Goal: Task Accomplishment & Management: Manage account settings

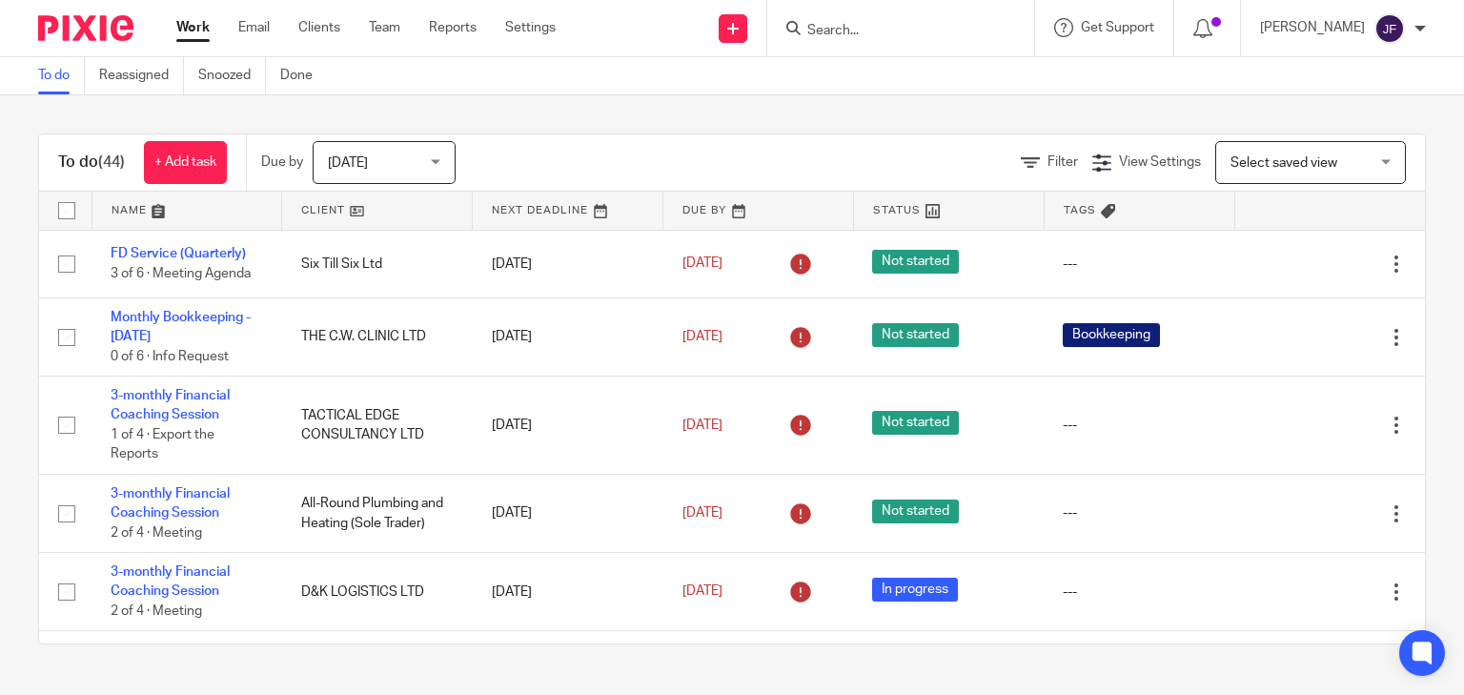
click at [395, 167] on span "Today" at bounding box center [378, 162] width 101 height 40
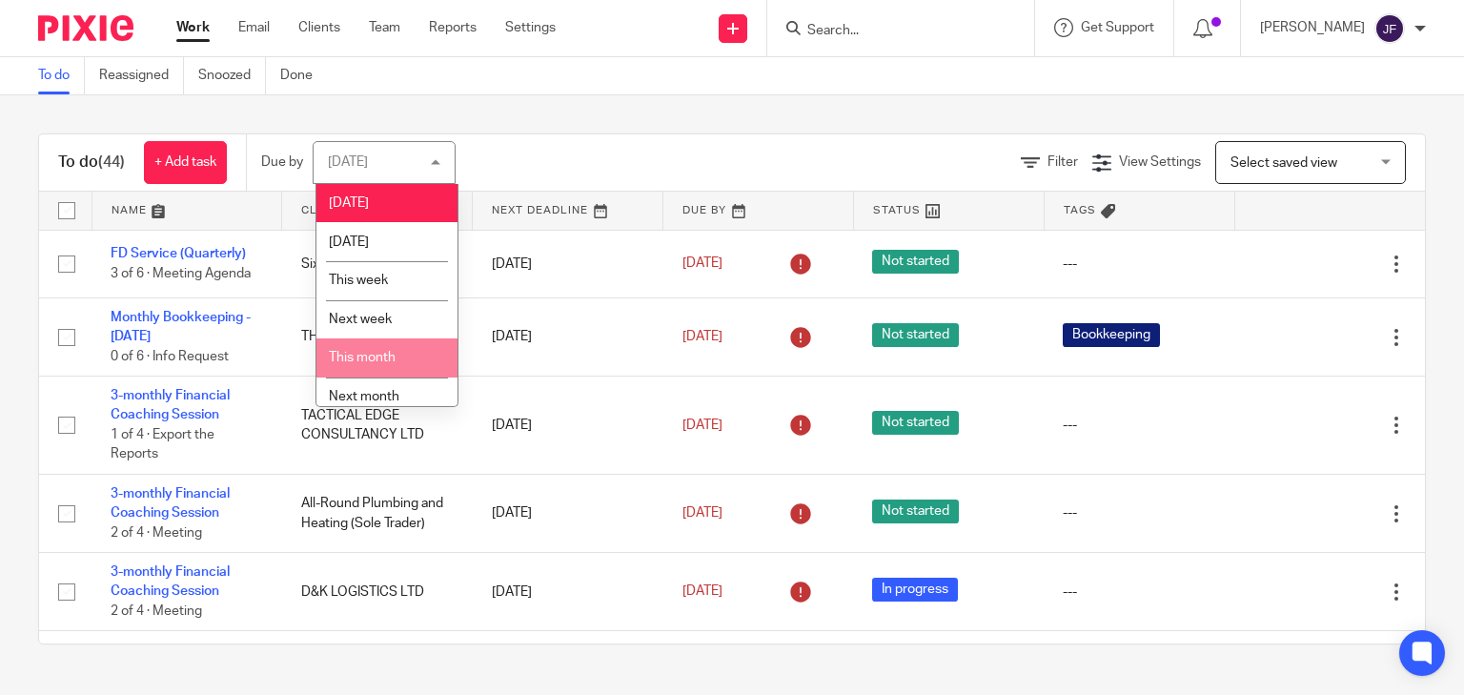
click at [393, 356] on span "This month" at bounding box center [362, 357] width 67 height 13
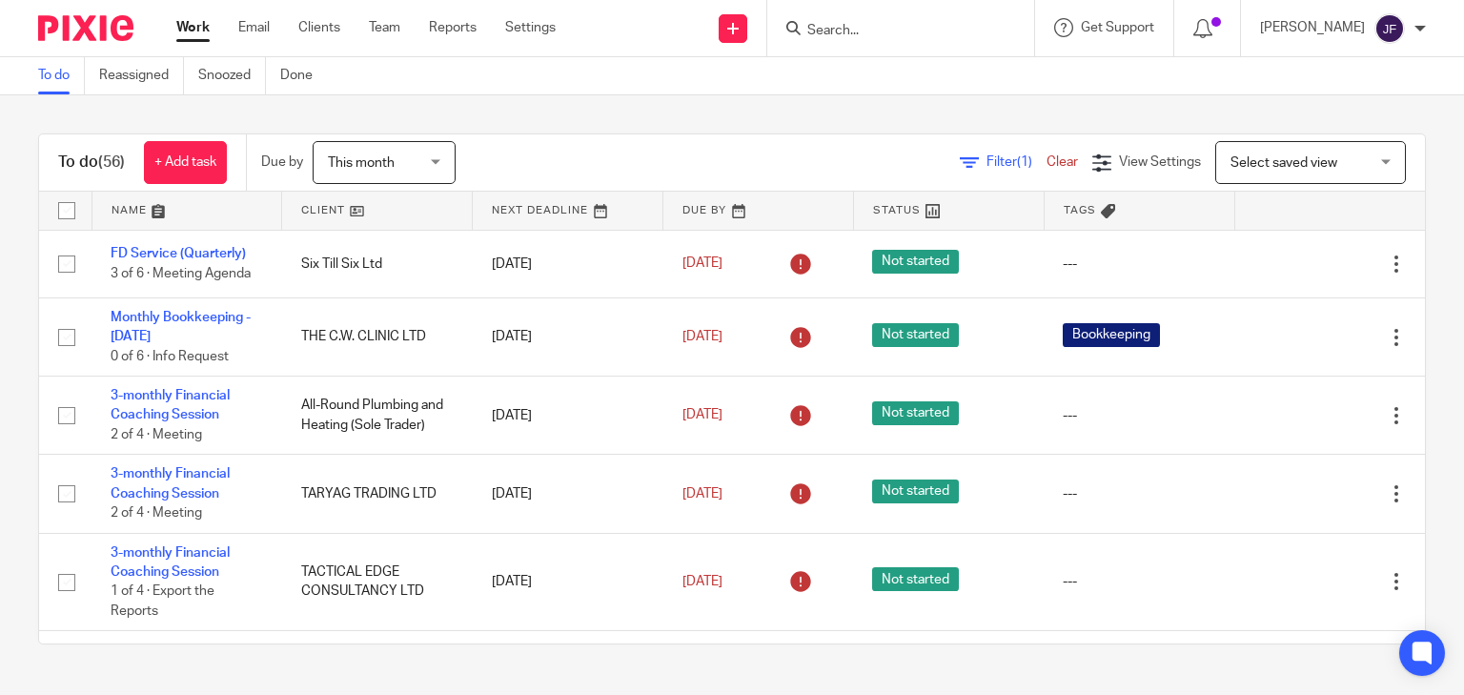
click at [986, 164] on span "Filter (1)" at bounding box center [1016, 161] width 60 height 13
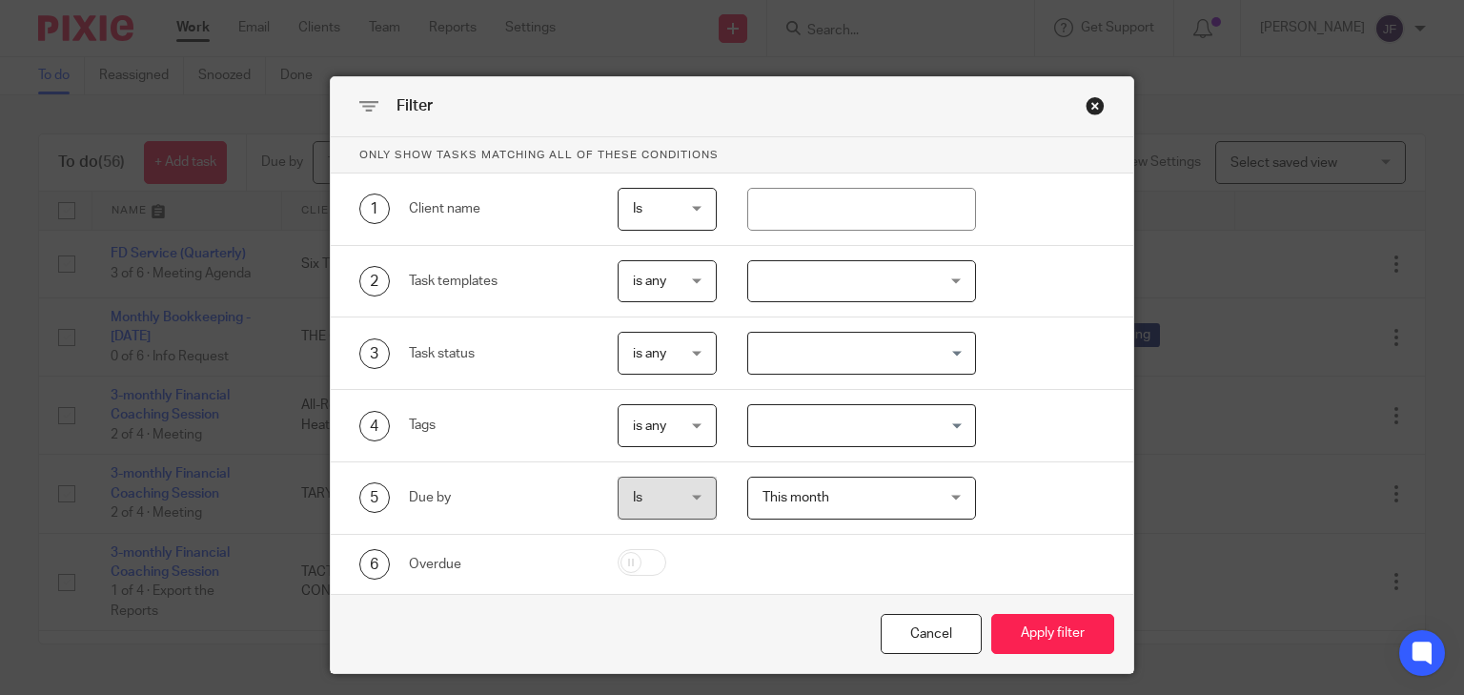
click at [821, 279] on div at bounding box center [861, 281] width 229 height 43
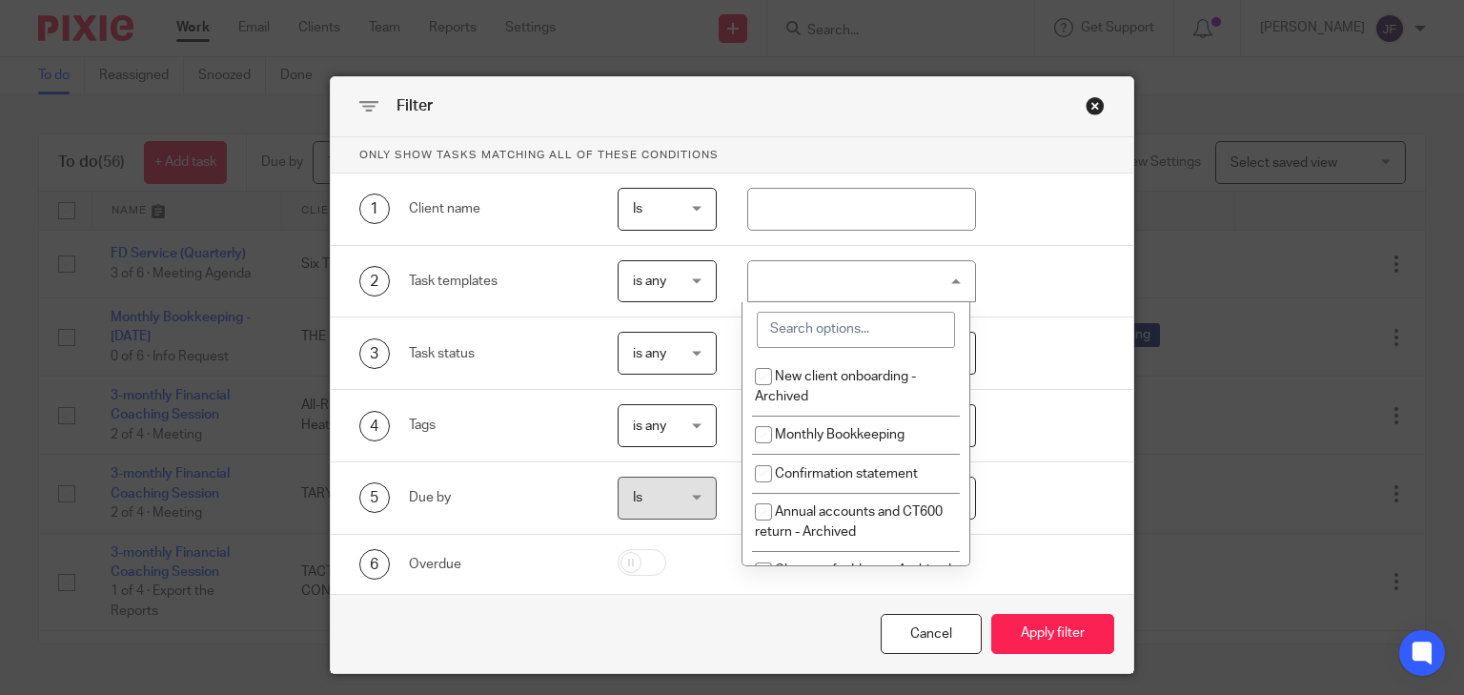
click at [837, 319] on input "search" at bounding box center [856, 330] width 198 height 36
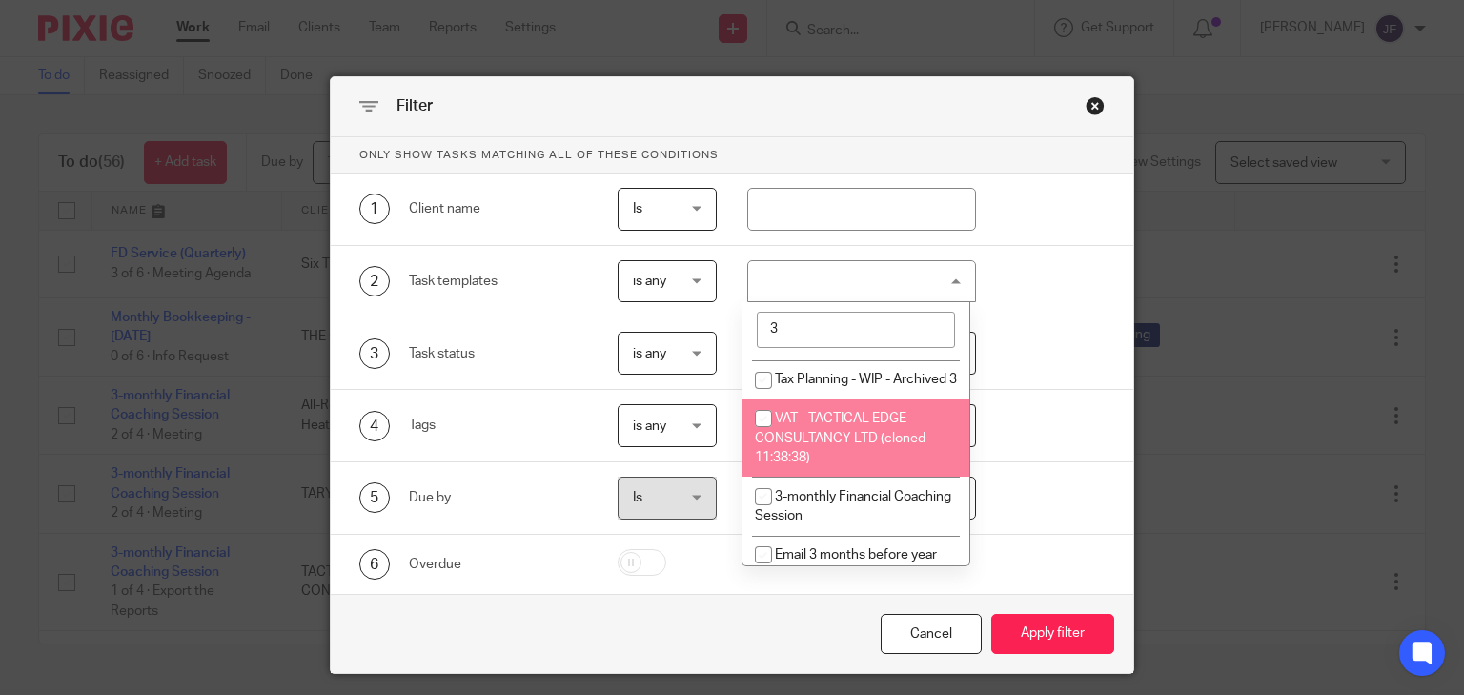
scroll to position [229, 0]
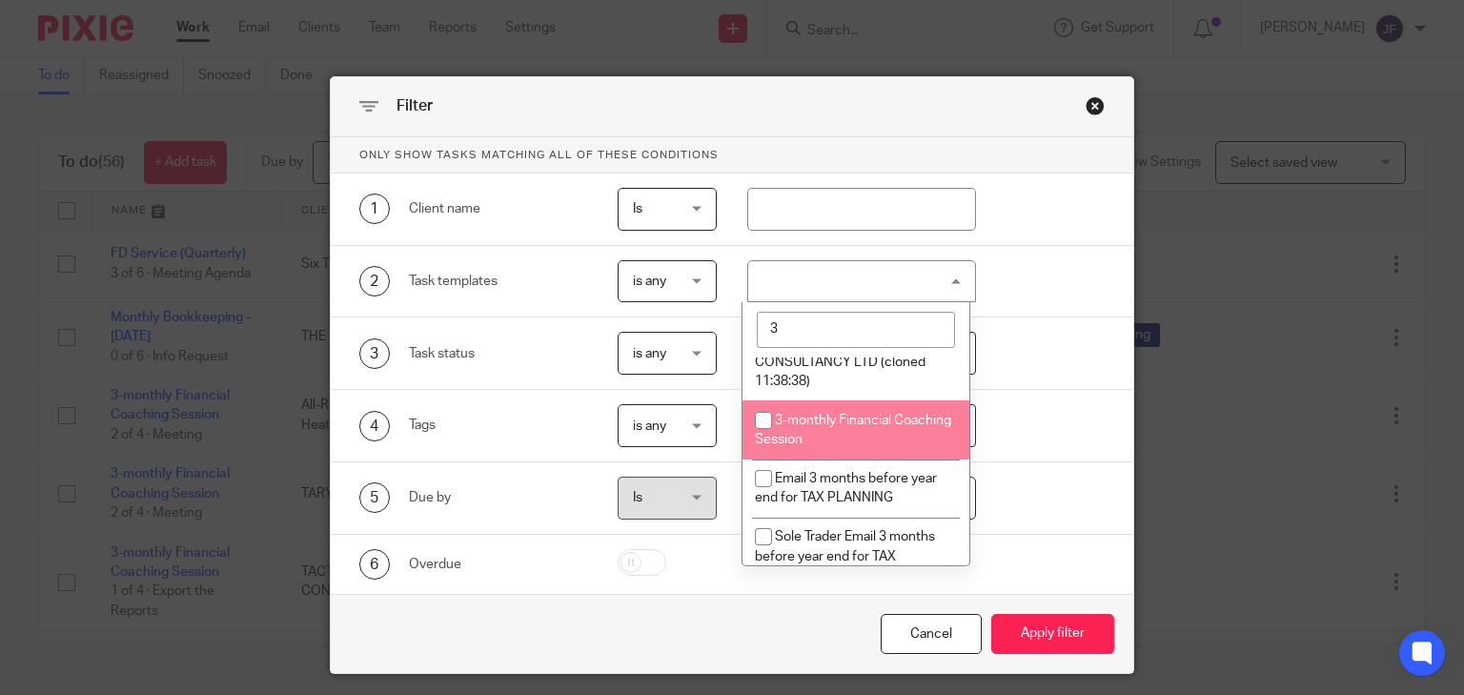
type input "3"
click at [820, 455] on li "3-monthly Financial Coaching Session" at bounding box center [855, 429] width 227 height 58
checkbox input "true"
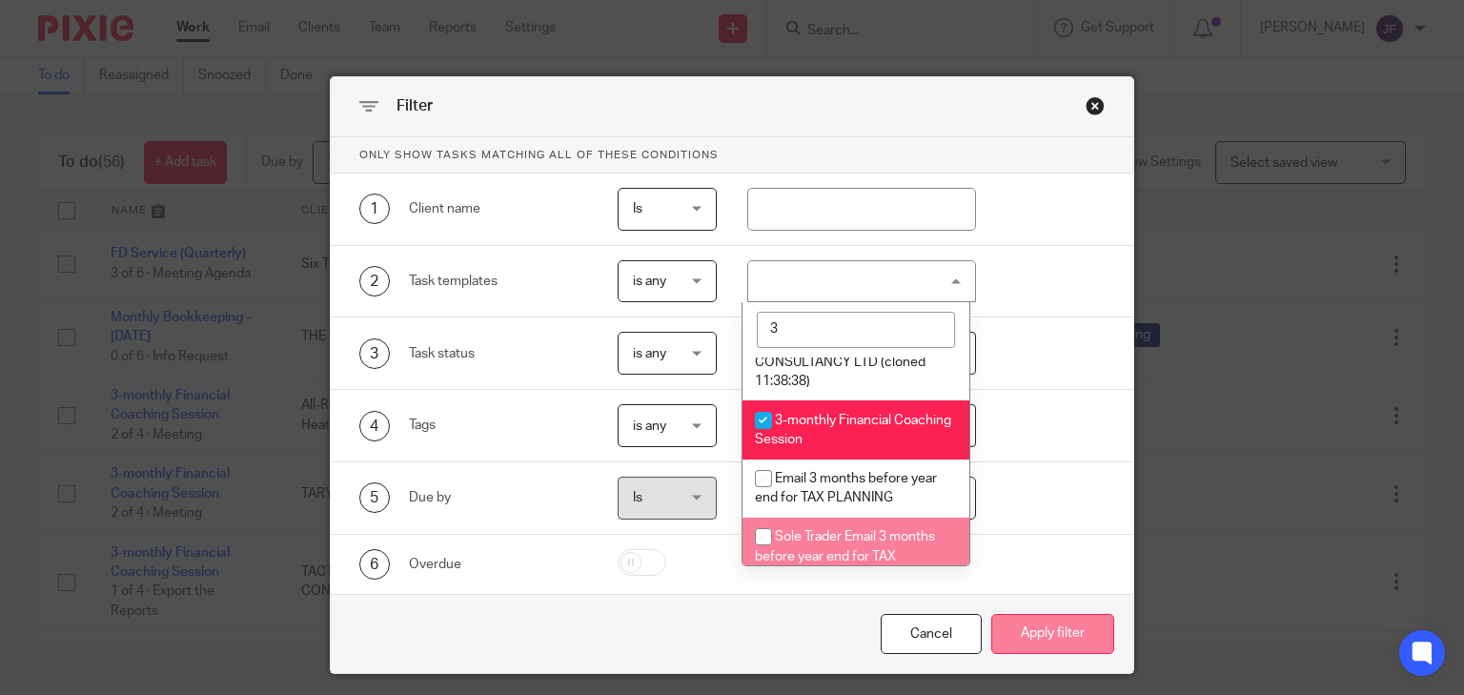
click at [1071, 634] on button "Apply filter" at bounding box center [1052, 634] width 123 height 41
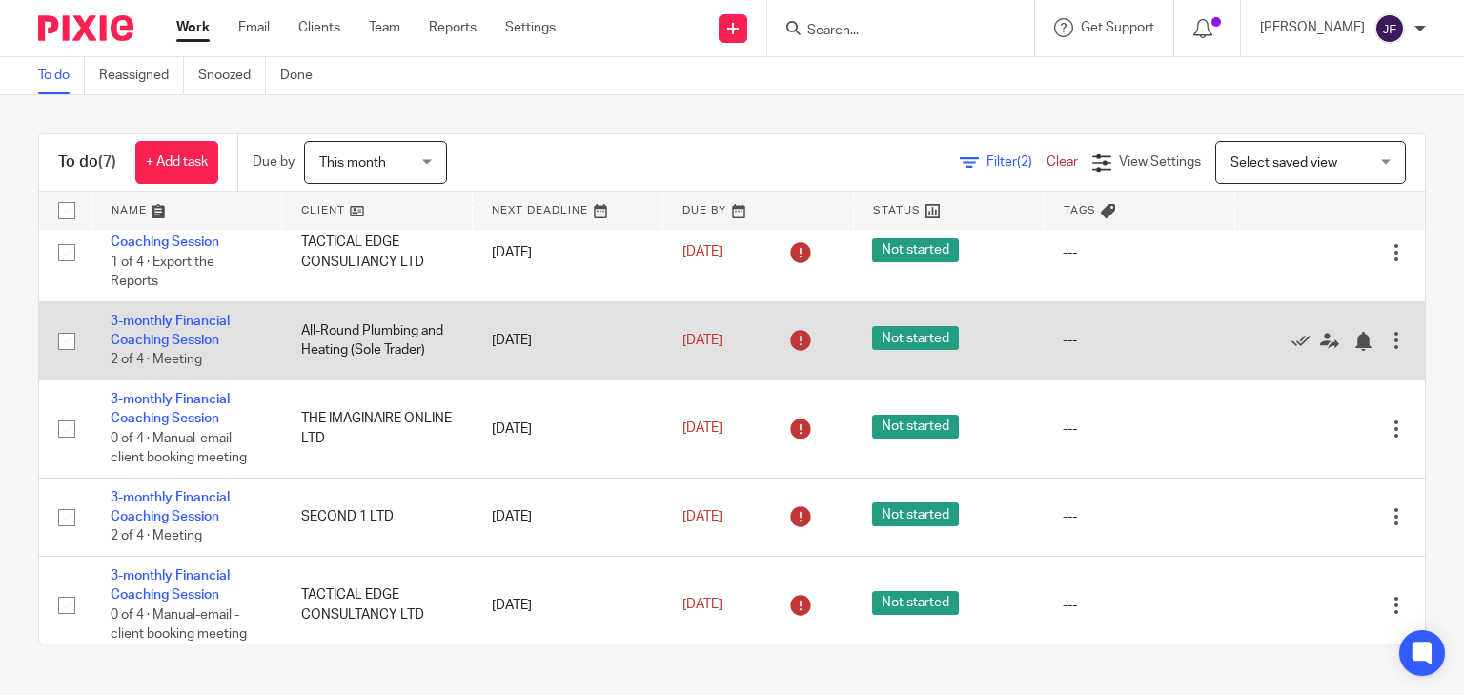
scroll to position [195, 0]
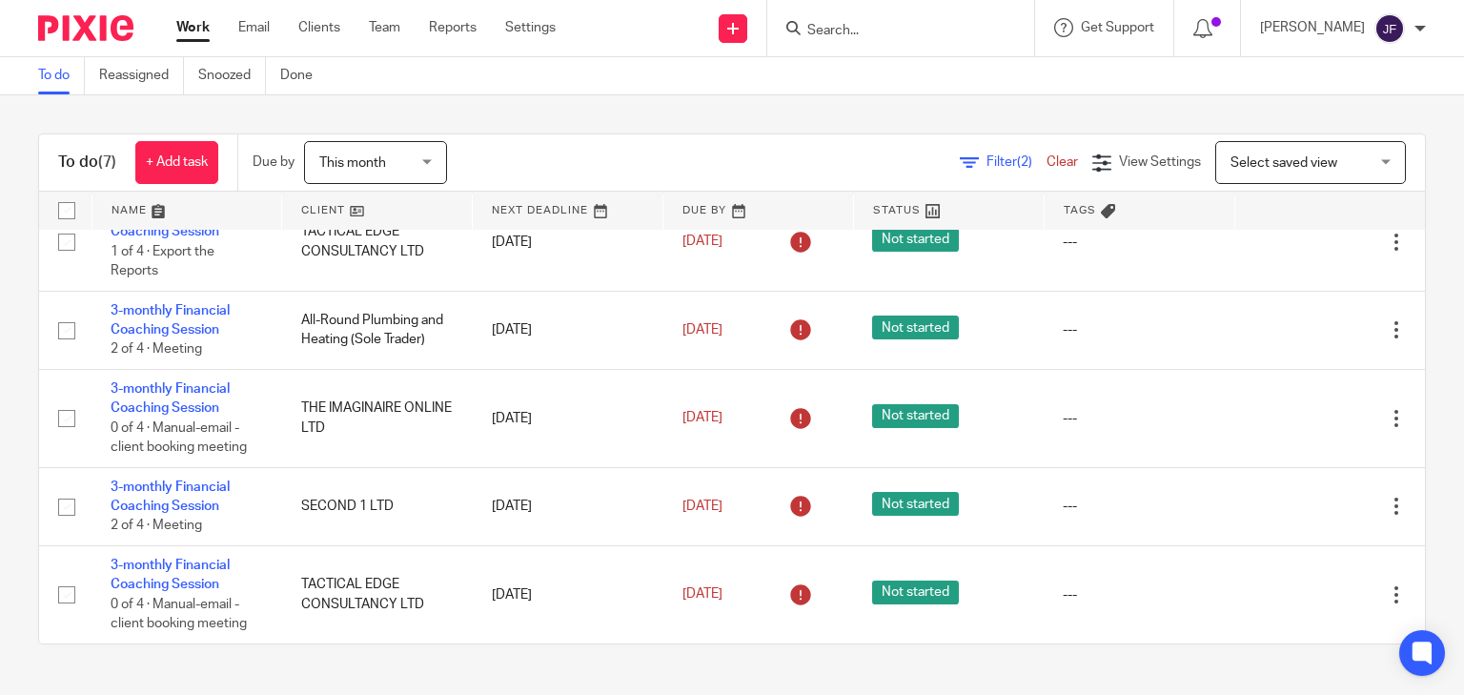
click at [1046, 161] on link "Clear" at bounding box center [1061, 161] width 31 height 13
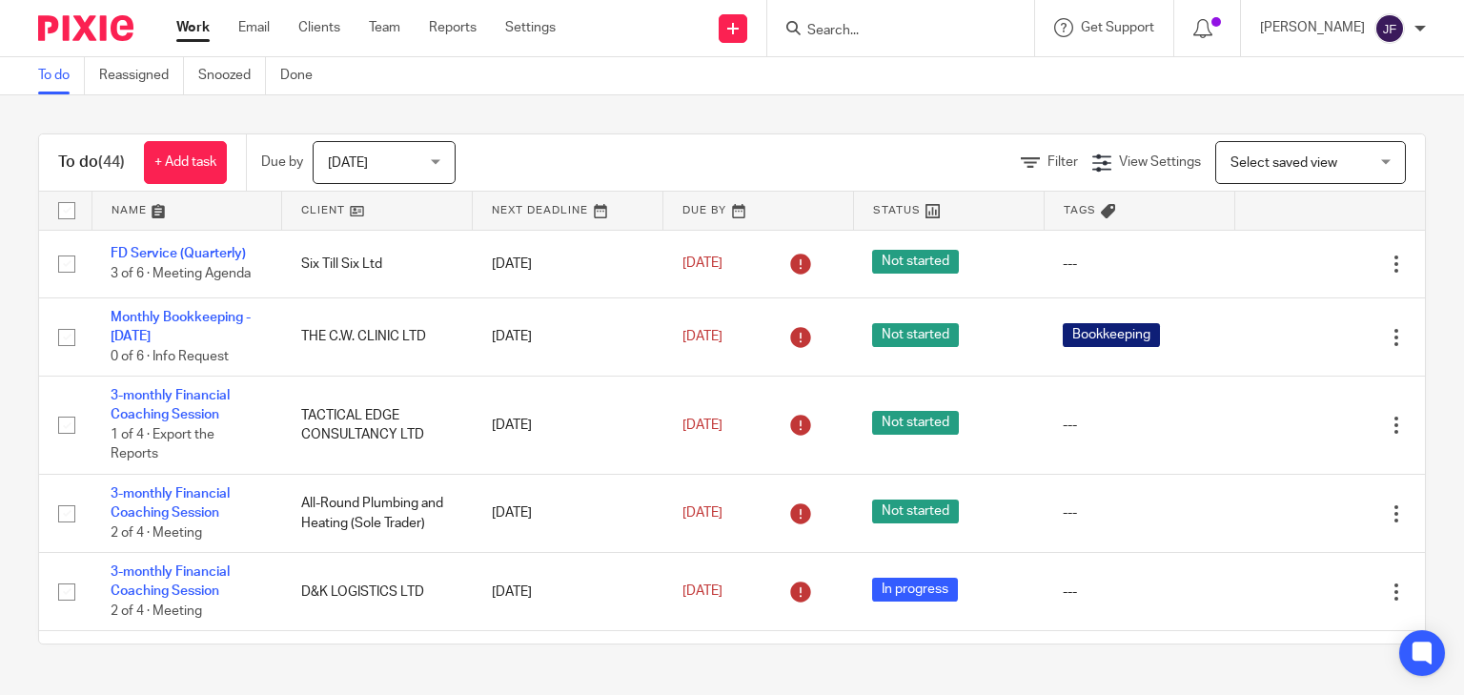
click at [418, 172] on span "[DATE]" at bounding box center [378, 162] width 101 height 40
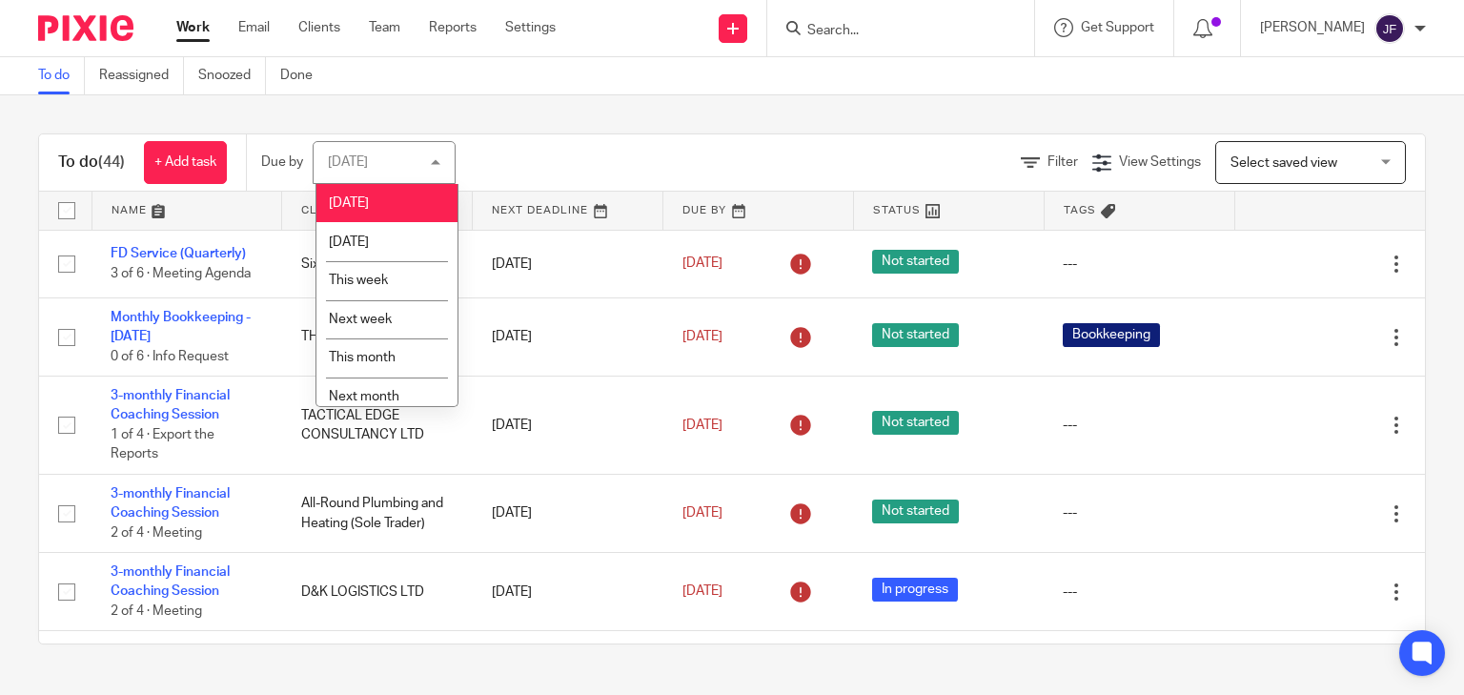
click at [604, 152] on div "Filter View Settings View Settings Manage saved views Select saved view Select …" at bounding box center [957, 162] width 936 height 43
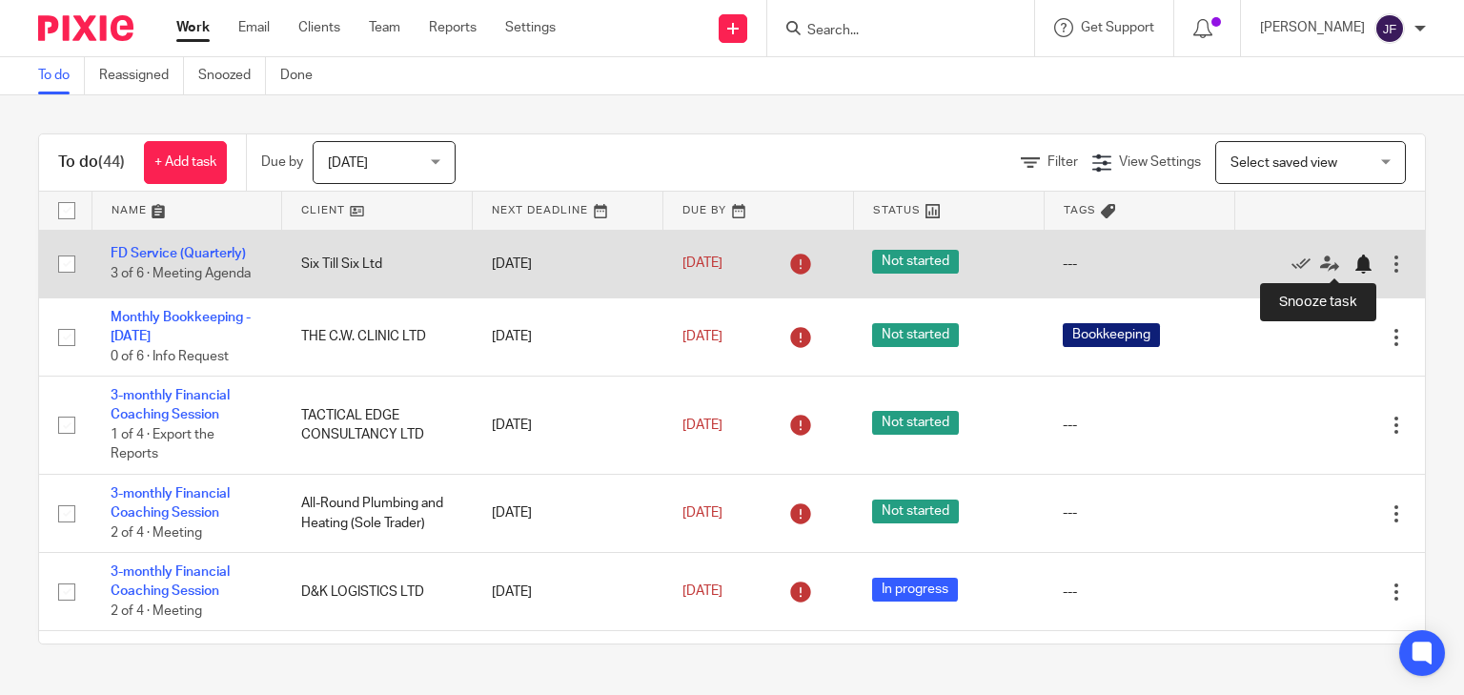
click at [1353, 261] on div at bounding box center [1362, 263] width 19 height 19
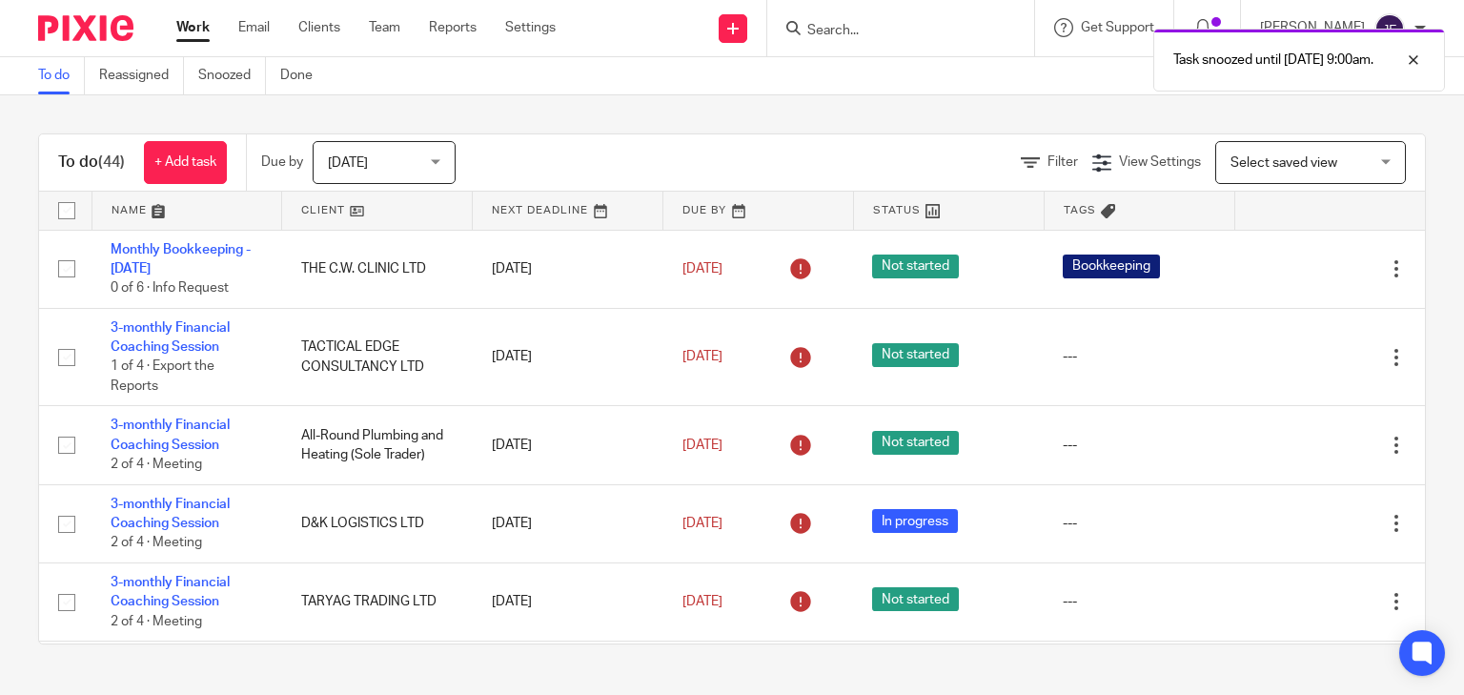
click at [946, 34] on div "Task snoozed until 25 Aug 2025 9:00am." at bounding box center [1088, 55] width 713 height 72
click at [946, 23] on div "Task snoozed until 25 Aug 2025 9:00am." at bounding box center [1088, 55] width 713 height 72
click at [930, 30] on div "Task snoozed until 25 Aug 2025 9:00am." at bounding box center [1088, 55] width 713 height 72
click at [892, 29] on input "Search" at bounding box center [891, 31] width 172 height 17
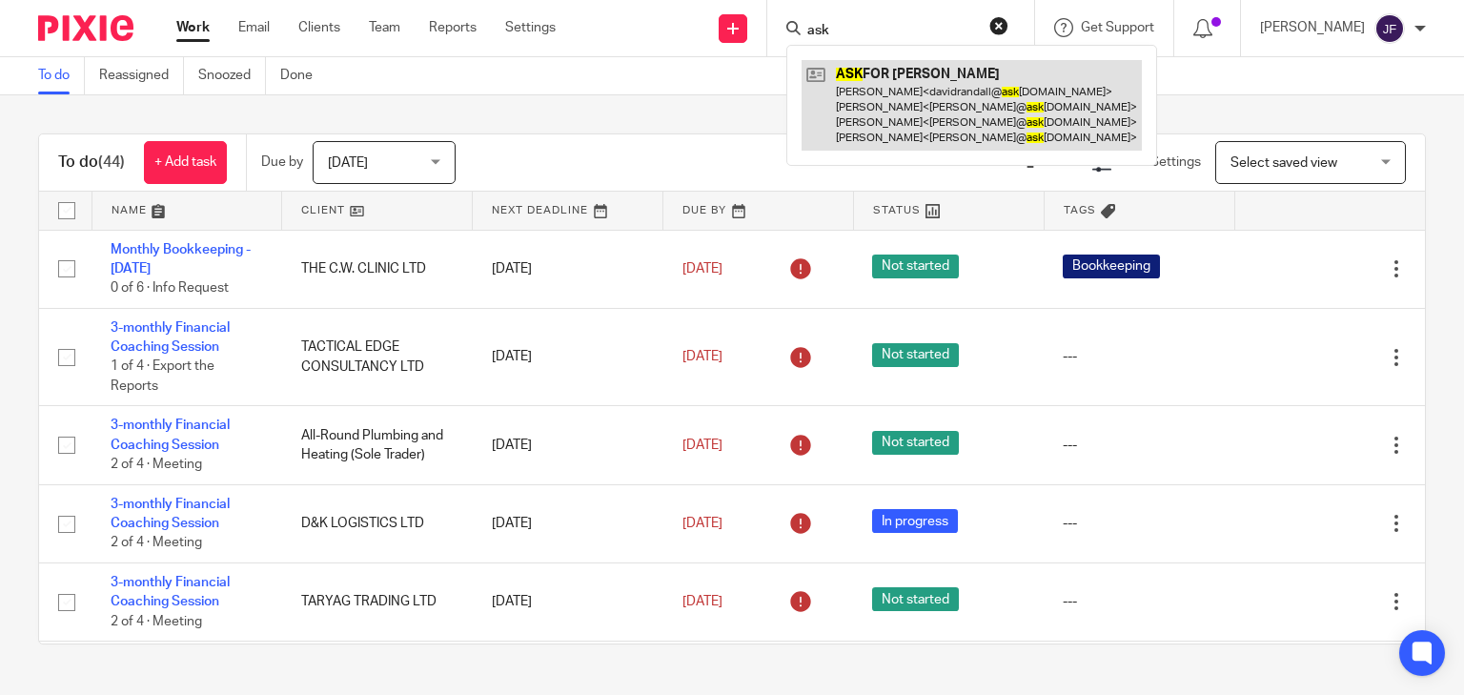
type input "ask"
click at [938, 89] on link at bounding box center [971, 105] width 340 height 91
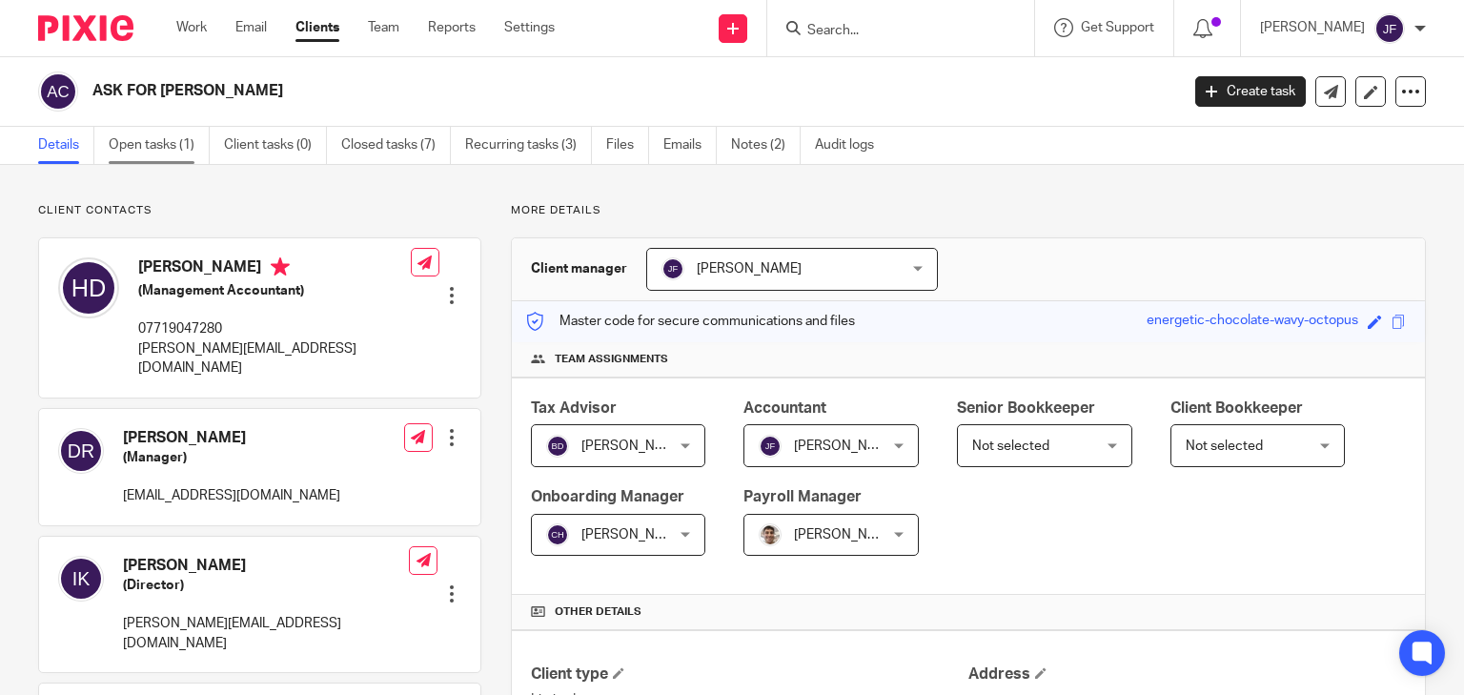
click at [173, 144] on link "Open tasks (1)" at bounding box center [159, 145] width 101 height 37
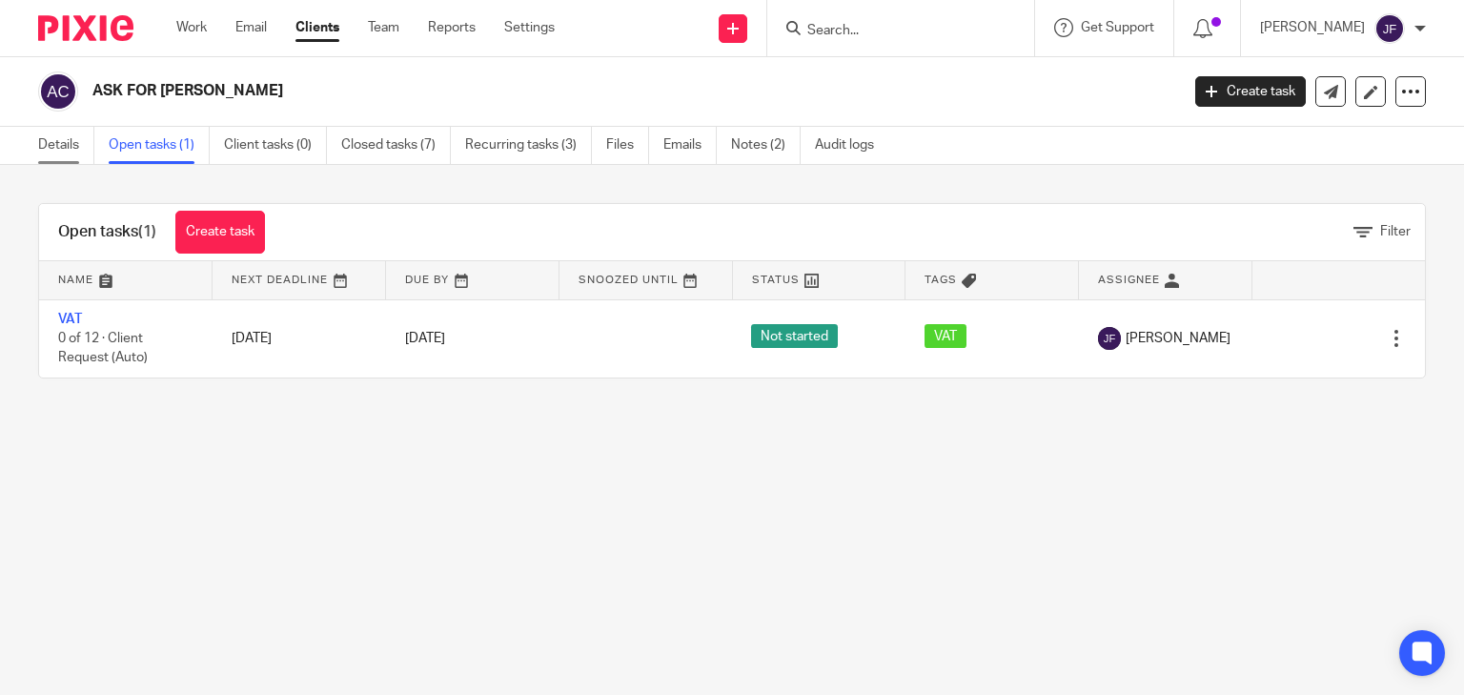
click at [69, 149] on link "Details" at bounding box center [66, 145] width 56 height 37
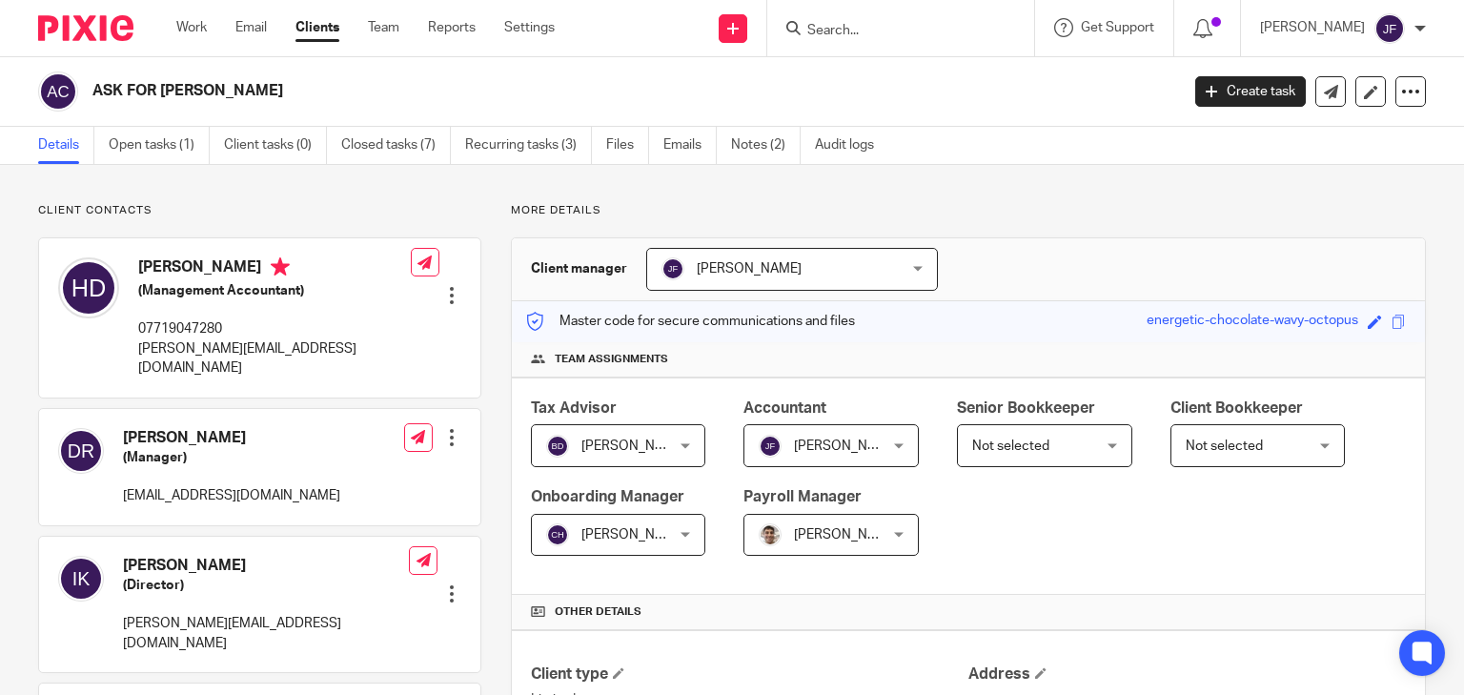
click at [89, 30] on img at bounding box center [85, 28] width 95 height 26
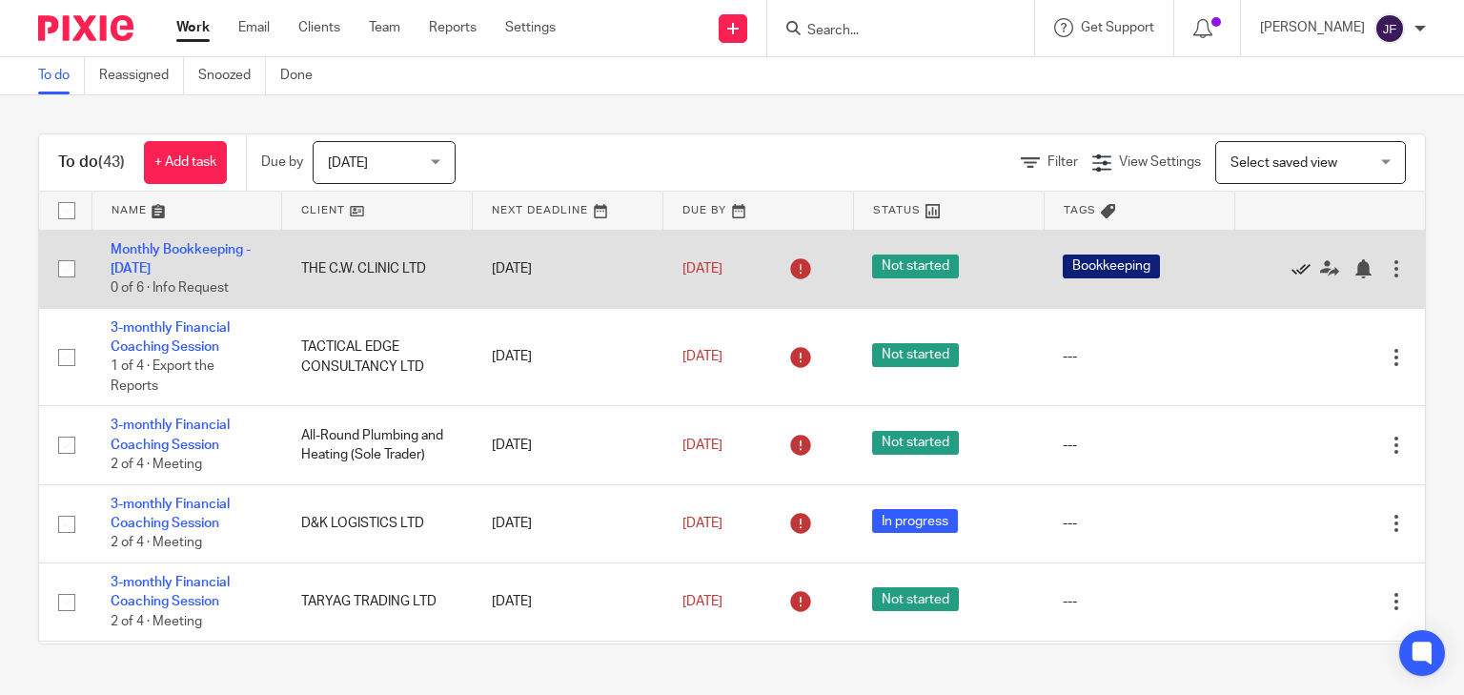
click at [1291, 266] on icon at bounding box center [1300, 268] width 19 height 19
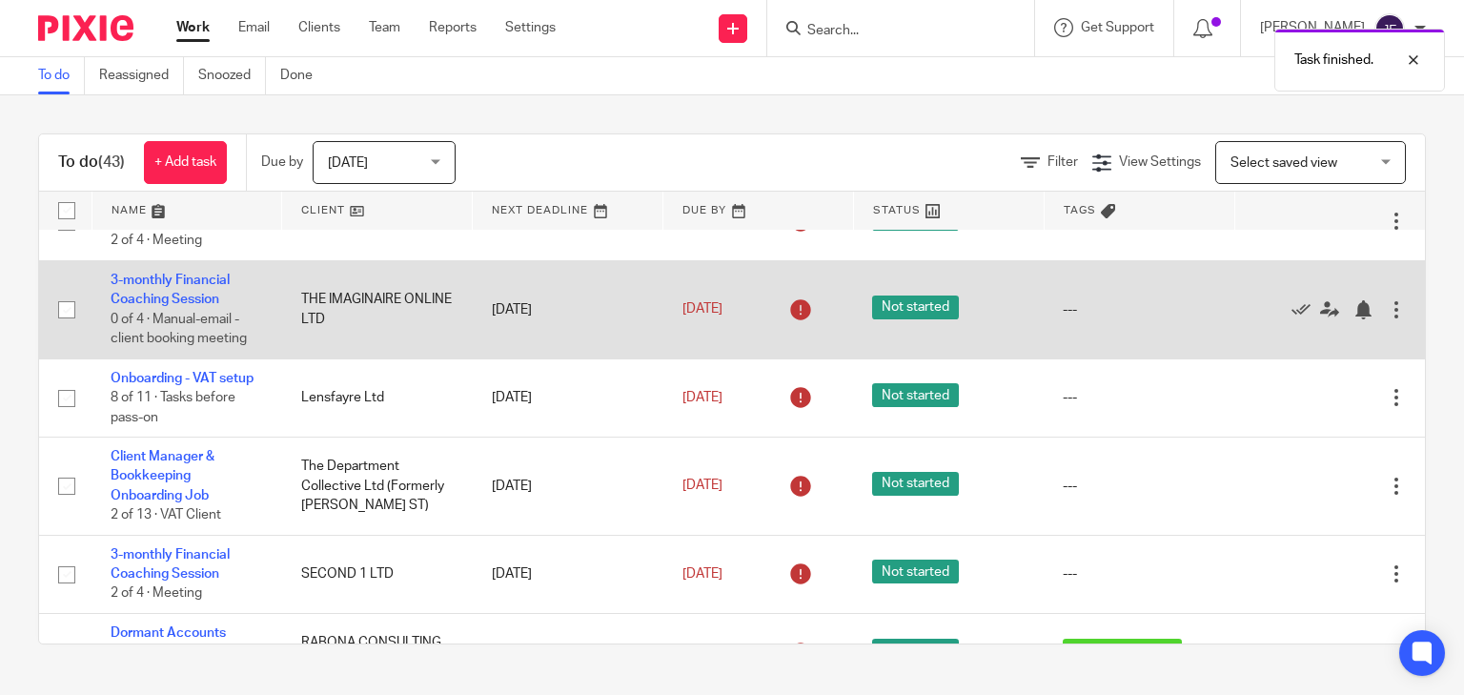
scroll to position [381, 0]
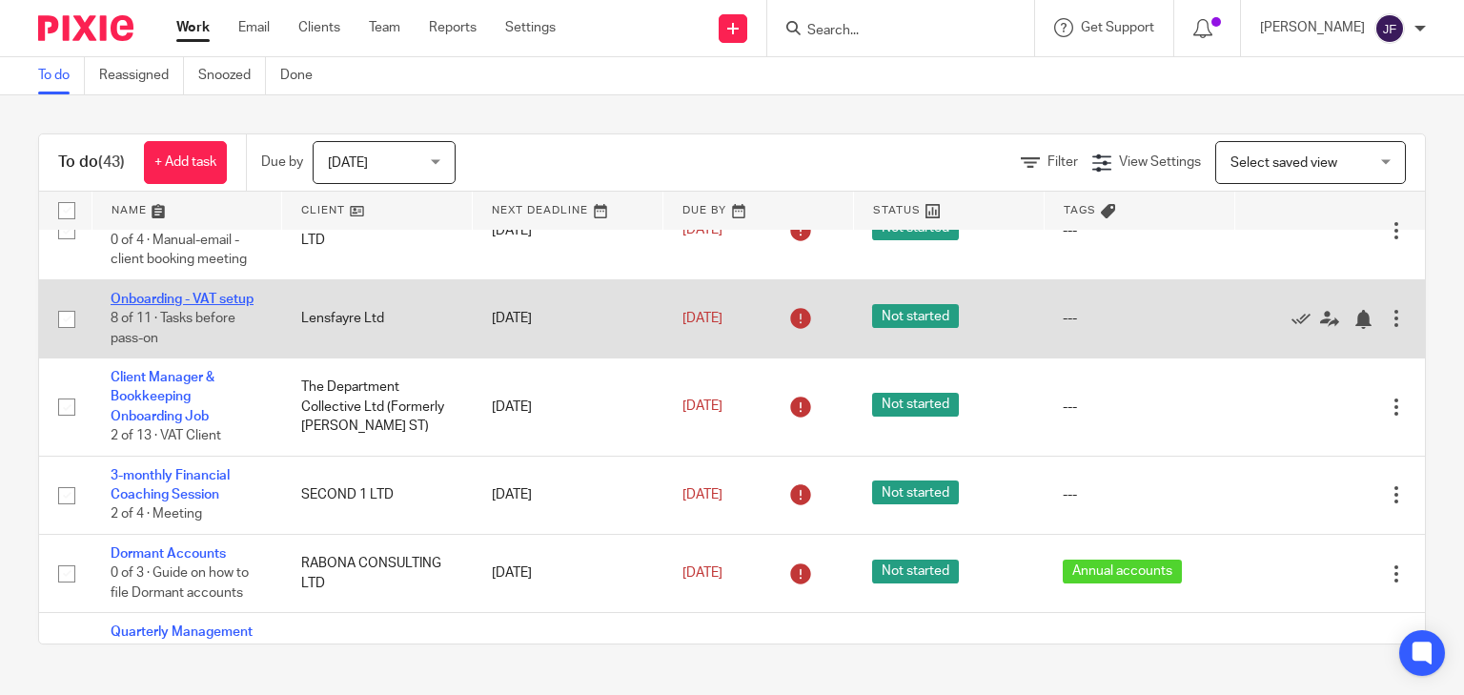
click at [236, 297] on link "Onboarding - VAT setup" at bounding box center [182, 299] width 143 height 13
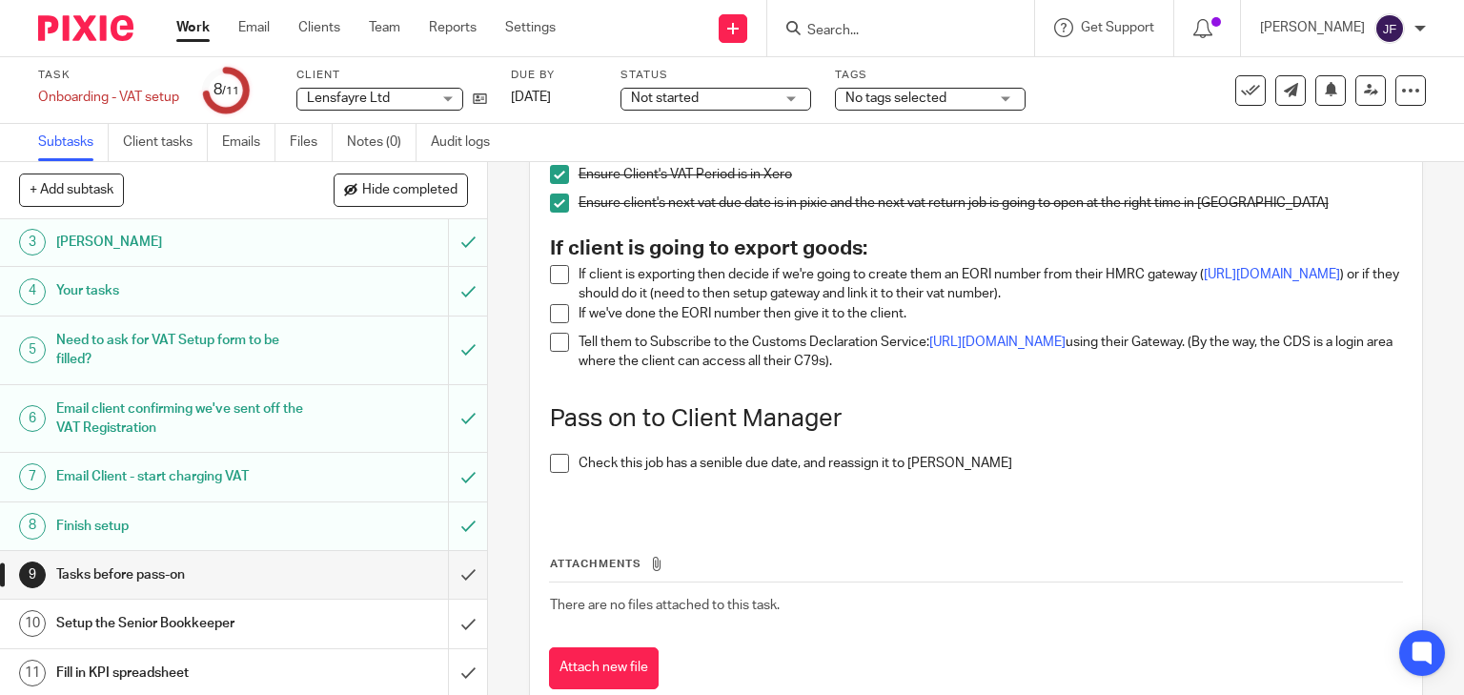
scroll to position [228, 0]
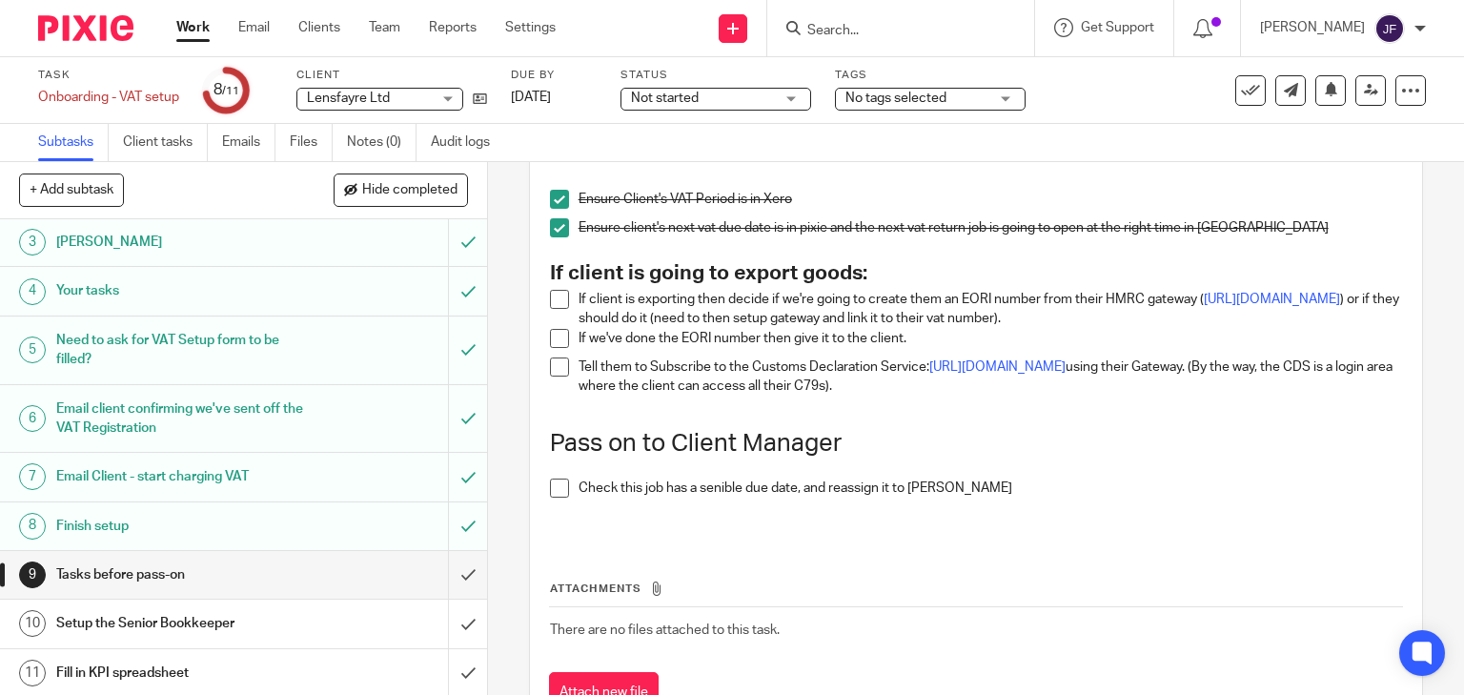
click at [90, 27] on img at bounding box center [85, 28] width 95 height 26
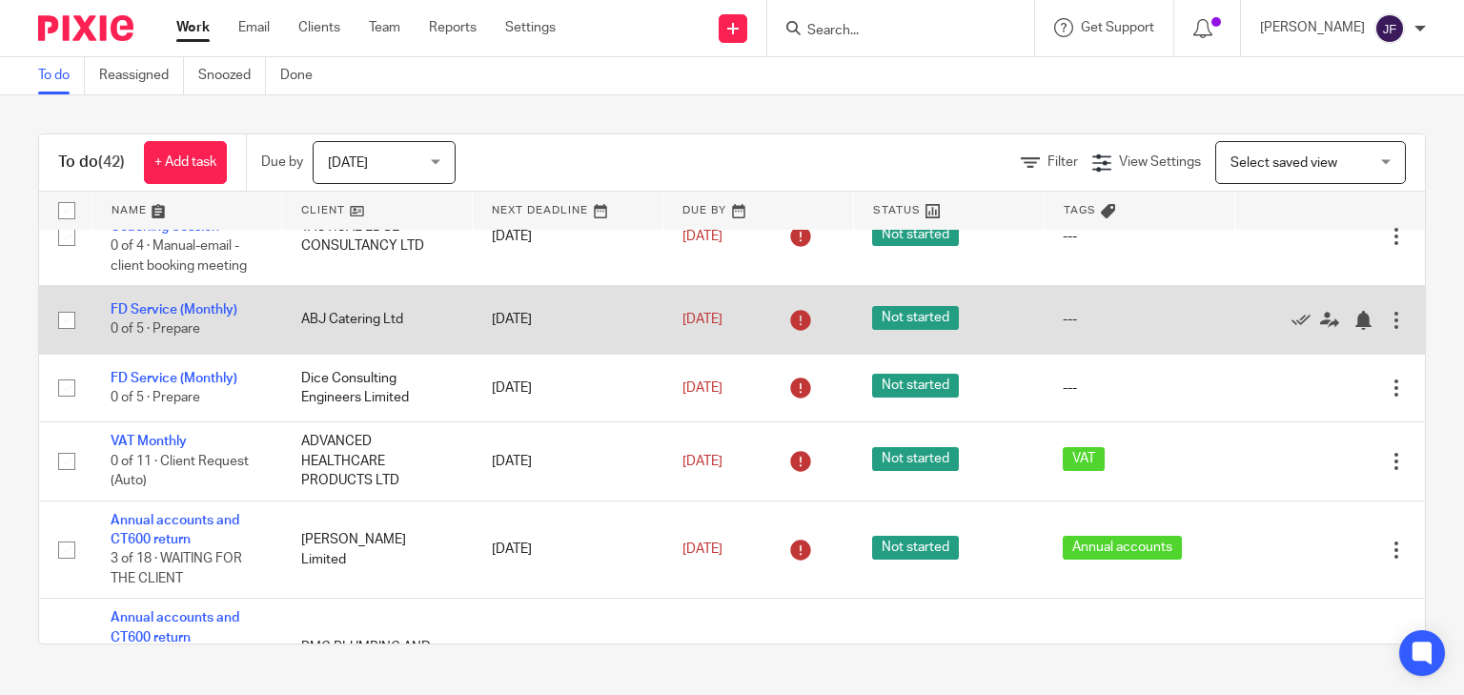
scroll to position [1448, 0]
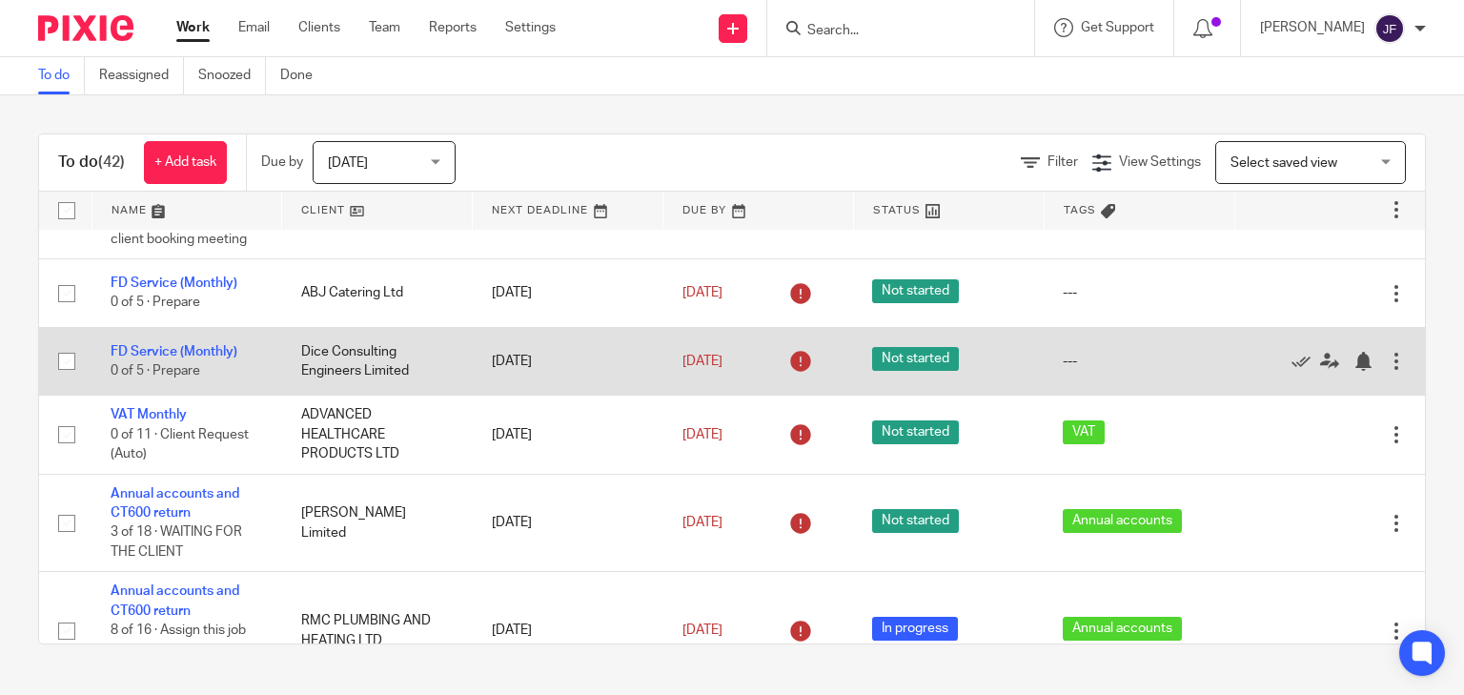
click at [320, 354] on td "Dice Consulting Engineers Limited" at bounding box center [377, 361] width 191 height 68
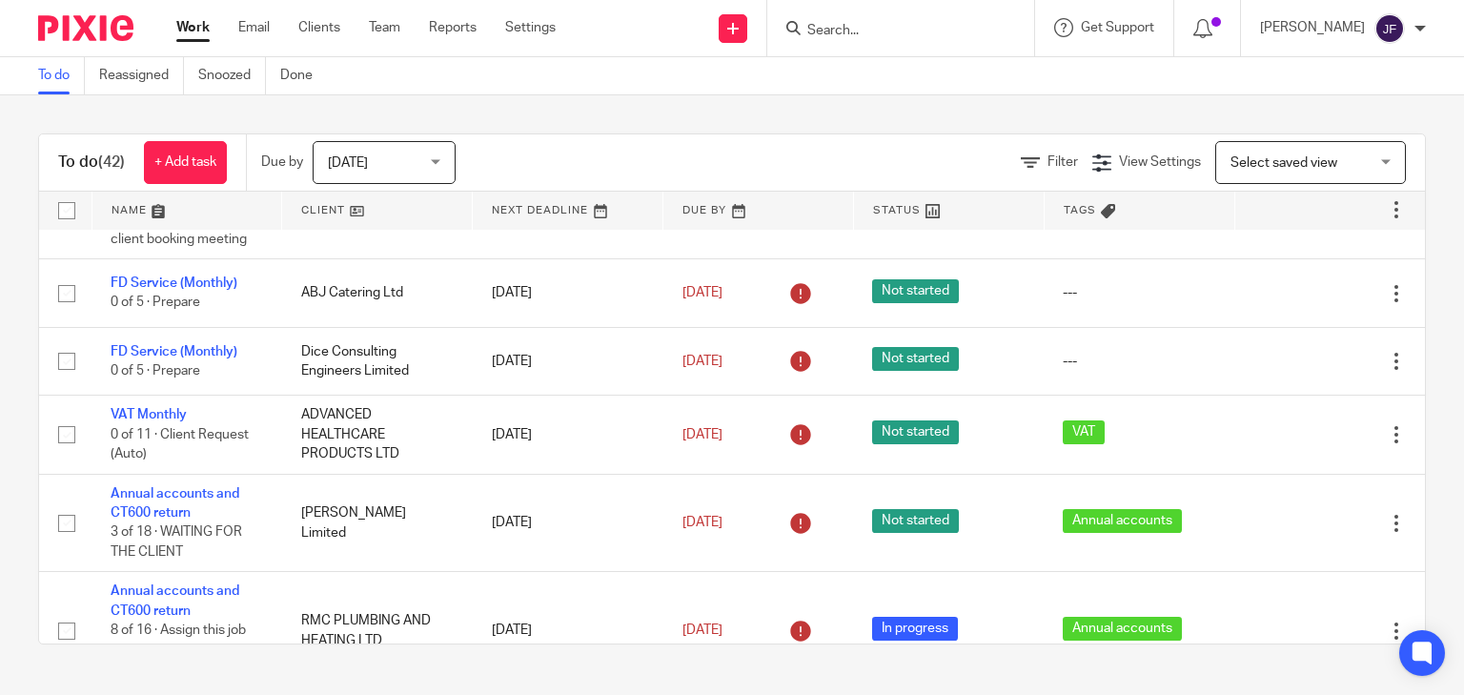
click at [894, 30] on input "Search" at bounding box center [891, 31] width 172 height 17
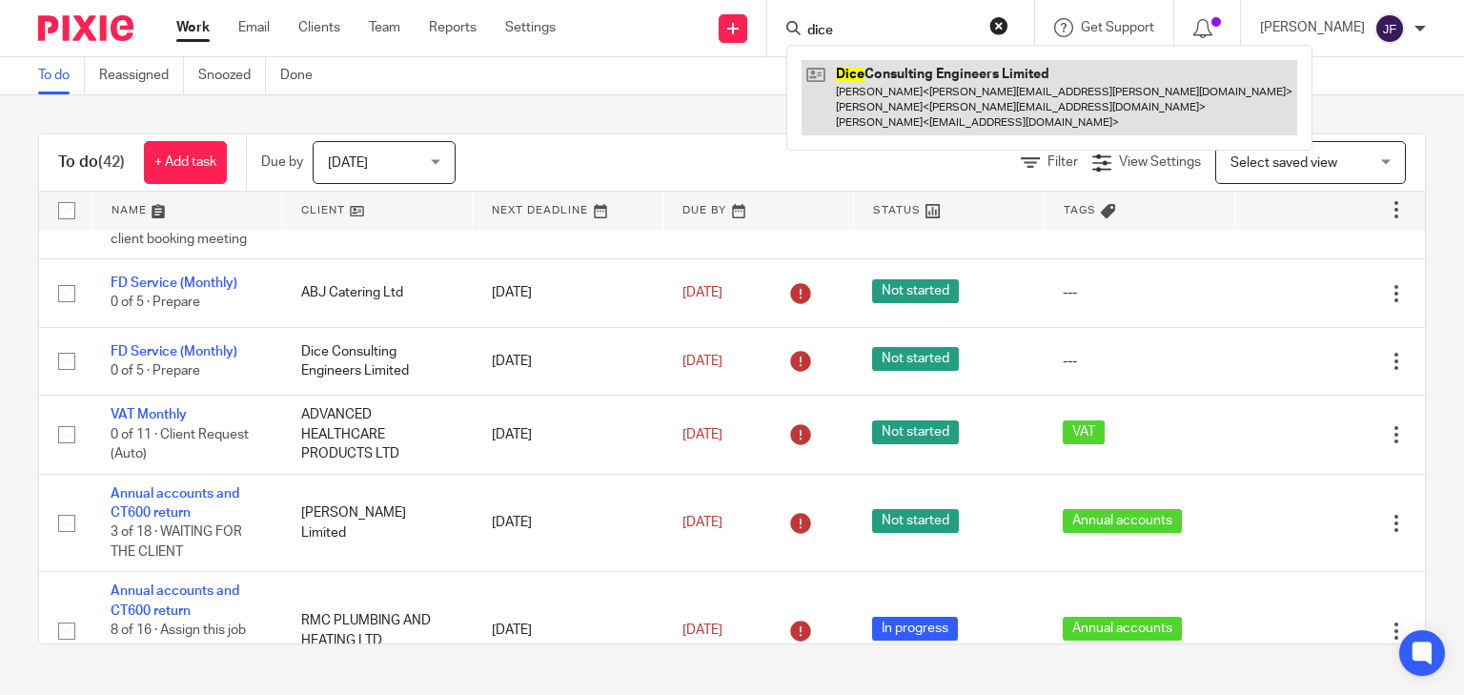
type input "dice"
click at [996, 99] on link at bounding box center [1049, 97] width 496 height 75
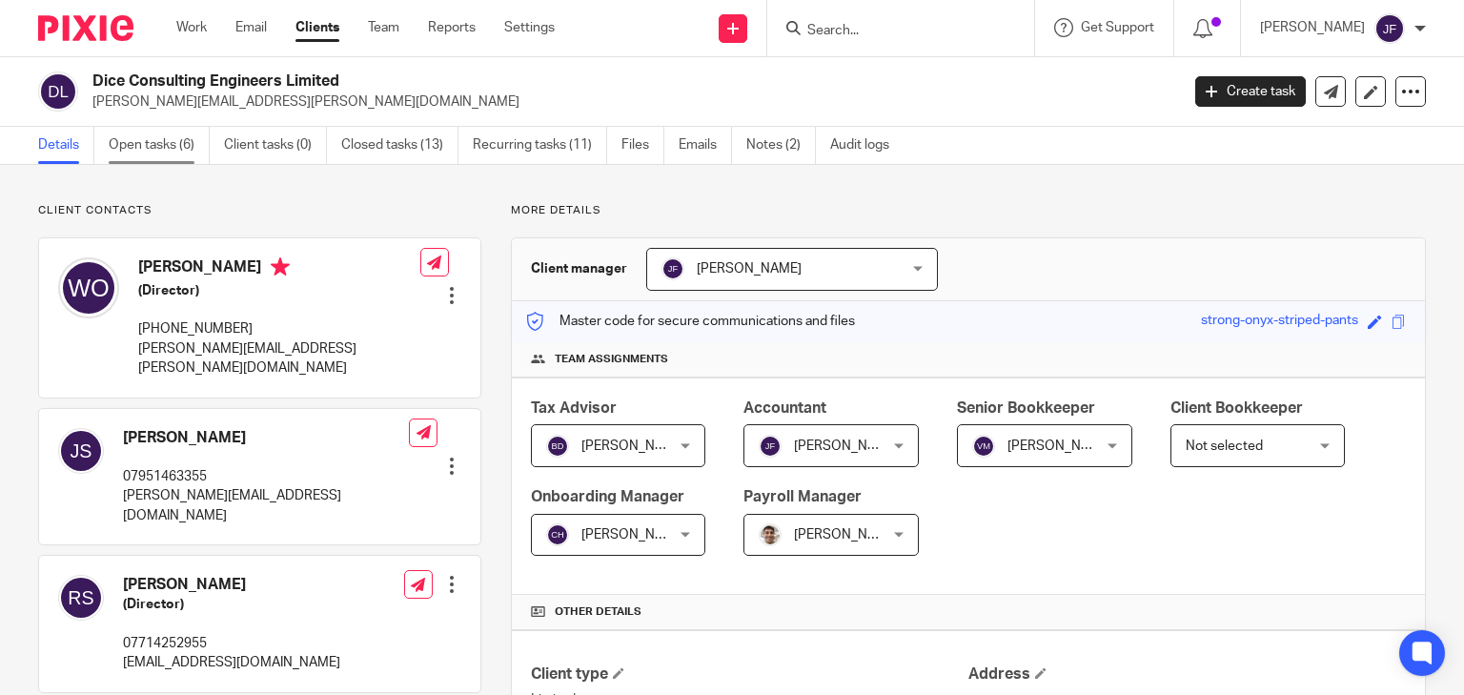
click at [158, 149] on link "Open tasks (6)" at bounding box center [159, 145] width 101 height 37
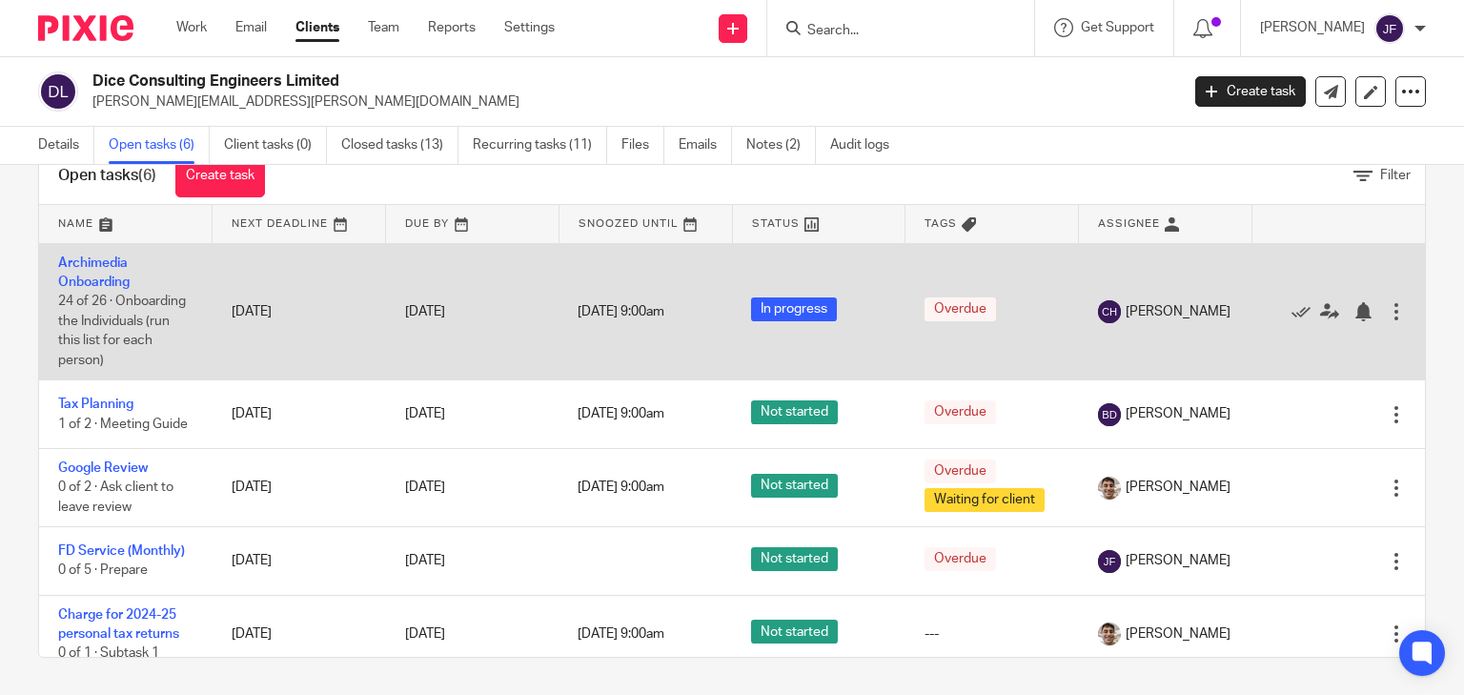
drag, startPoint x: 75, startPoint y: 142, endPoint x: 309, endPoint y: 286, distance: 274.3
click at [76, 144] on link "Details" at bounding box center [66, 145] width 56 height 37
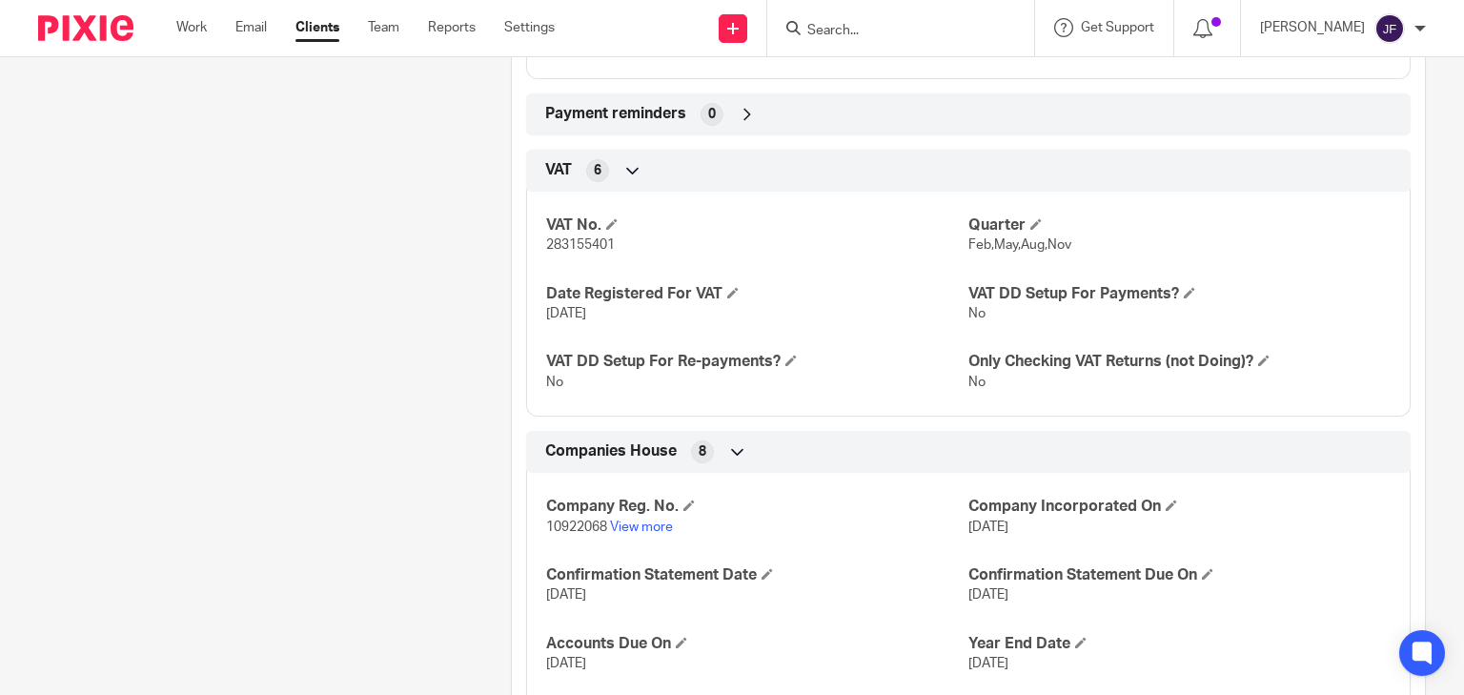
scroll to position [1601, 0]
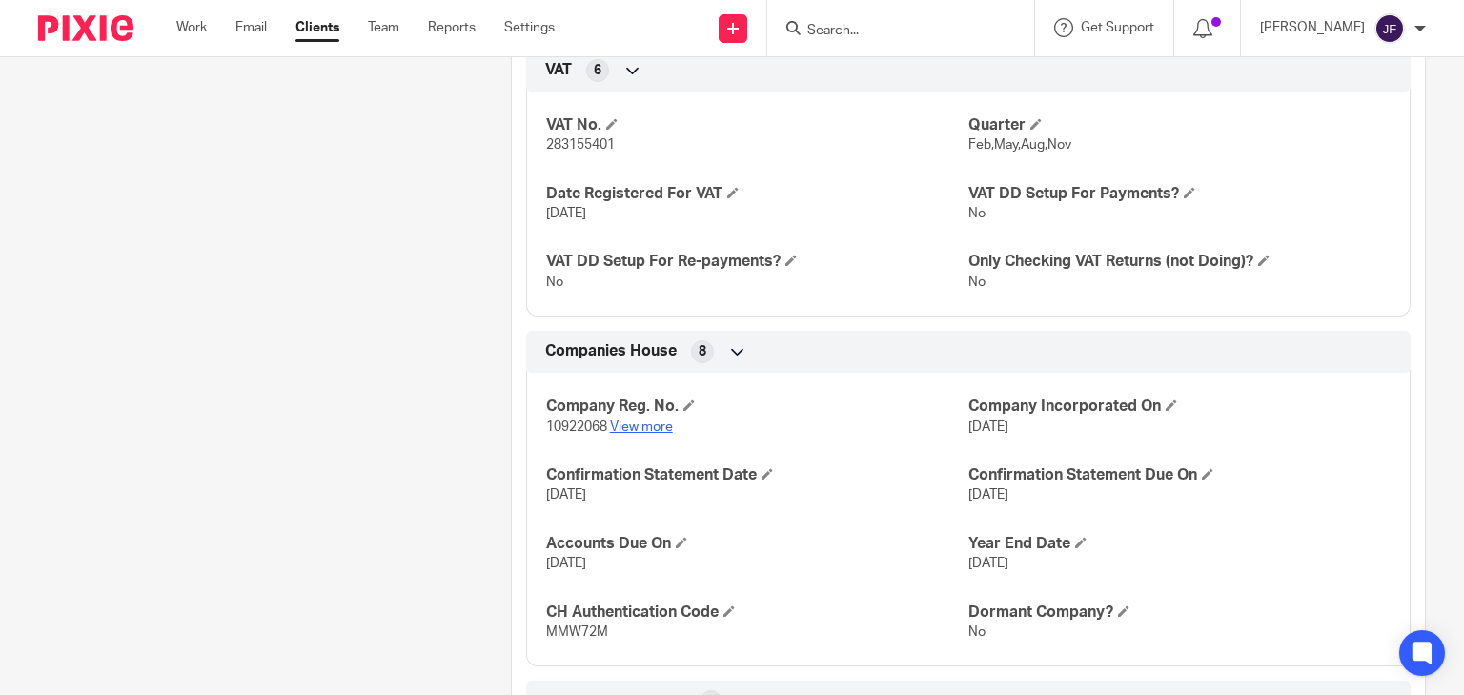
click at [663, 423] on link "View more" at bounding box center [641, 426] width 63 height 13
click at [67, 30] on img at bounding box center [85, 28] width 95 height 26
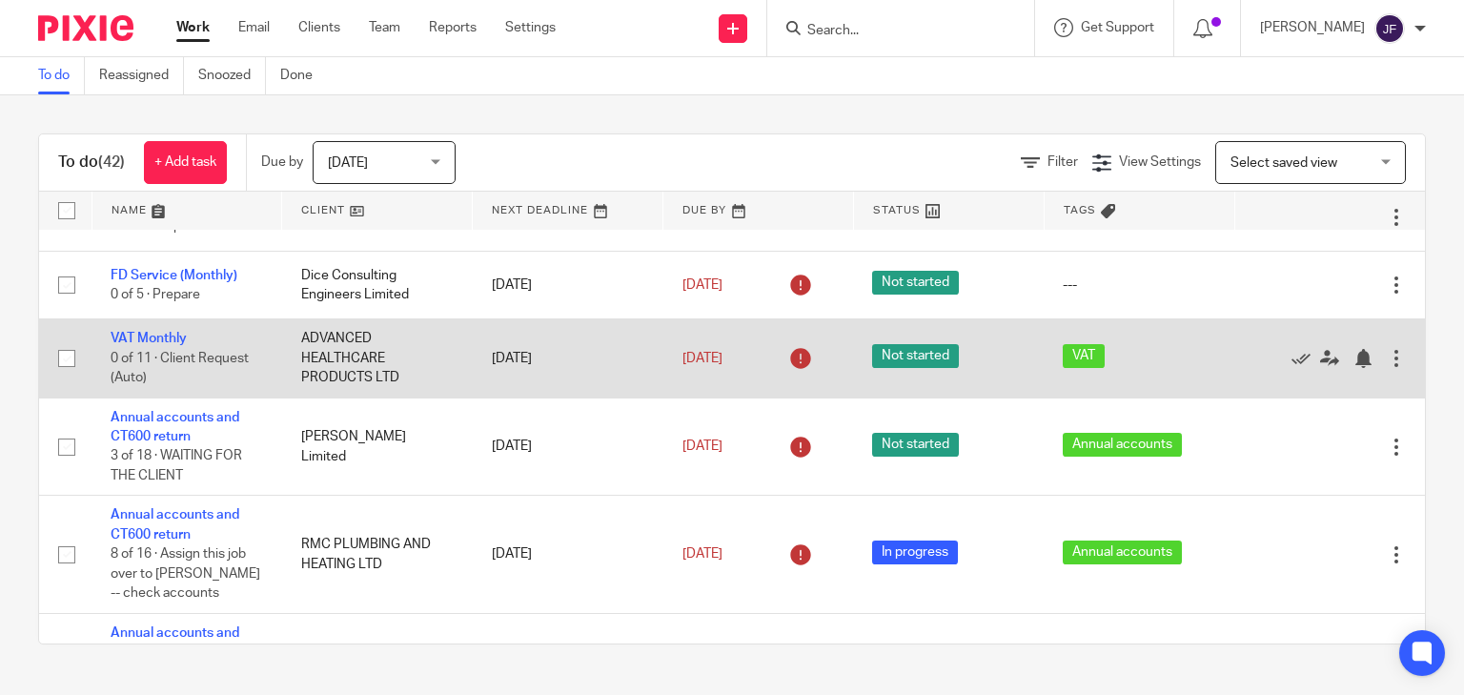
scroll to position [1601, 0]
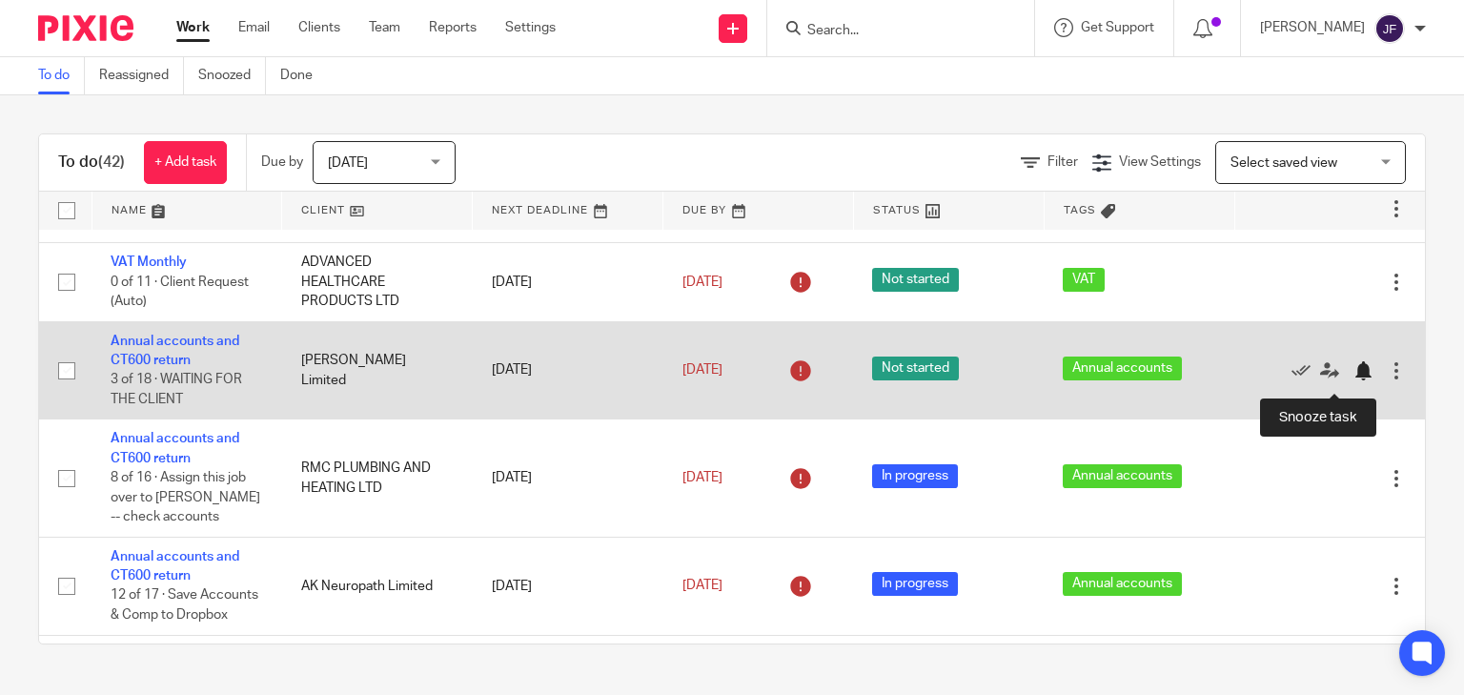
click at [1353, 377] on div at bounding box center [1362, 370] width 19 height 19
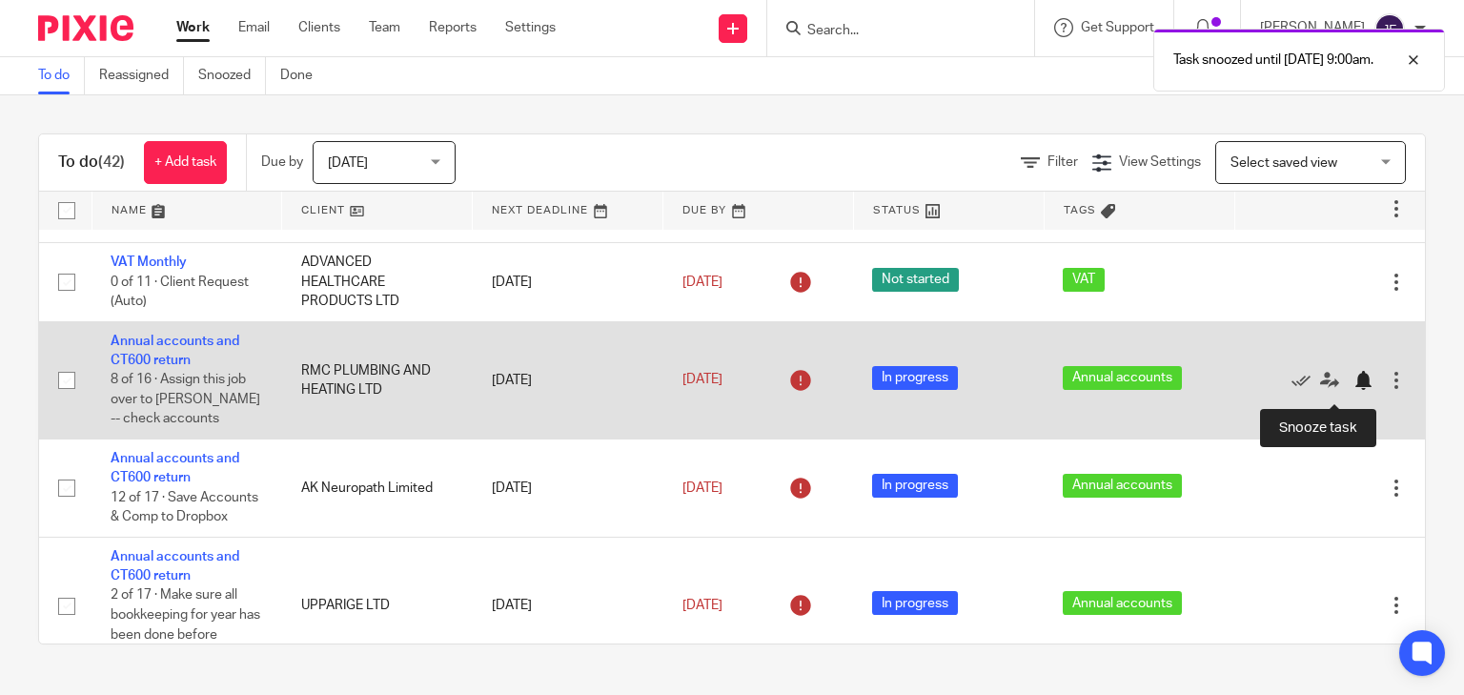
click at [1353, 390] on div at bounding box center [1362, 380] width 19 height 19
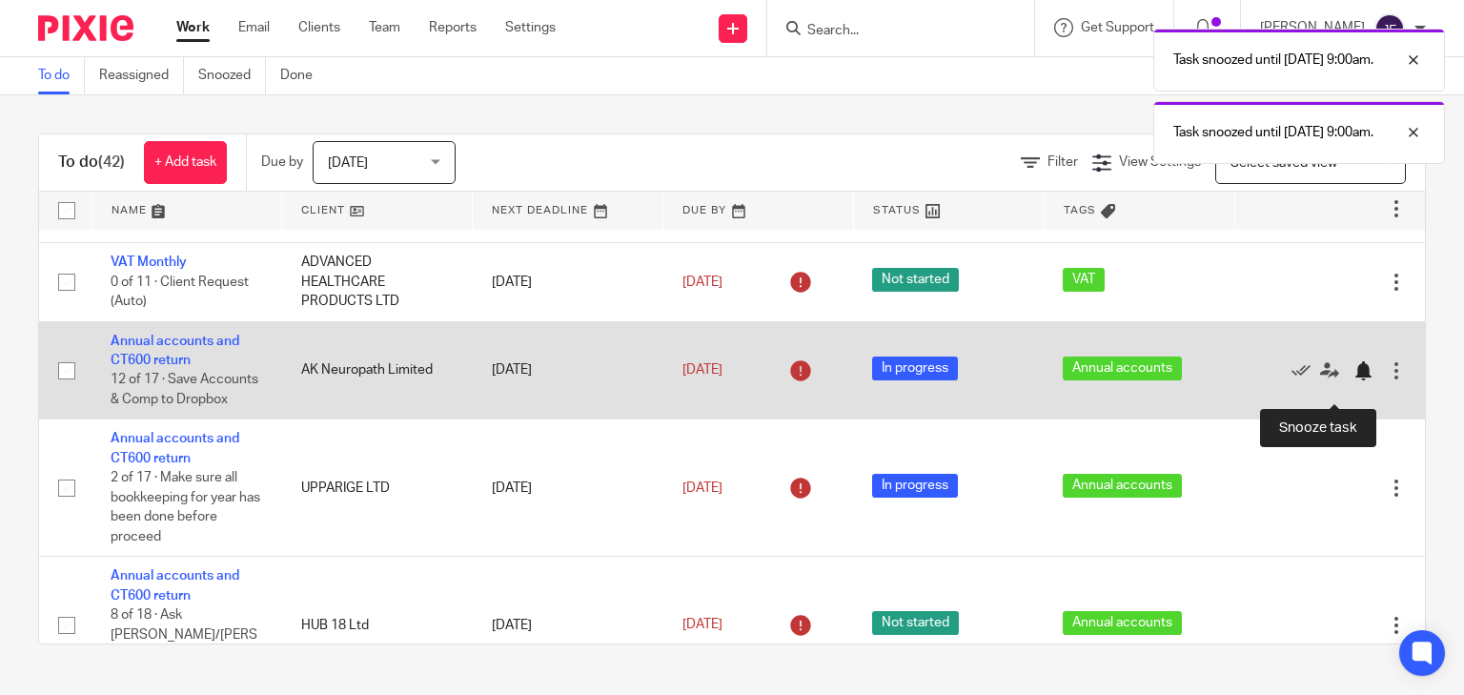
click at [1353, 380] on div at bounding box center [1362, 370] width 19 height 19
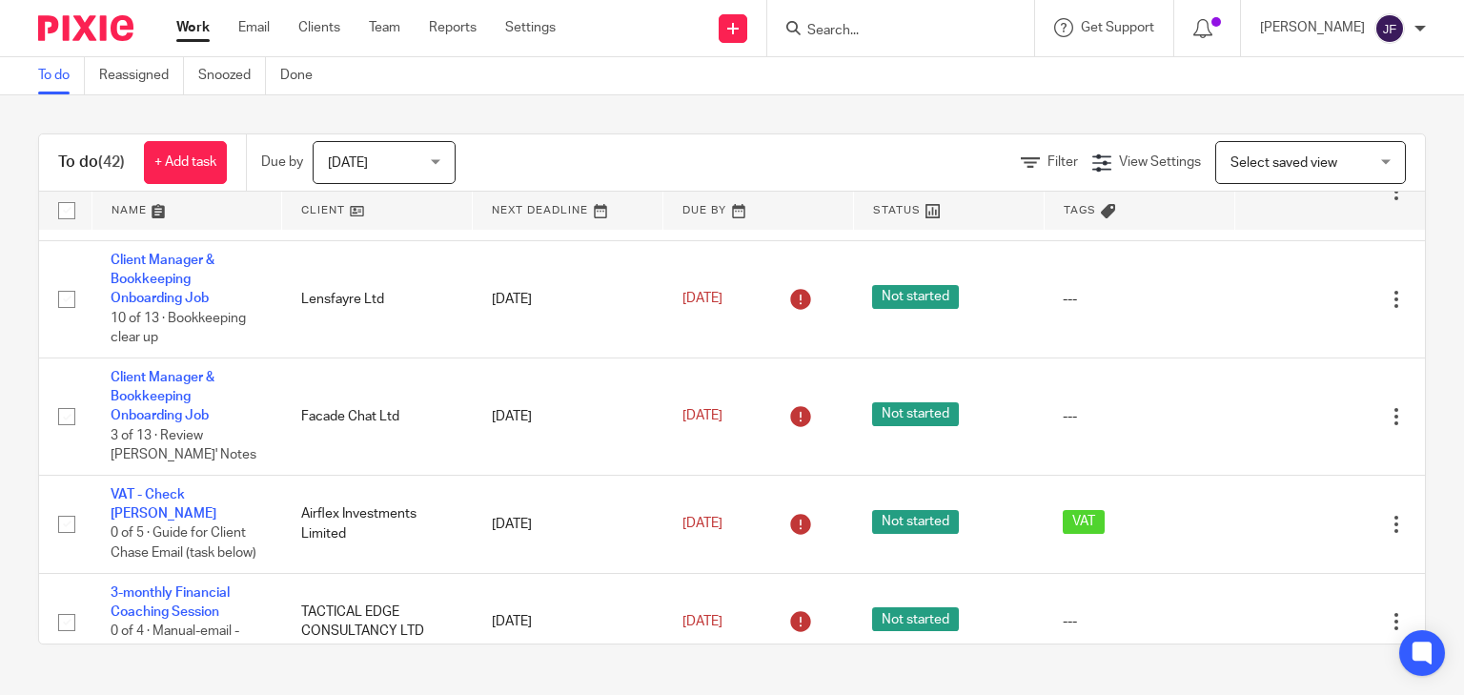
scroll to position [839, 0]
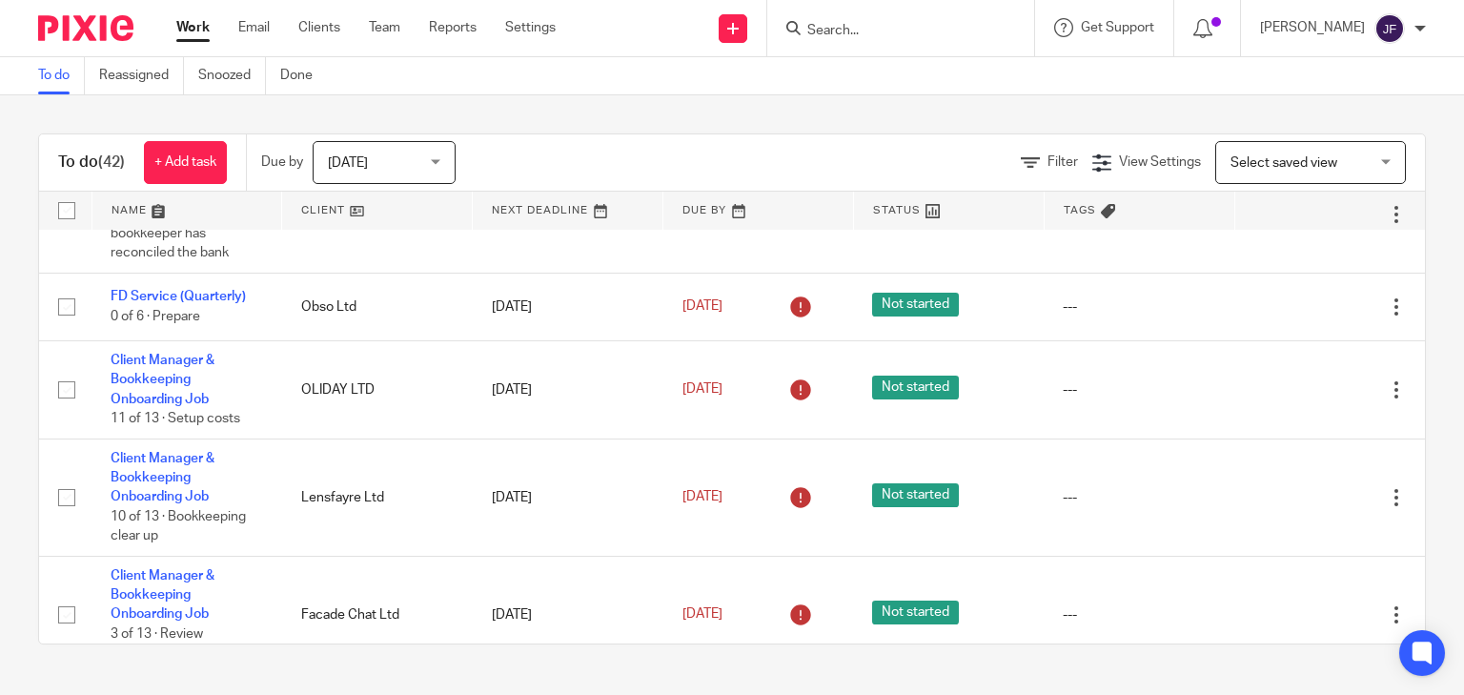
click at [904, 46] on div at bounding box center [900, 28] width 267 height 56
click at [907, 27] on input "Search" at bounding box center [891, 31] width 172 height 17
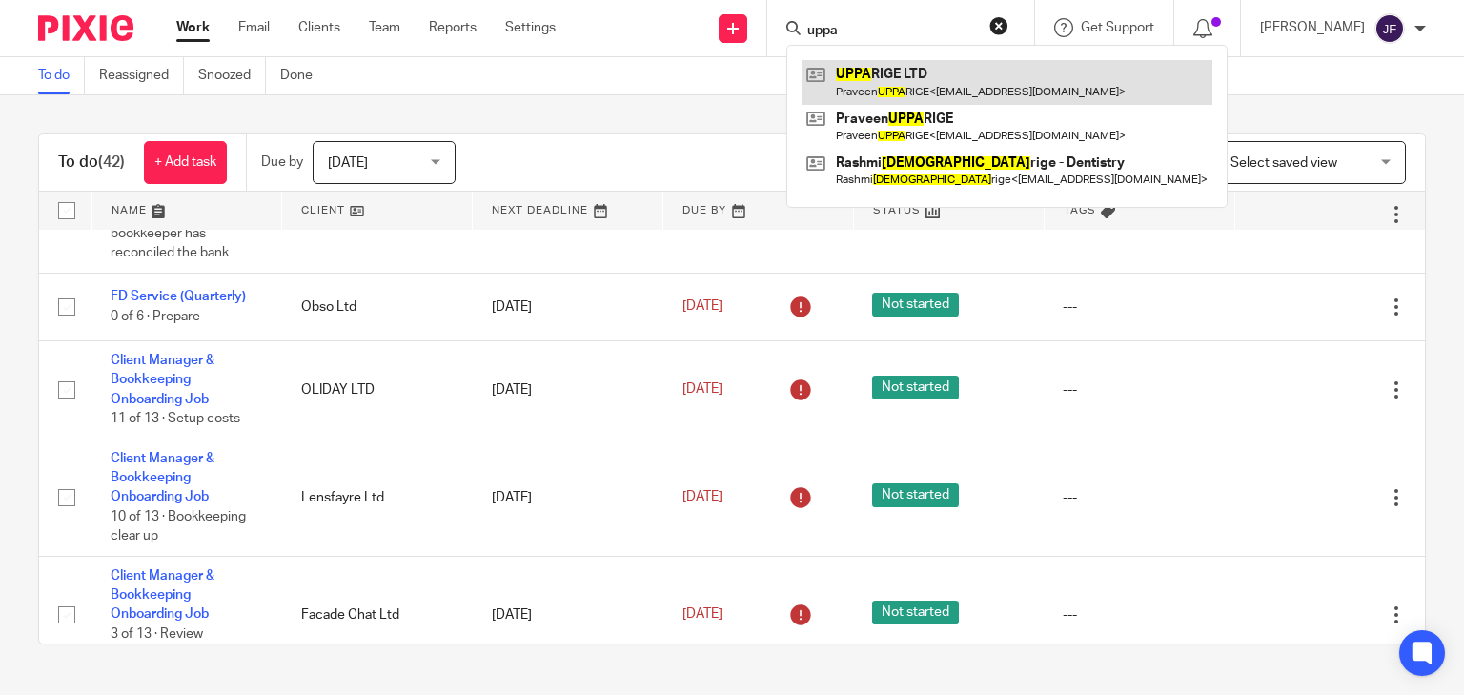
type input "uppa"
click at [911, 79] on link at bounding box center [1006, 82] width 411 height 44
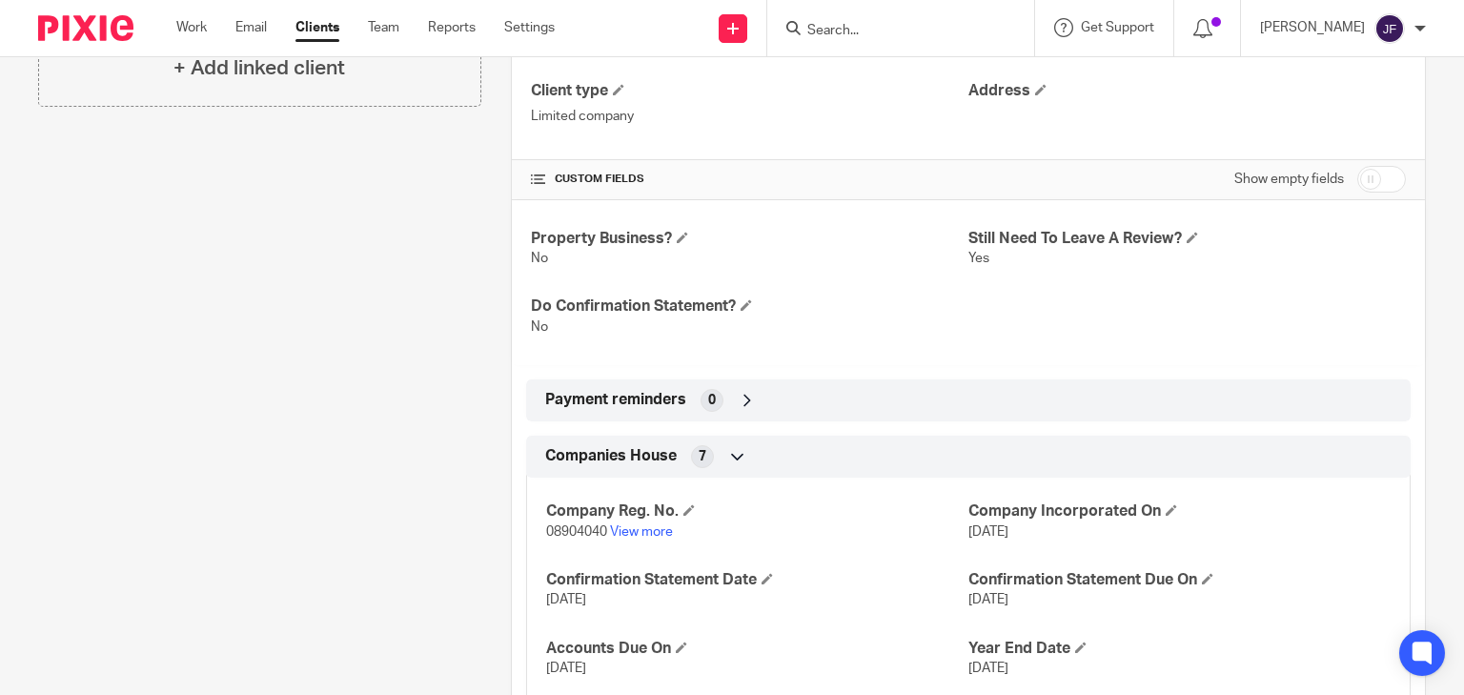
scroll to position [711, 0]
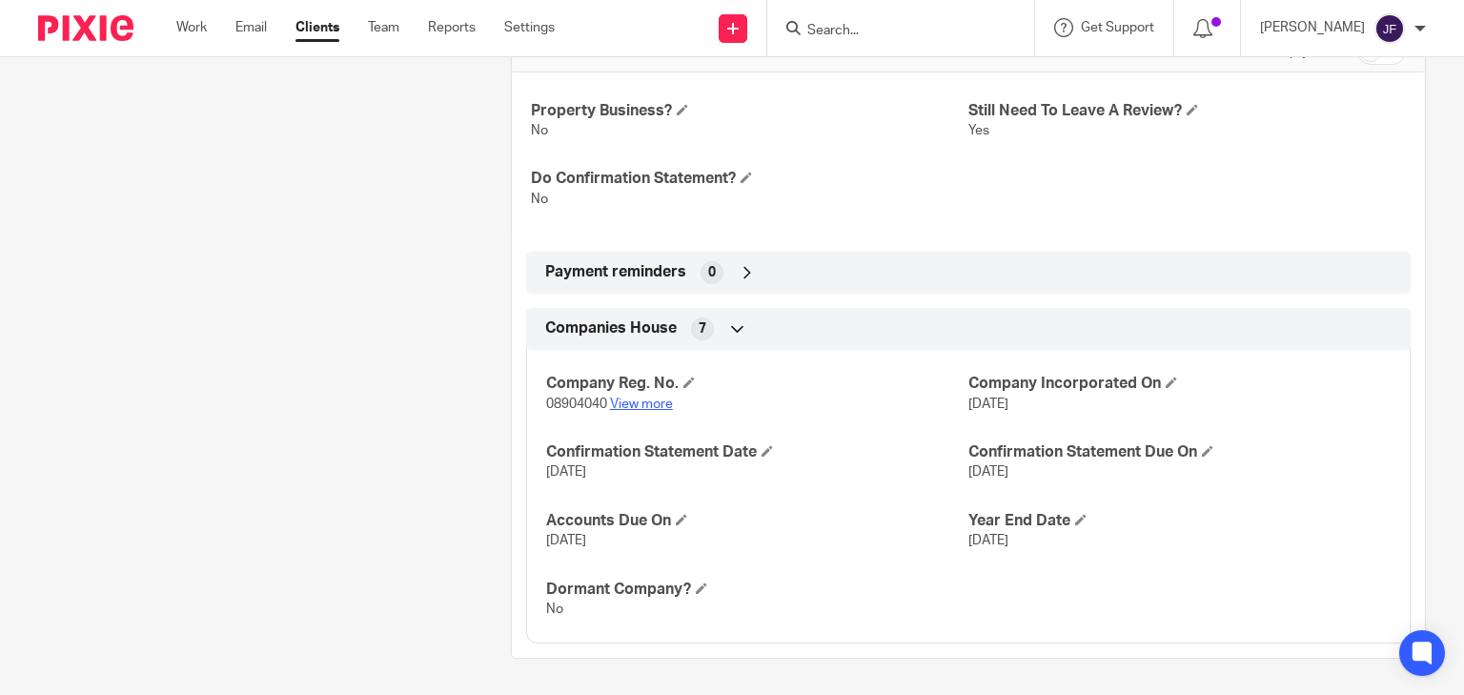
click at [623, 403] on link "View more" at bounding box center [641, 403] width 63 height 13
drag, startPoint x: 999, startPoint y: 25, endPoint x: 976, endPoint y: 10, distance: 27.0
click at [977, 25] on input "Search" at bounding box center [891, 31] width 172 height 17
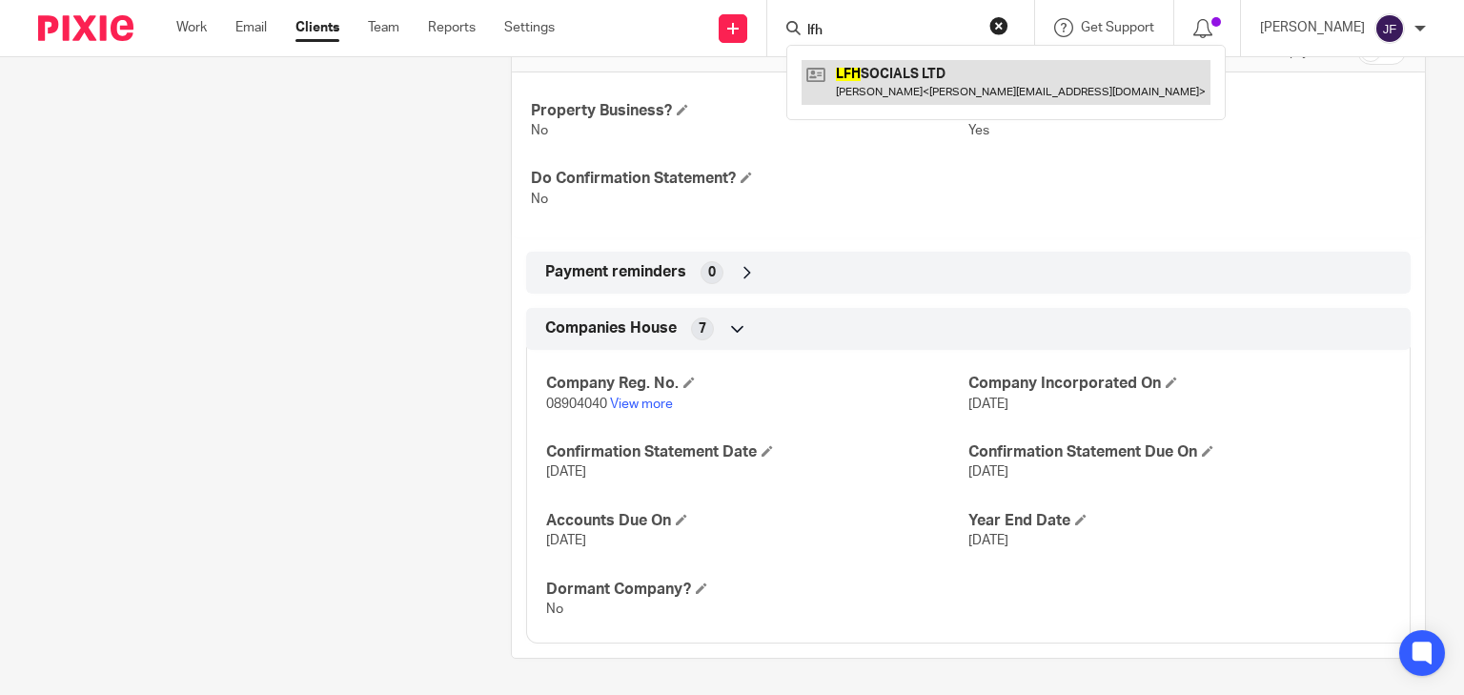
type input "lfh"
click at [945, 68] on link at bounding box center [1005, 82] width 409 height 44
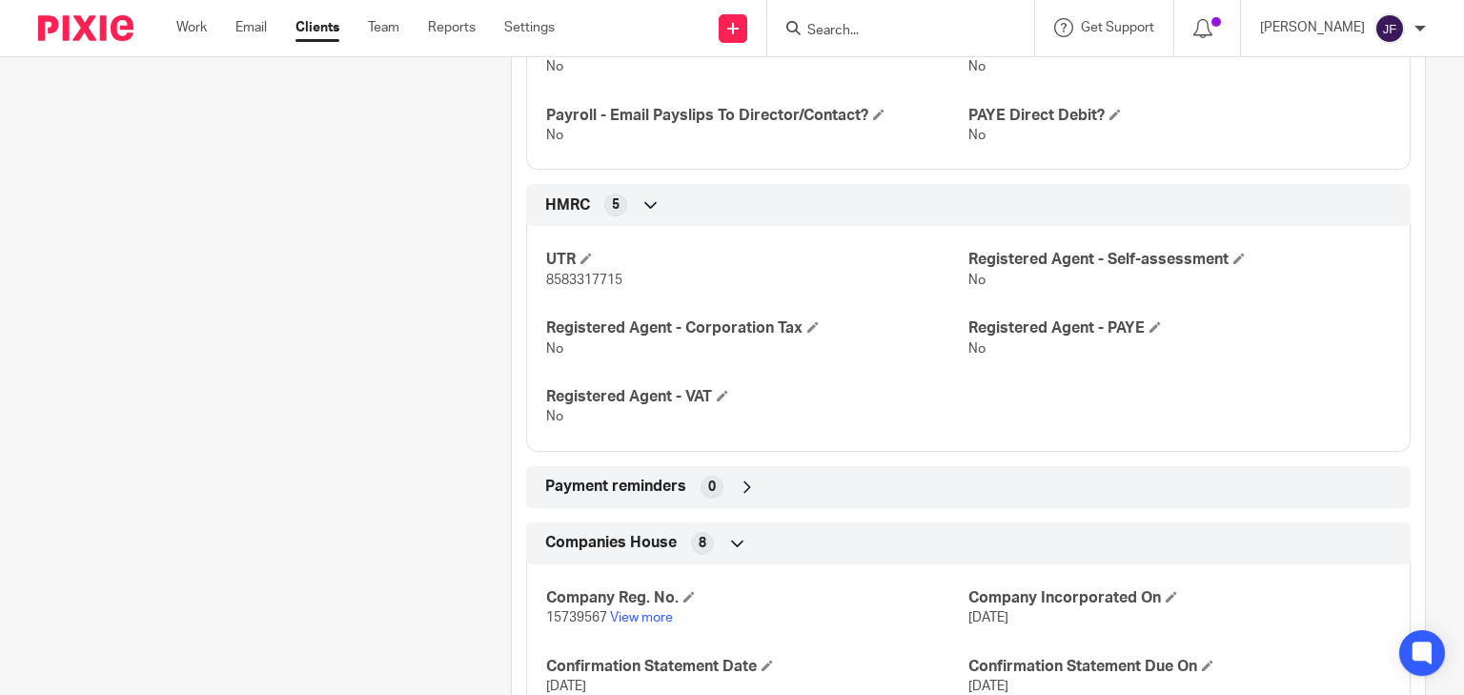
scroll to position [1296, 0]
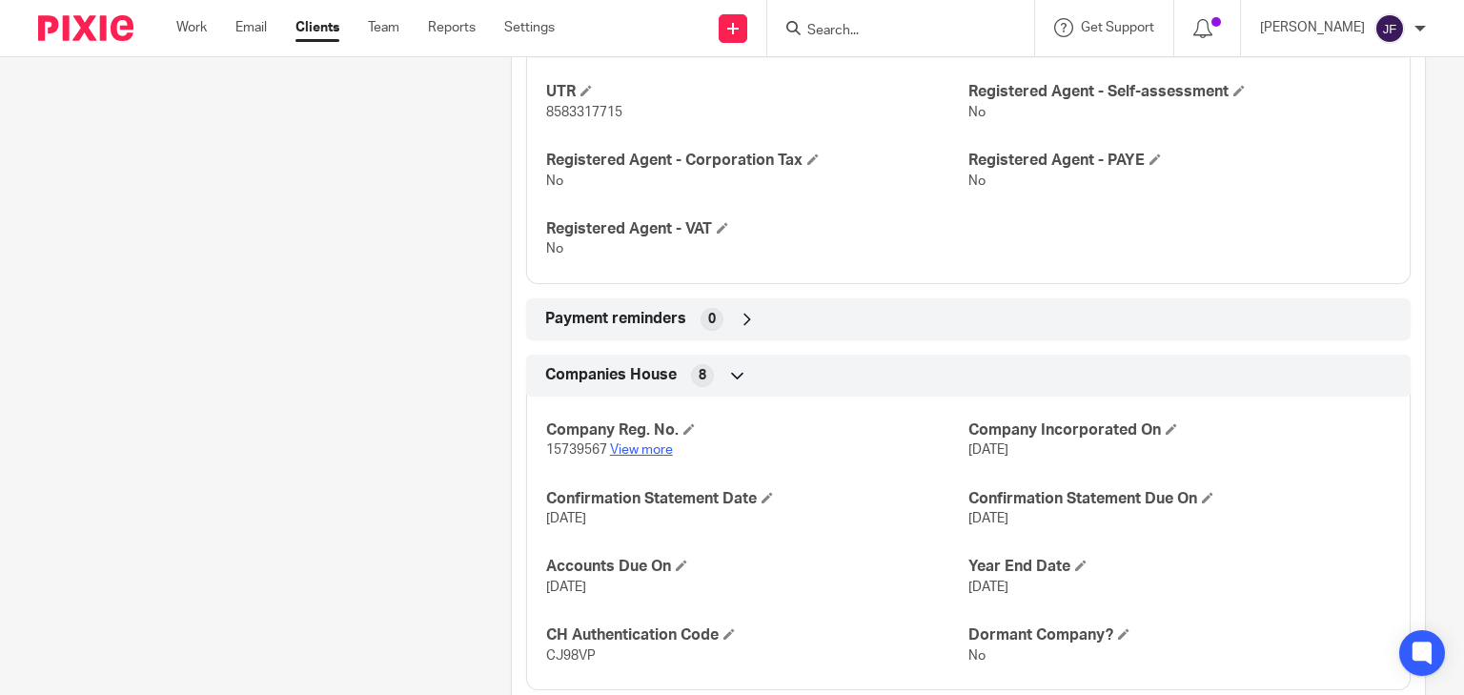
click at [652, 448] on link "View more" at bounding box center [641, 449] width 63 height 13
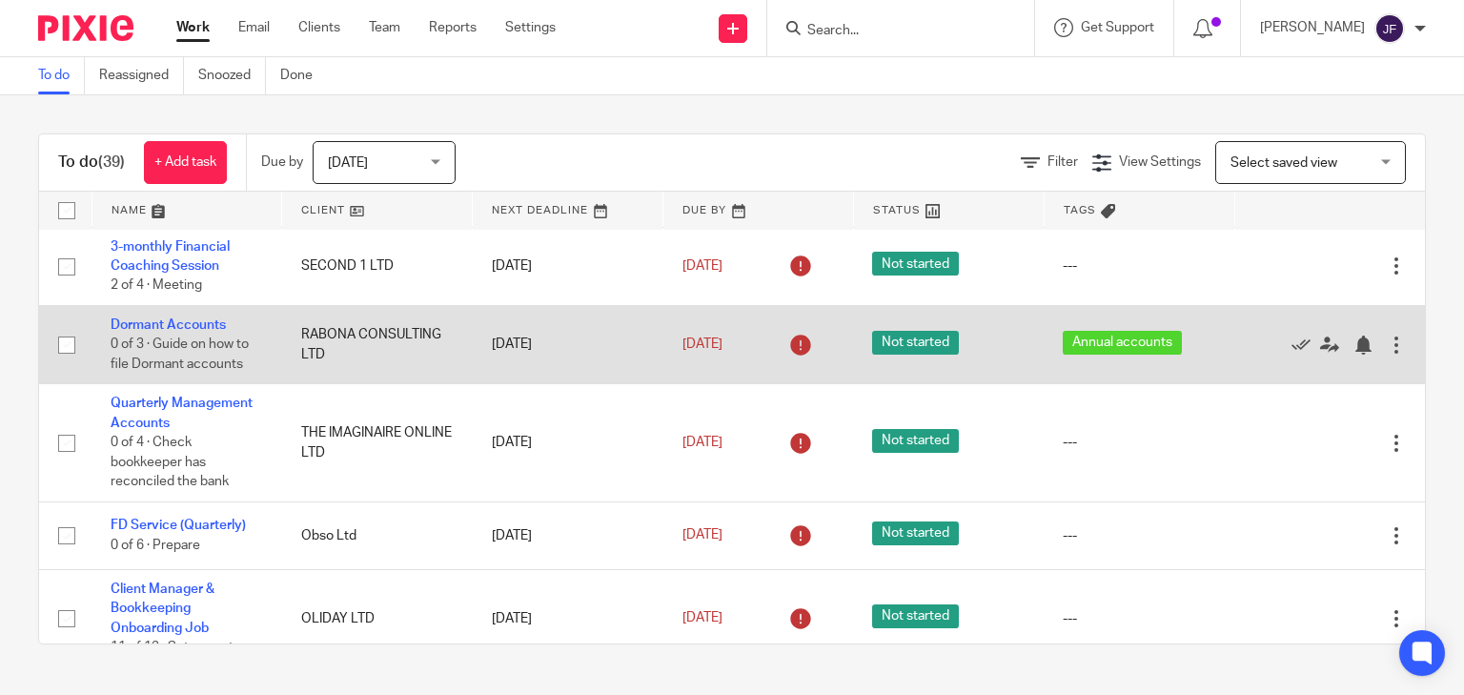
scroll to position [686, 0]
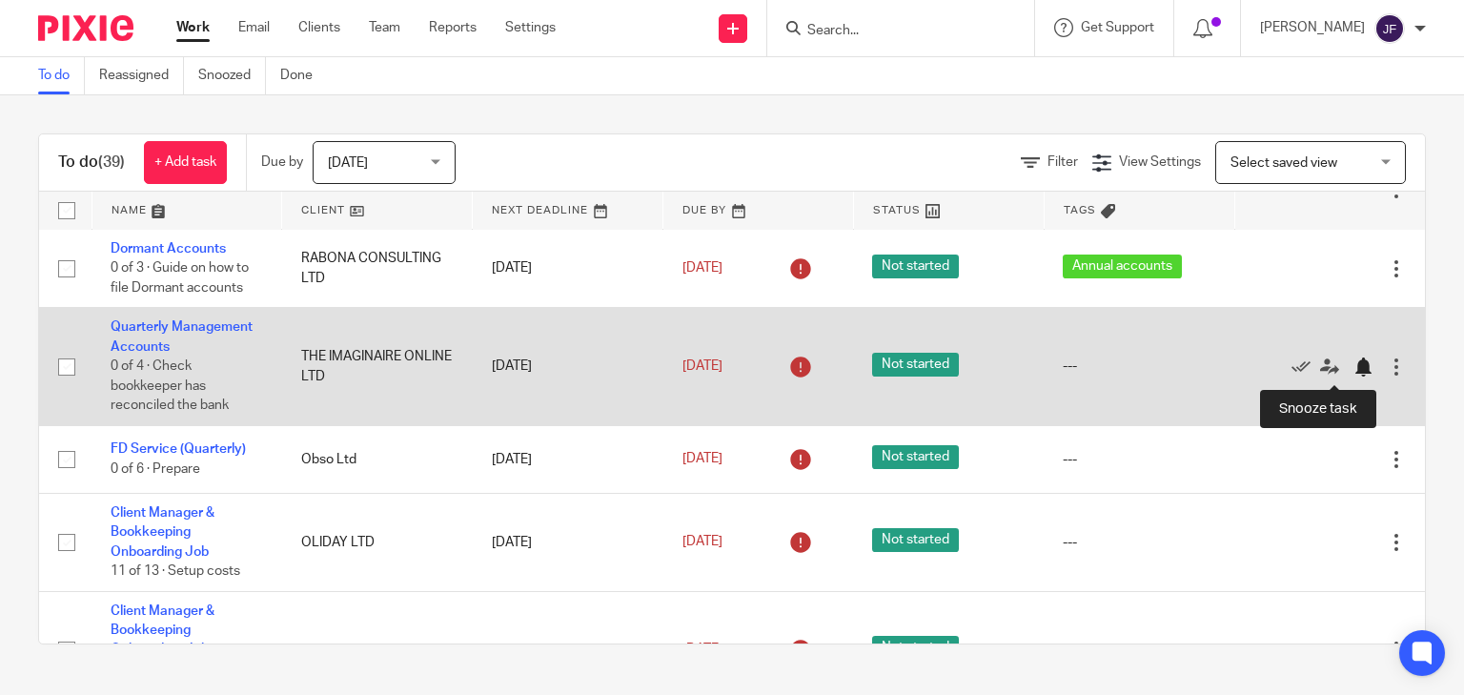
click at [1353, 370] on div at bounding box center [1362, 366] width 19 height 19
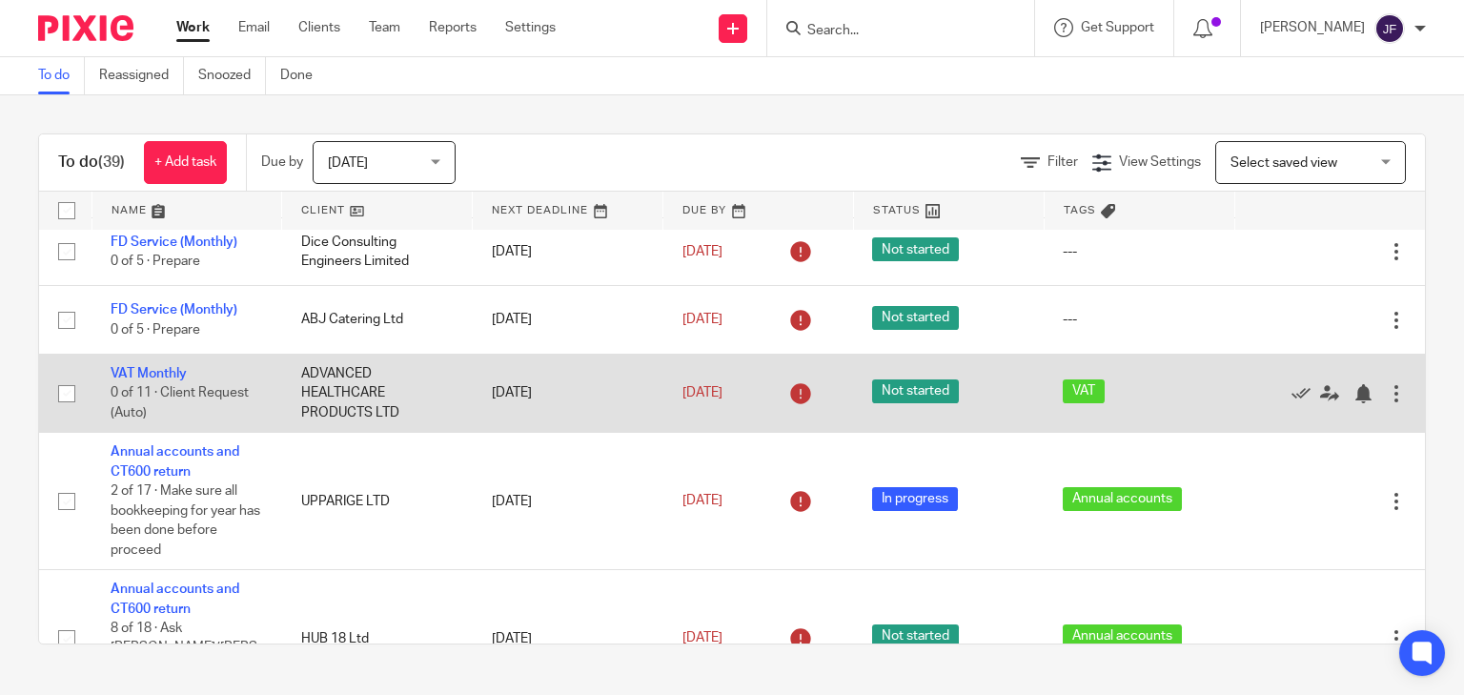
scroll to position [1448, 0]
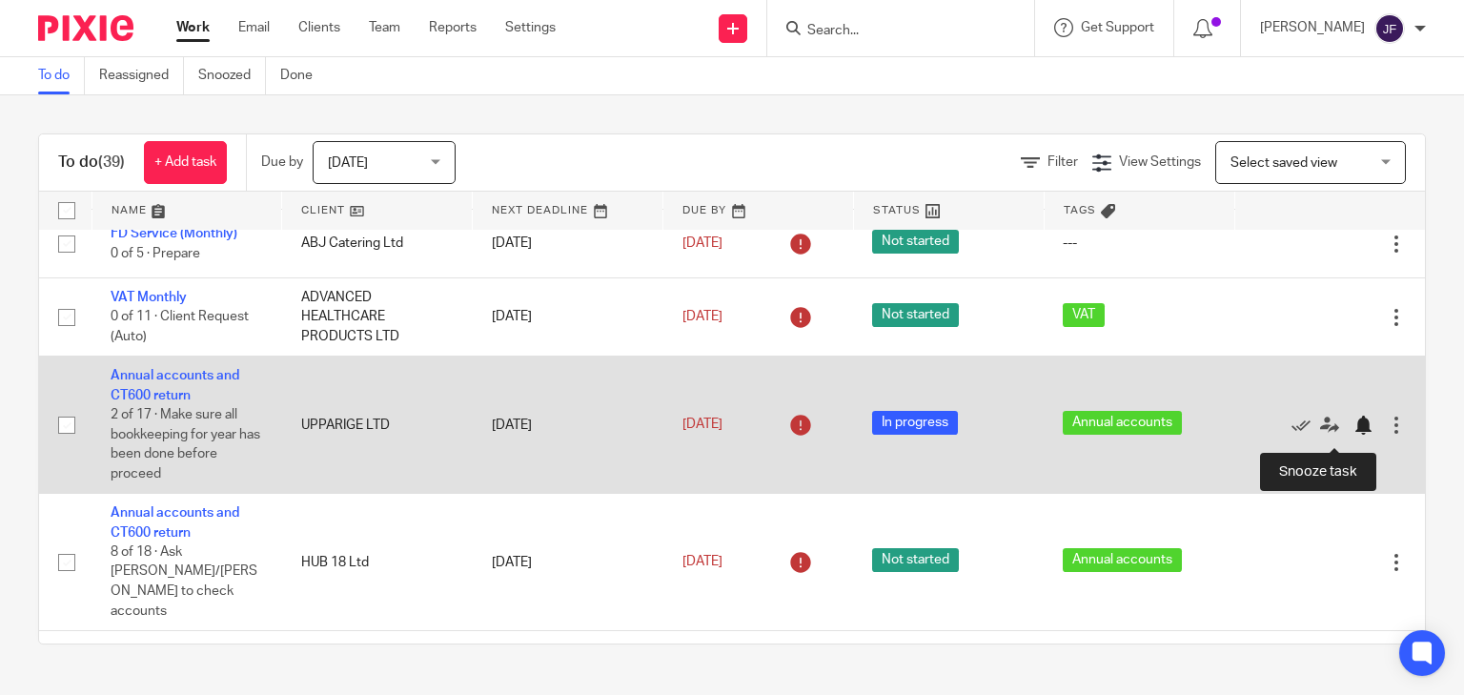
click at [1353, 434] on div at bounding box center [1362, 424] width 19 height 19
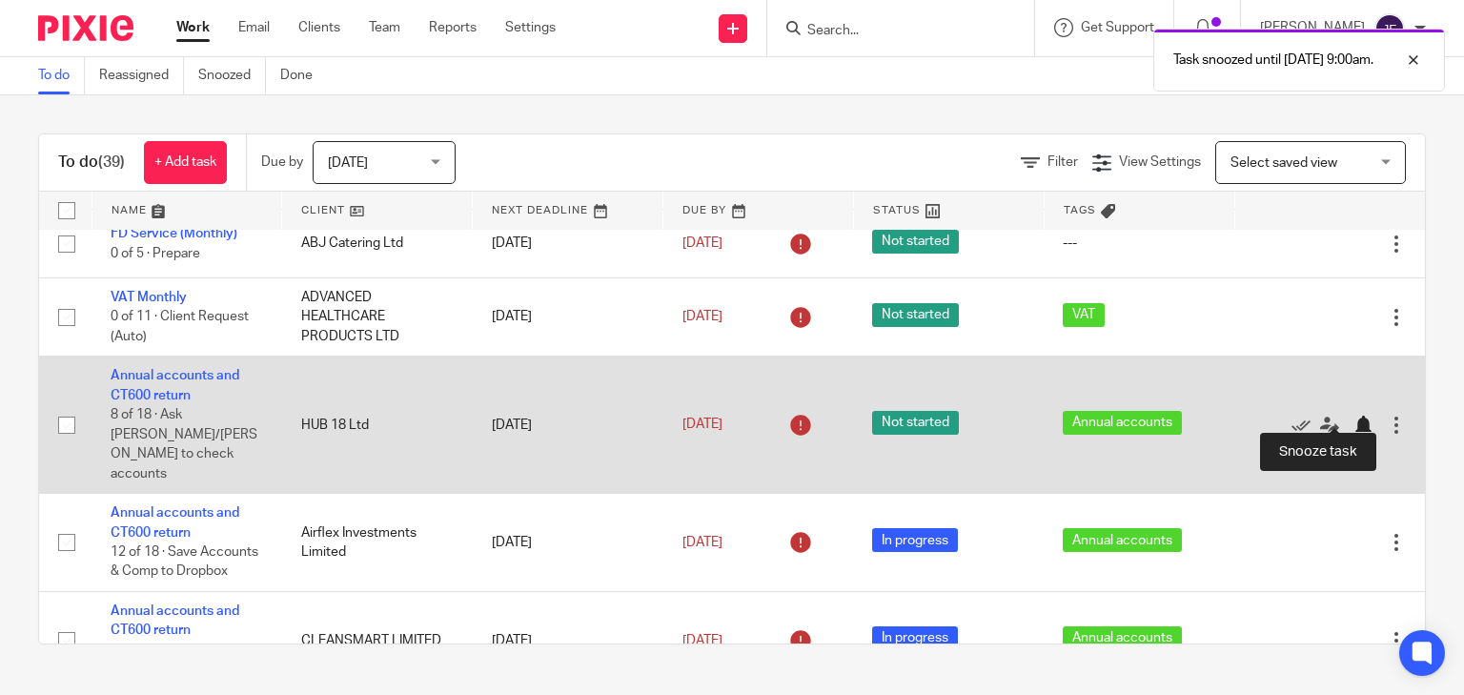
click at [1353, 415] on div at bounding box center [1362, 424] width 19 height 19
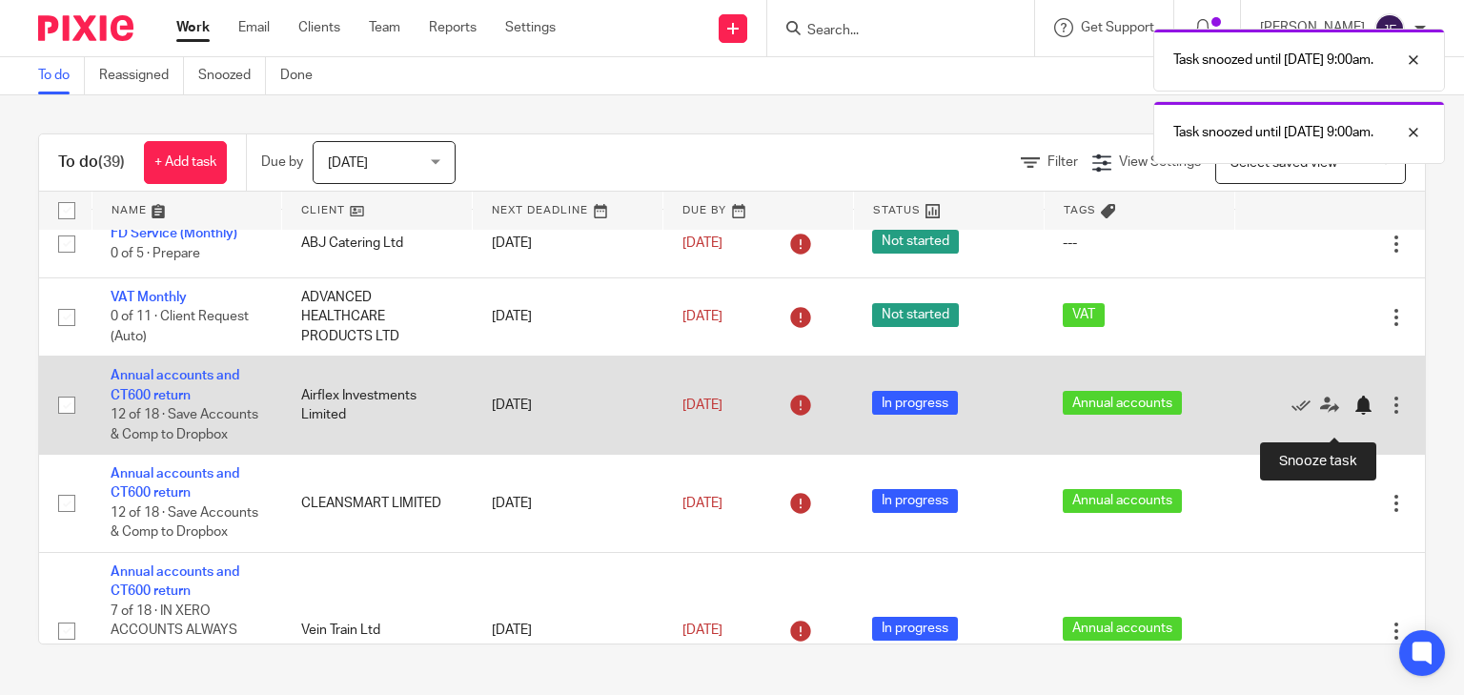
click at [1353, 415] on div at bounding box center [1362, 404] width 19 height 19
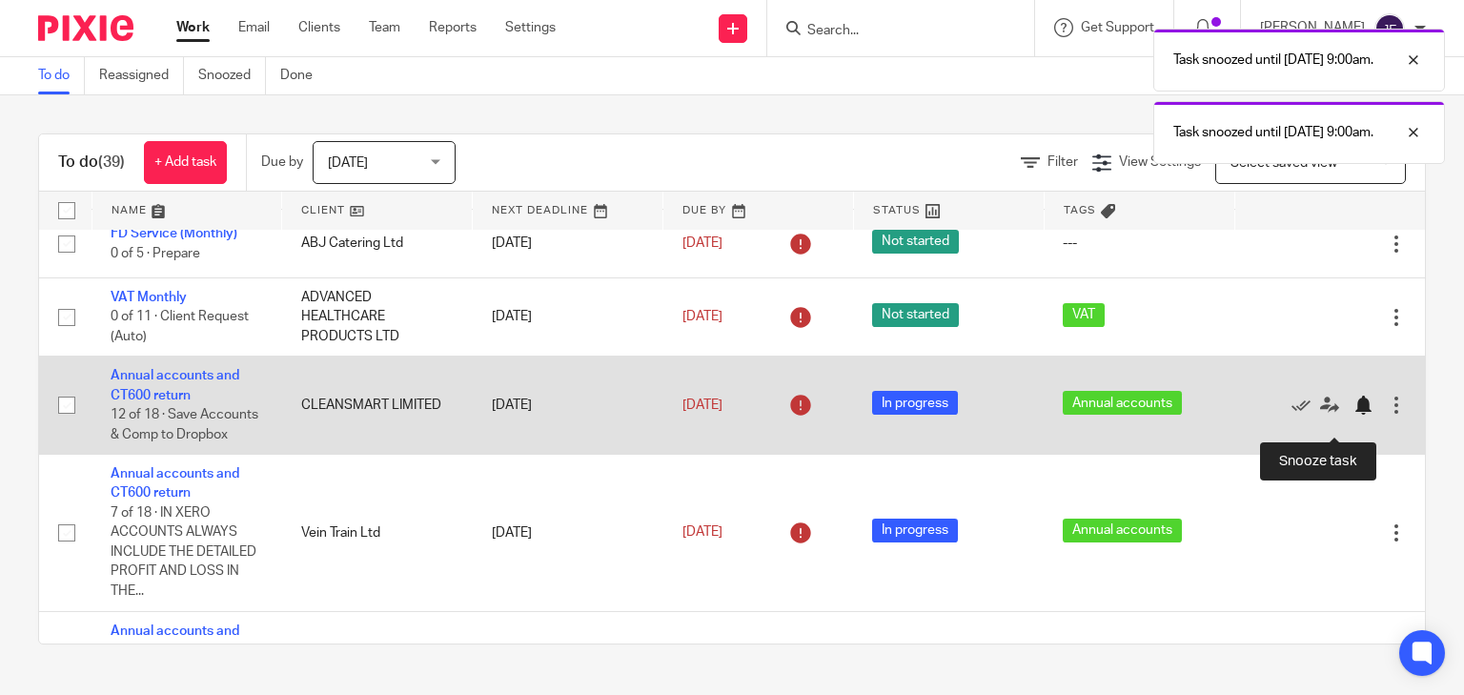
click at [1353, 415] on div at bounding box center [1362, 404] width 19 height 19
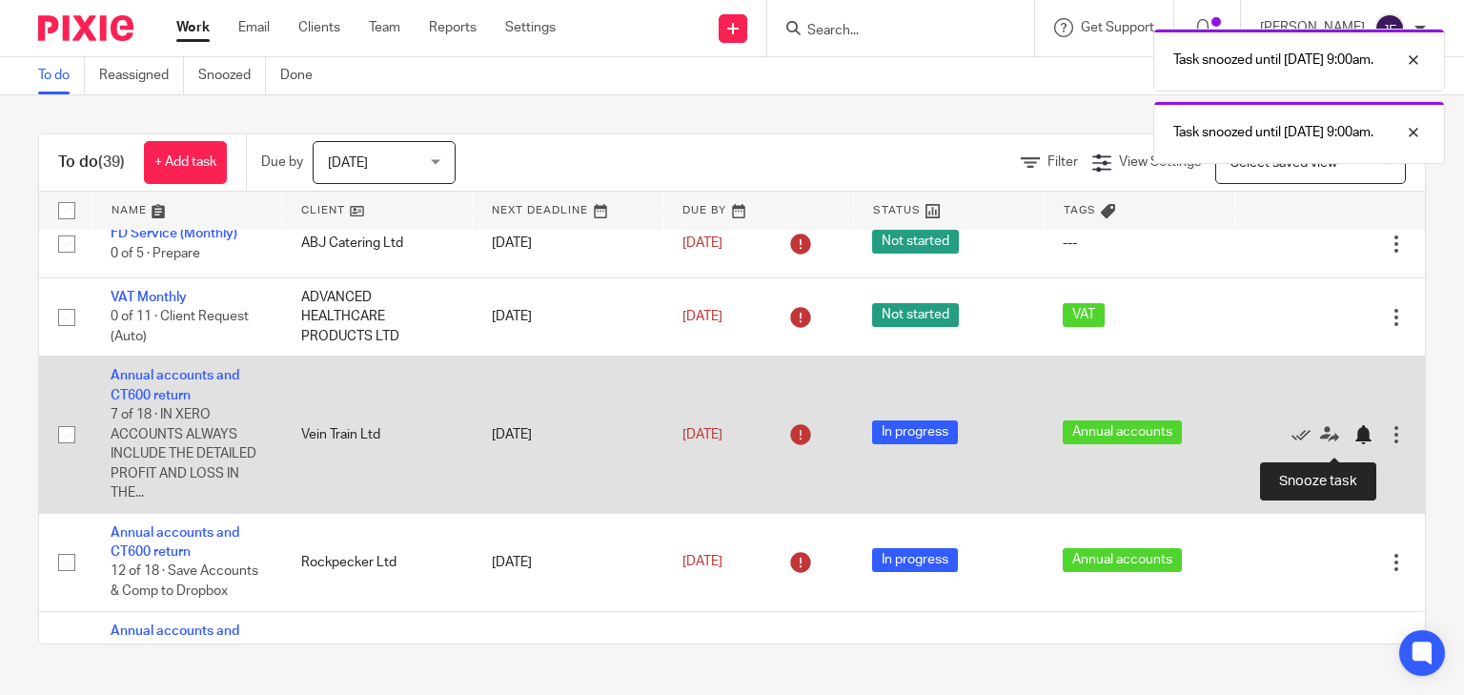
click at [1353, 444] on div at bounding box center [1362, 434] width 19 height 19
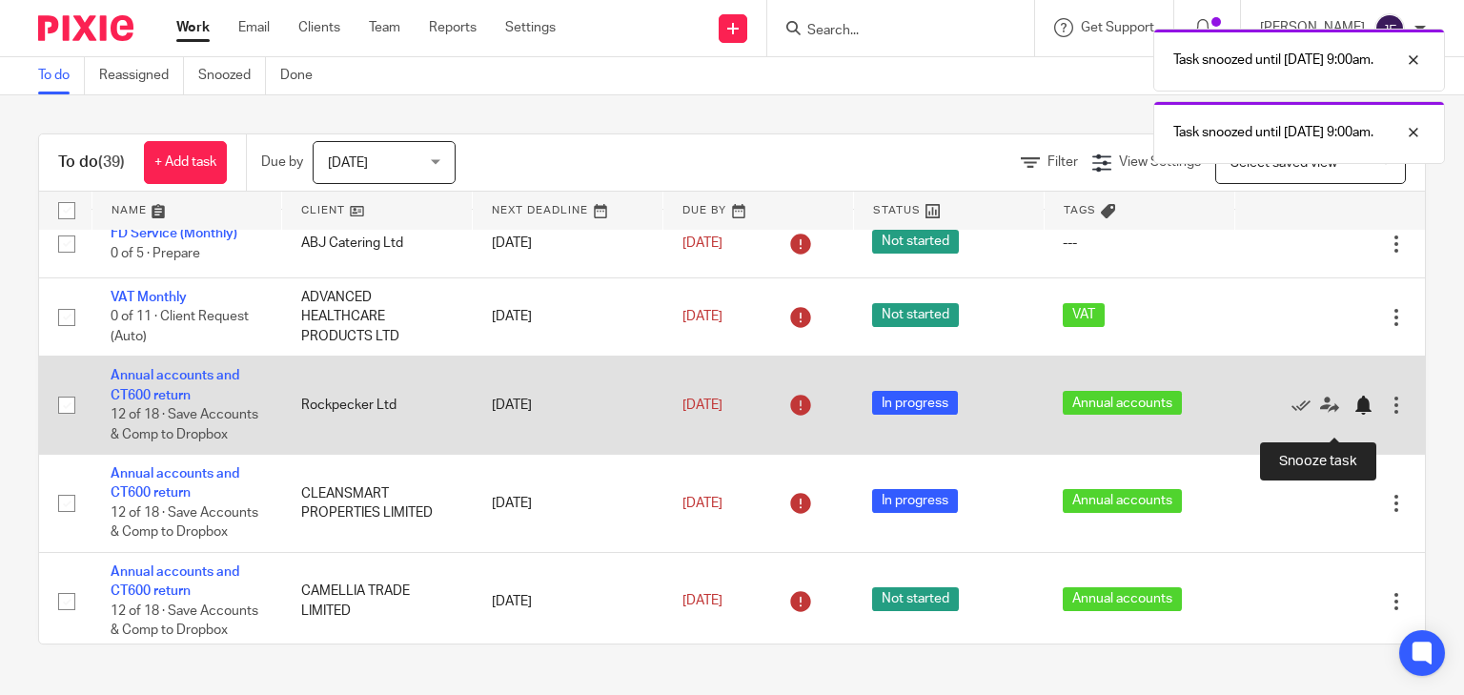
click at [1353, 415] on div at bounding box center [1362, 404] width 19 height 19
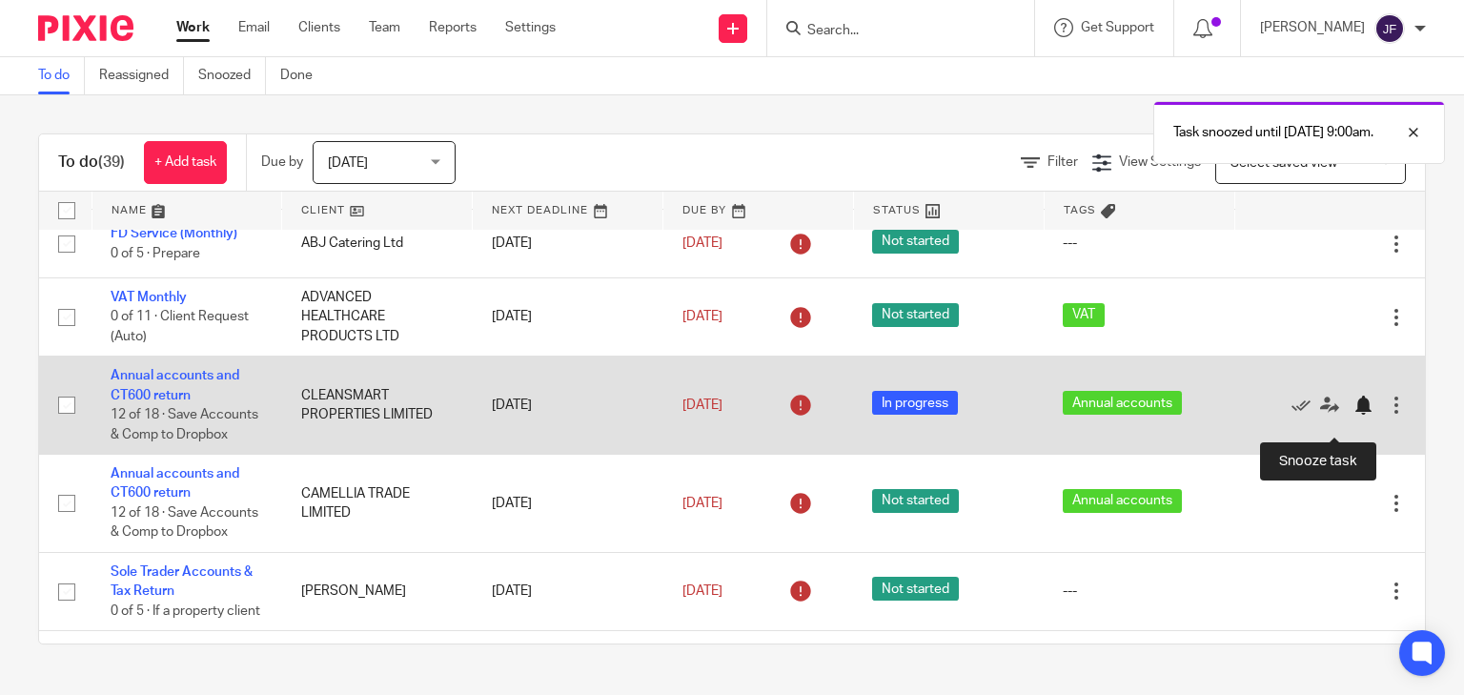
click at [1353, 415] on div at bounding box center [1362, 404] width 19 height 19
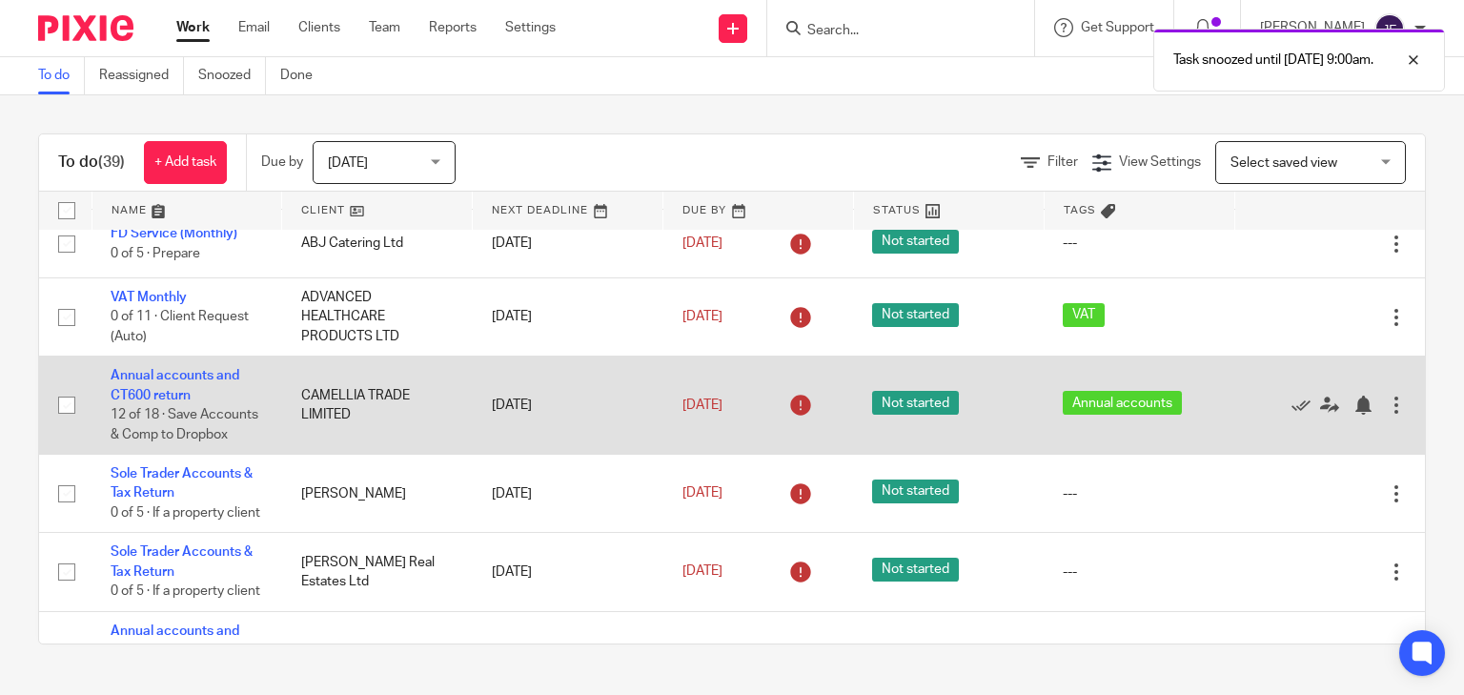
click at [1329, 429] on div "Edit task Delete" at bounding box center [1329, 405] width 152 height 48
click at [1353, 415] on div at bounding box center [1362, 404] width 19 height 19
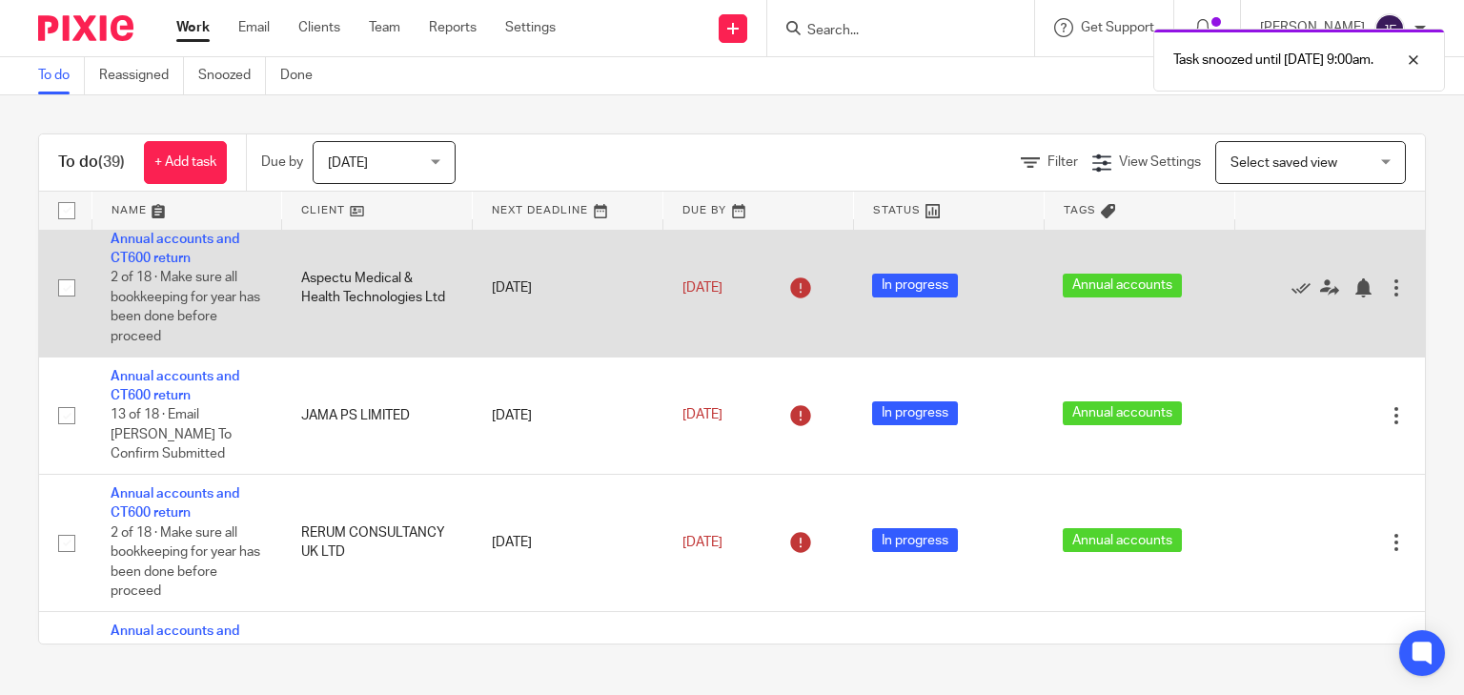
scroll to position [1906, 0]
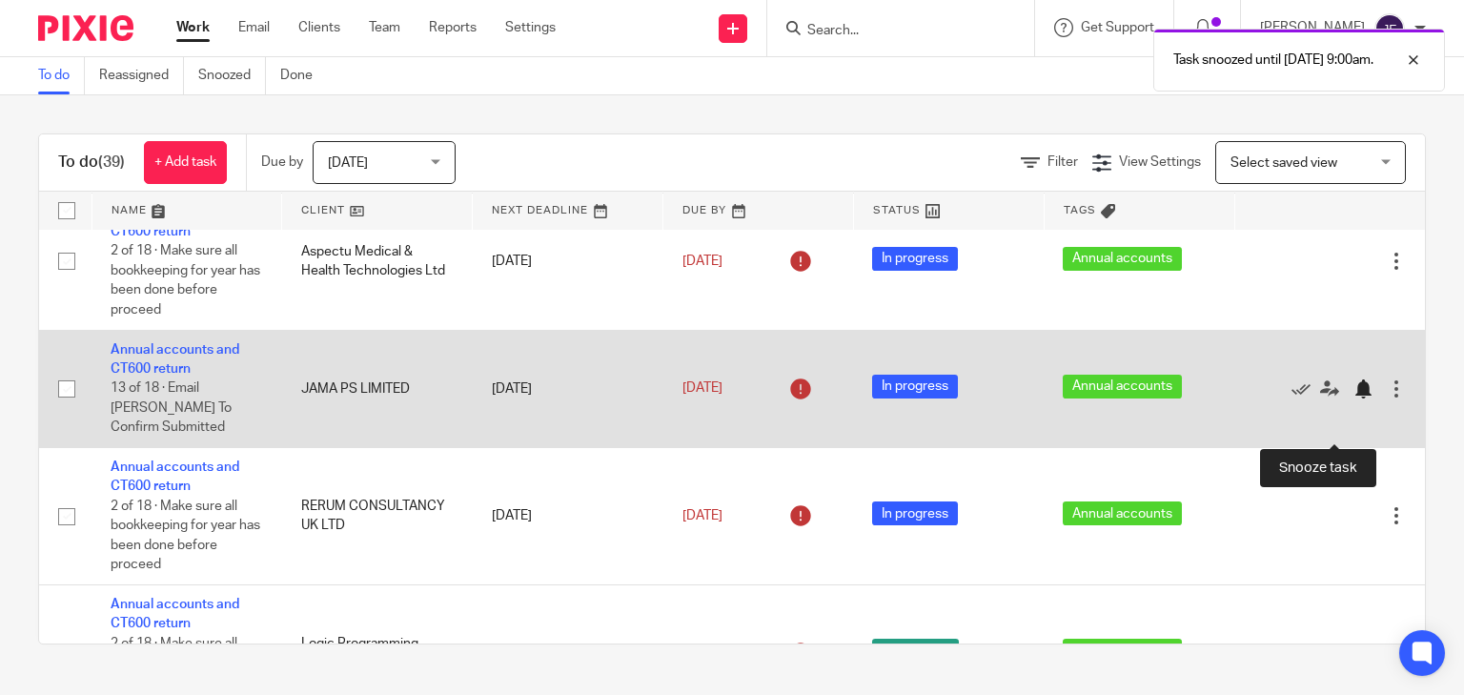
click at [1353, 398] on div at bounding box center [1362, 388] width 19 height 19
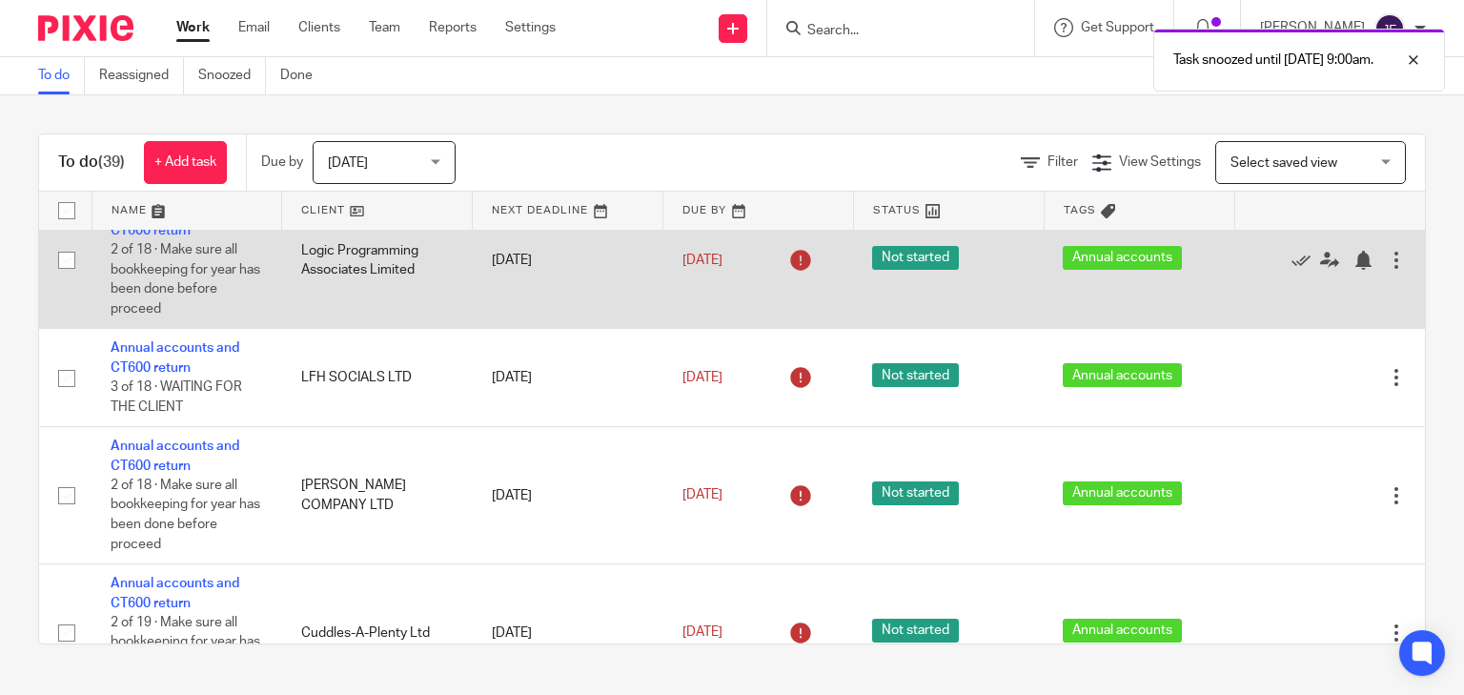
scroll to position [2287, 0]
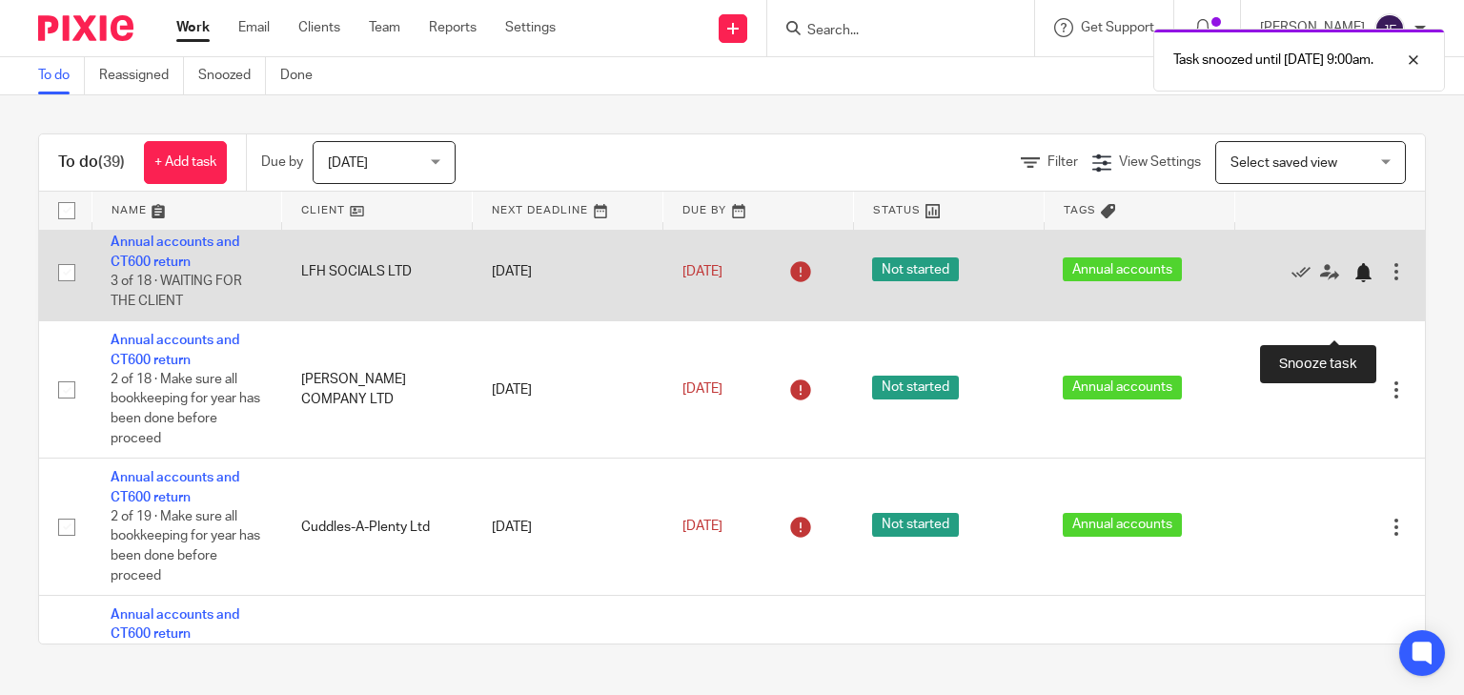
click at [1353, 282] on div at bounding box center [1362, 272] width 19 height 19
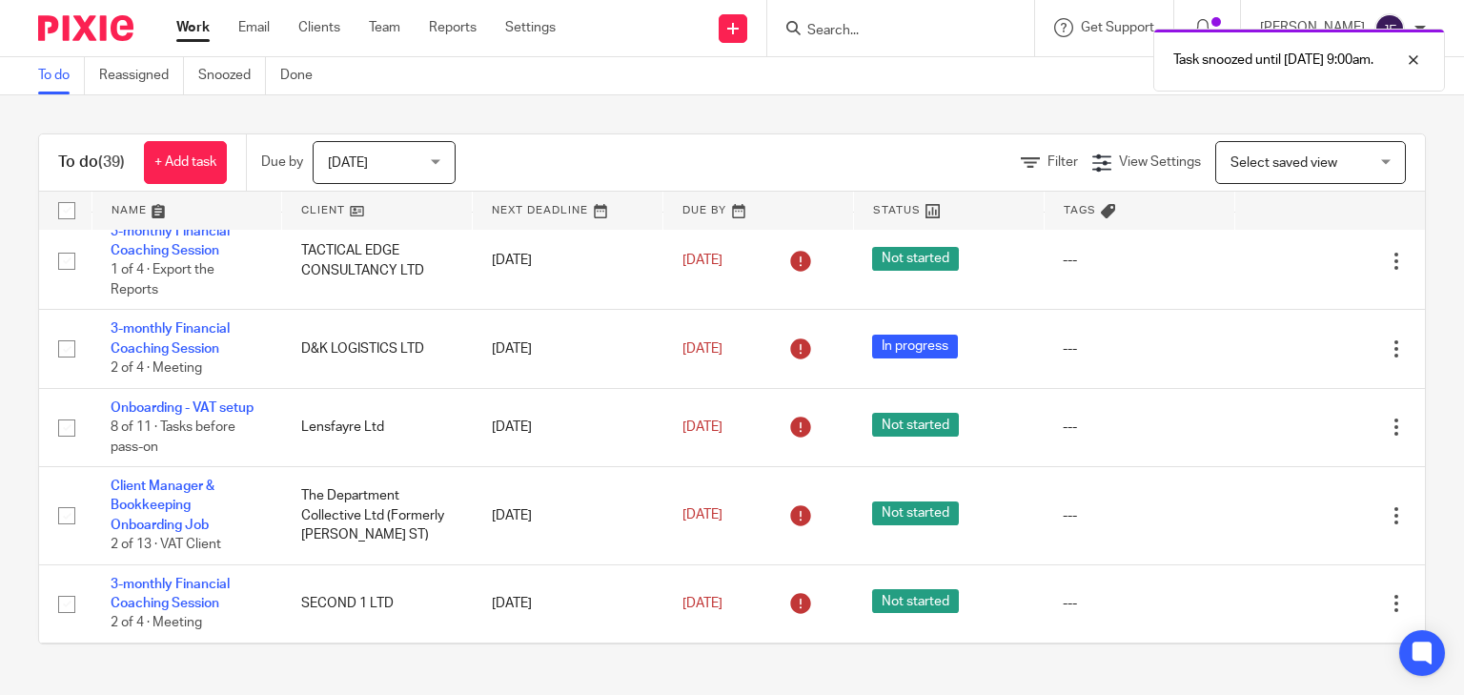
scroll to position [0, 0]
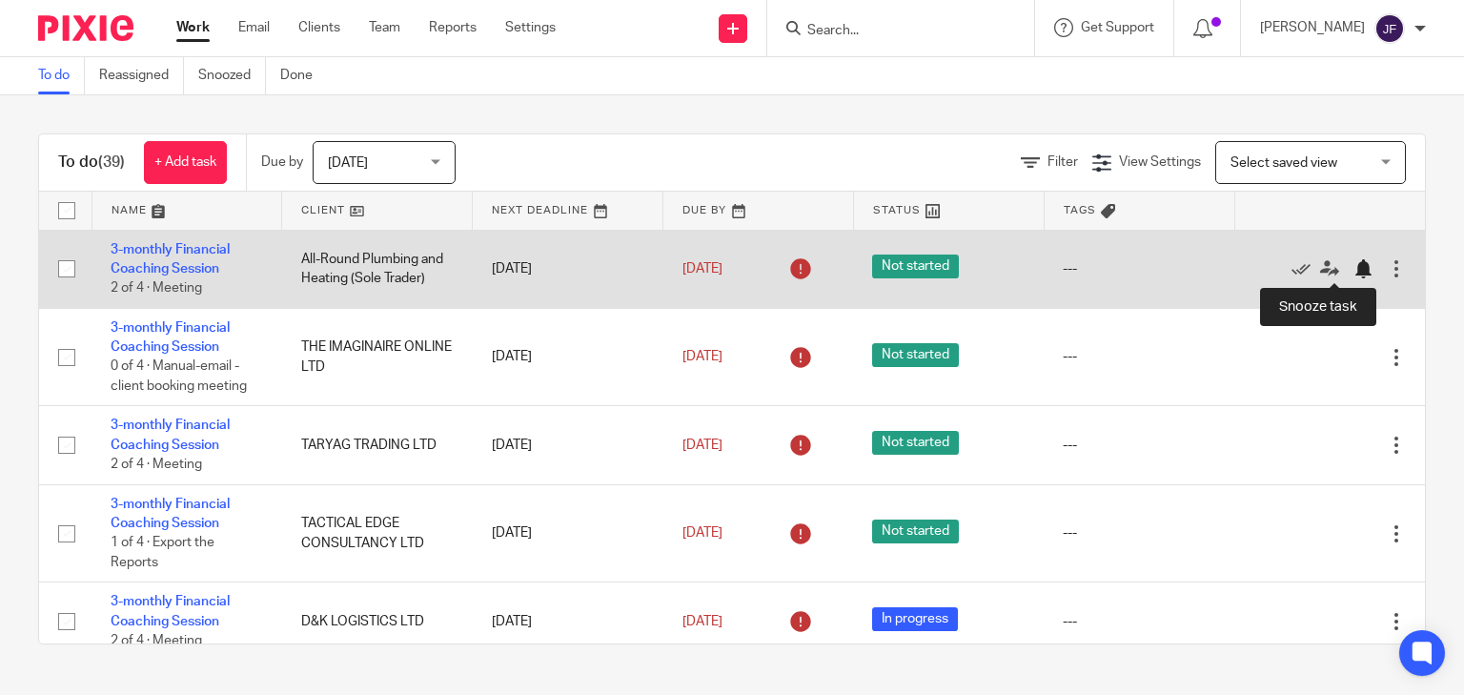
click at [1353, 267] on div at bounding box center [1362, 268] width 19 height 19
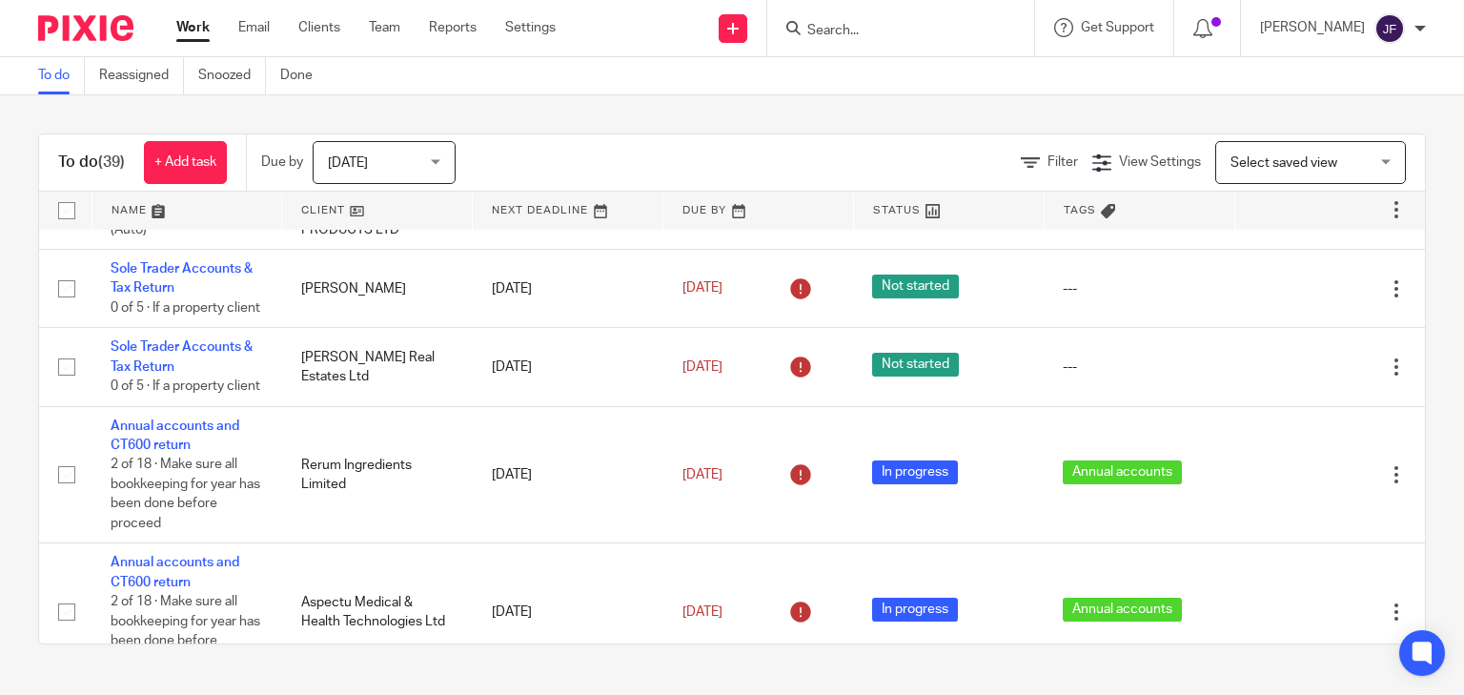
scroll to position [1525, 0]
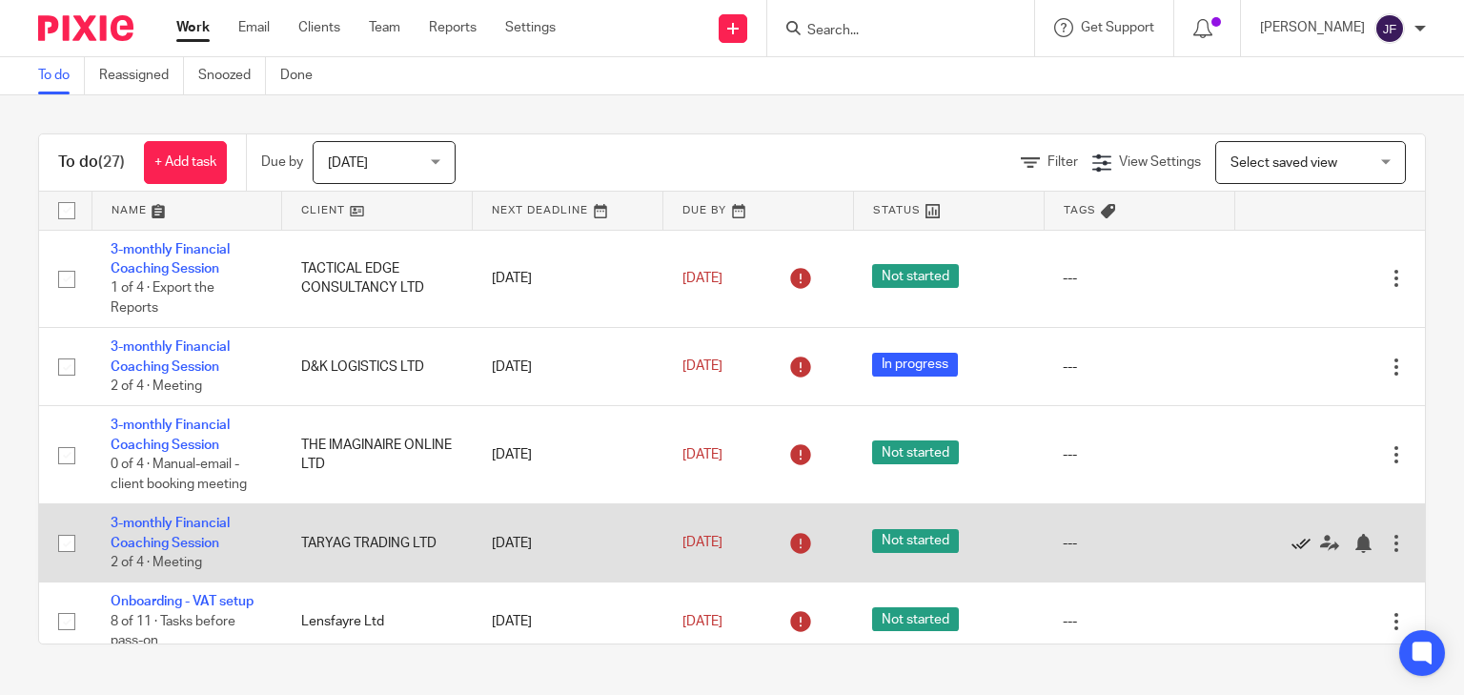
click at [1291, 542] on icon at bounding box center [1300, 543] width 19 height 19
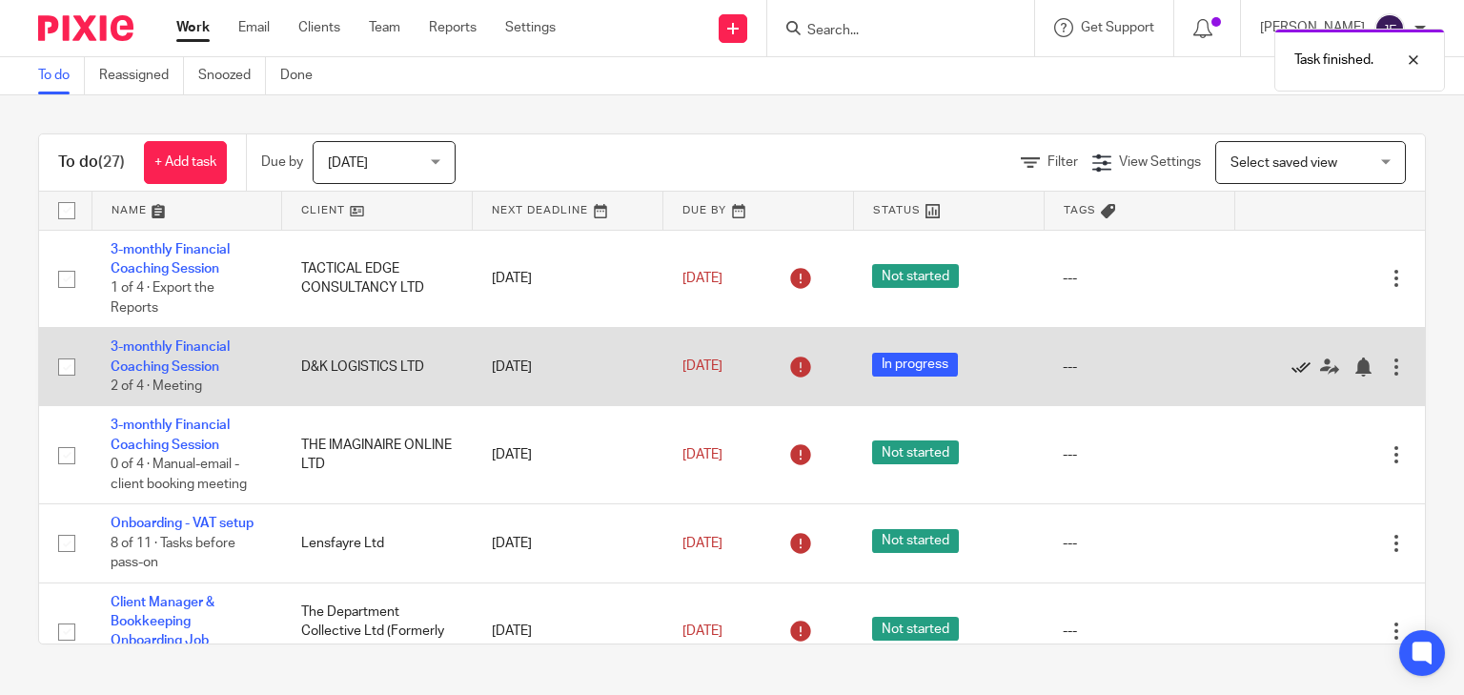
click at [1291, 363] on icon at bounding box center [1300, 366] width 19 height 19
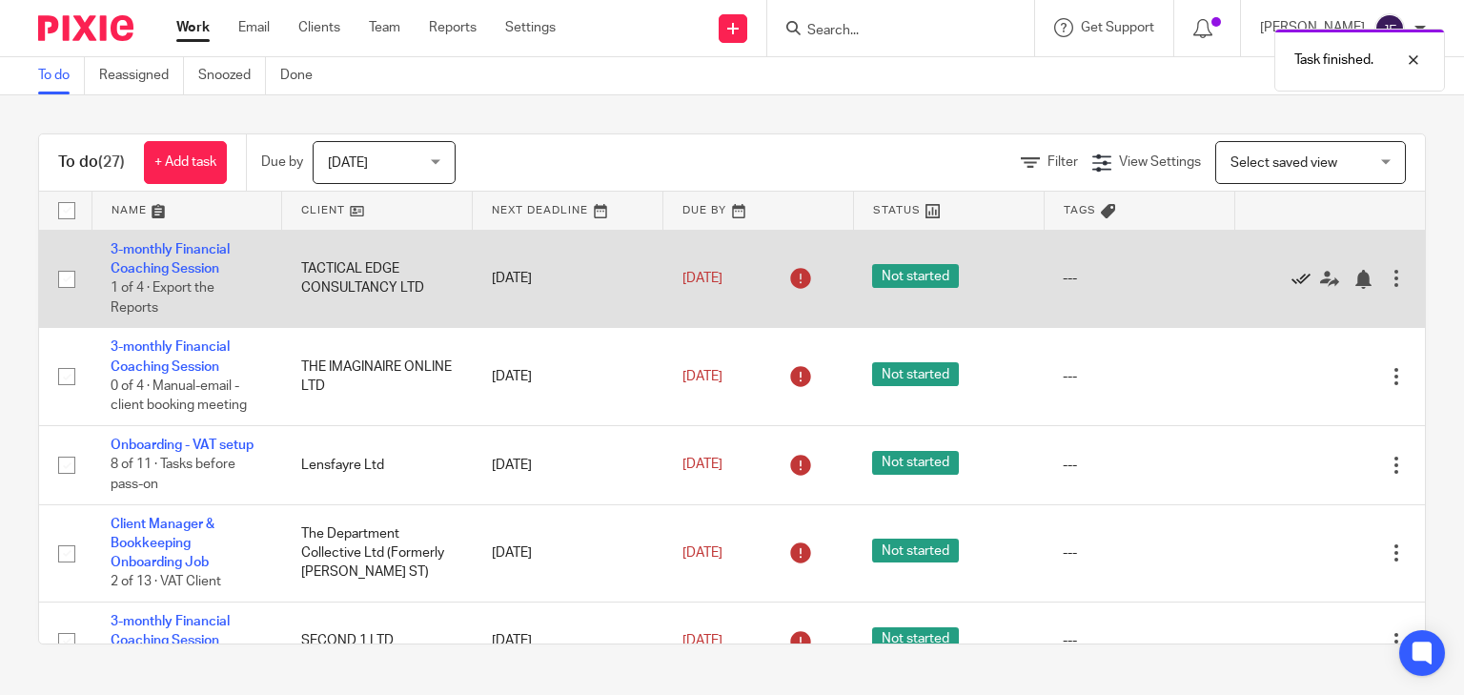
click at [1291, 275] on icon at bounding box center [1300, 279] width 19 height 19
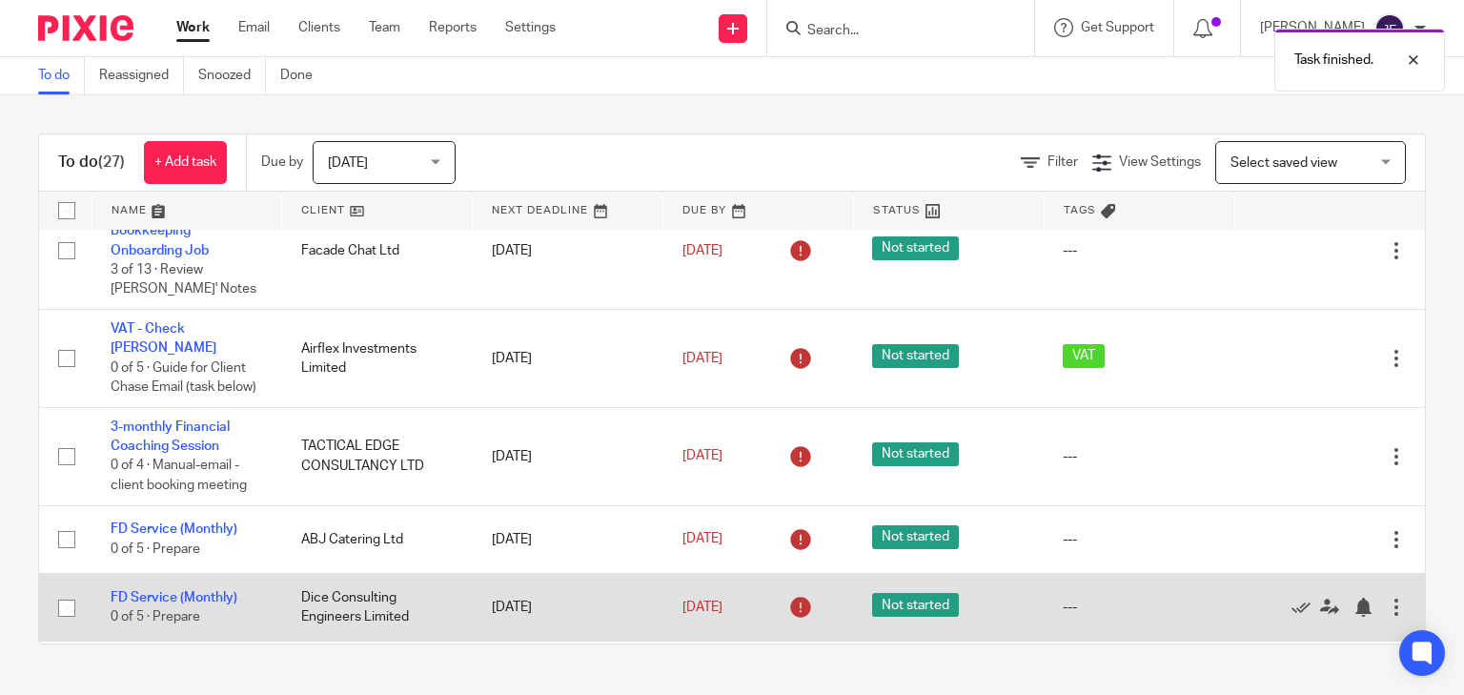
scroll to position [839, 0]
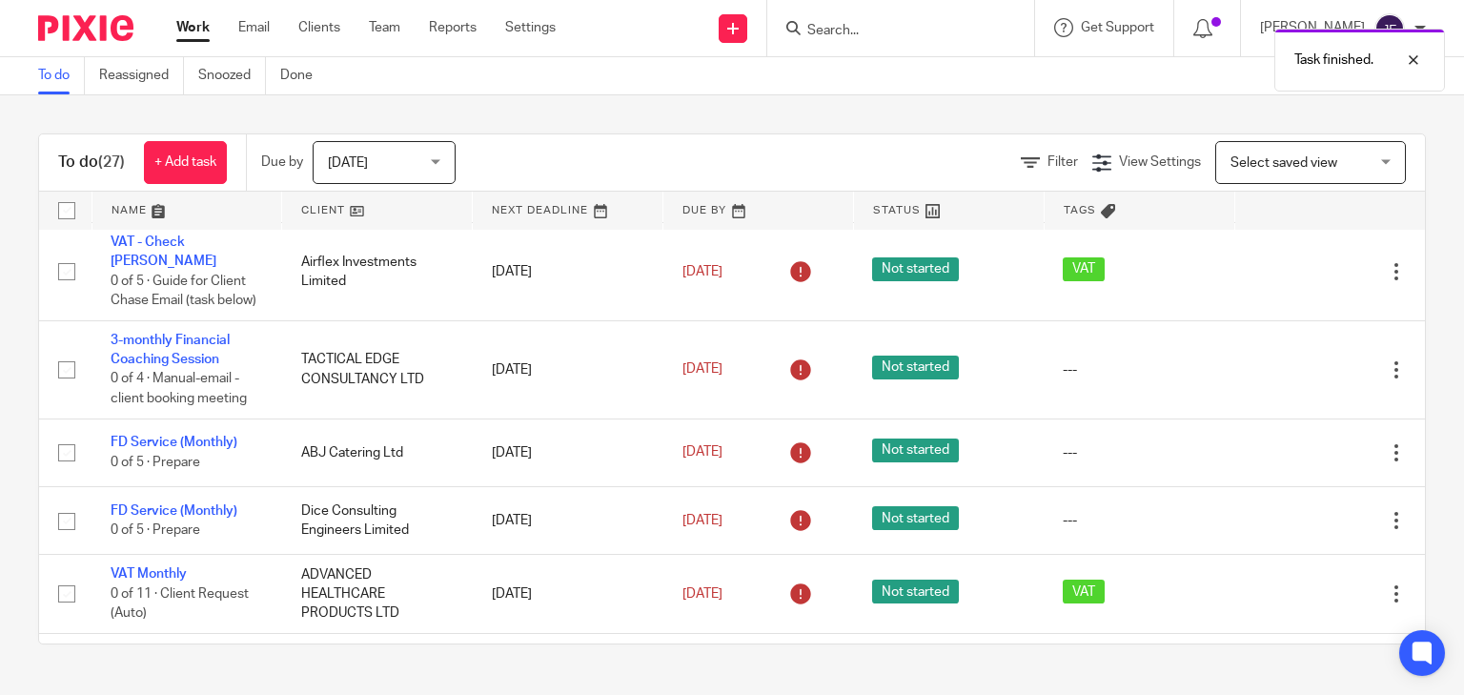
click at [997, 25] on div "Task finished." at bounding box center [1088, 55] width 713 height 72
click at [992, 28] on div "Task finished." at bounding box center [1088, 55] width 713 height 72
click at [977, 28] on input "Search" at bounding box center [891, 31] width 172 height 17
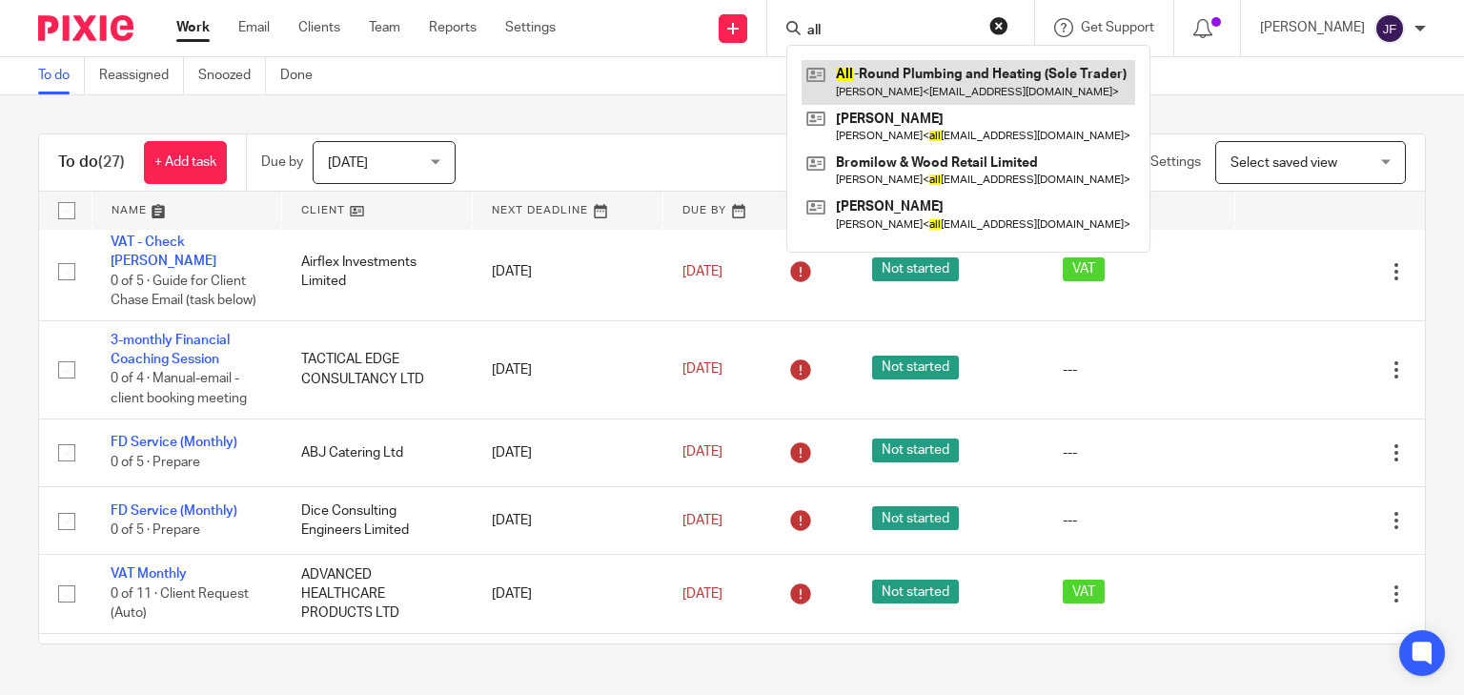
type input "all"
click at [970, 68] on link at bounding box center [968, 82] width 334 height 44
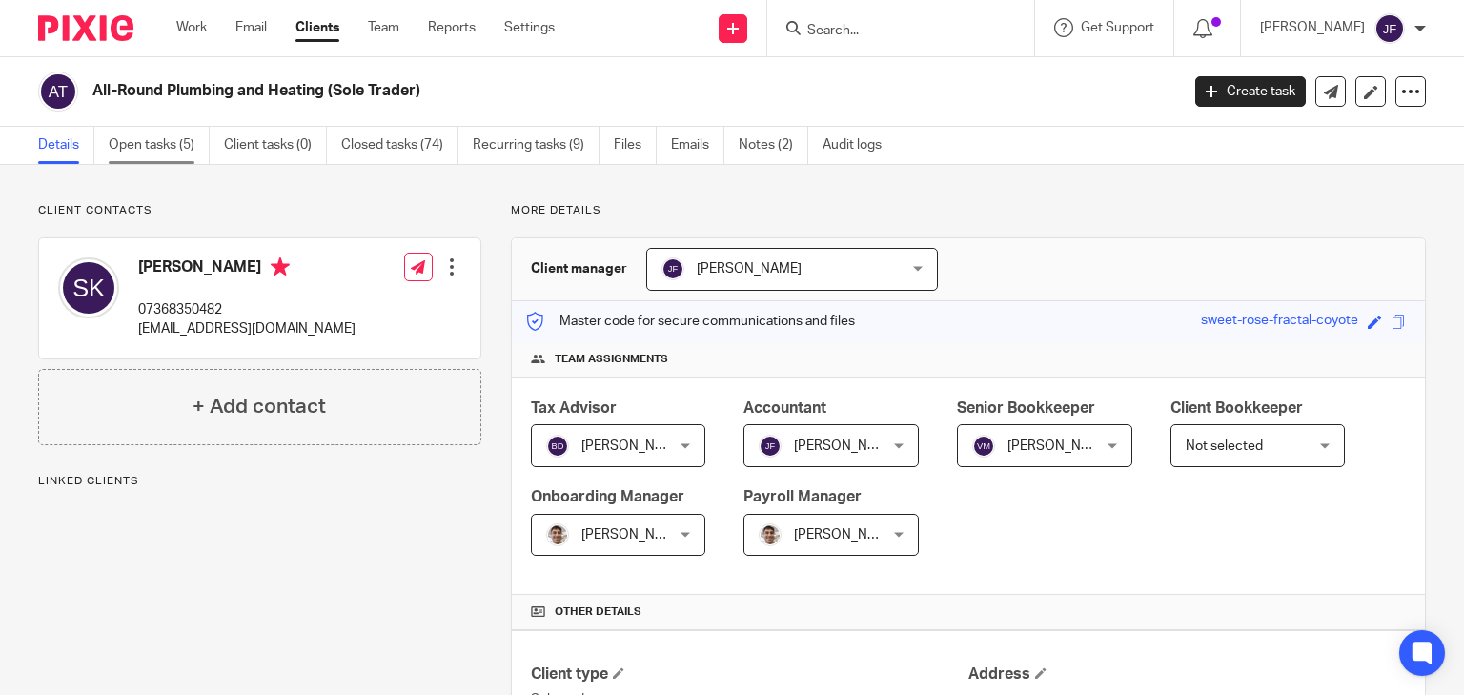
click at [164, 139] on link "Open tasks (5)" at bounding box center [159, 145] width 101 height 37
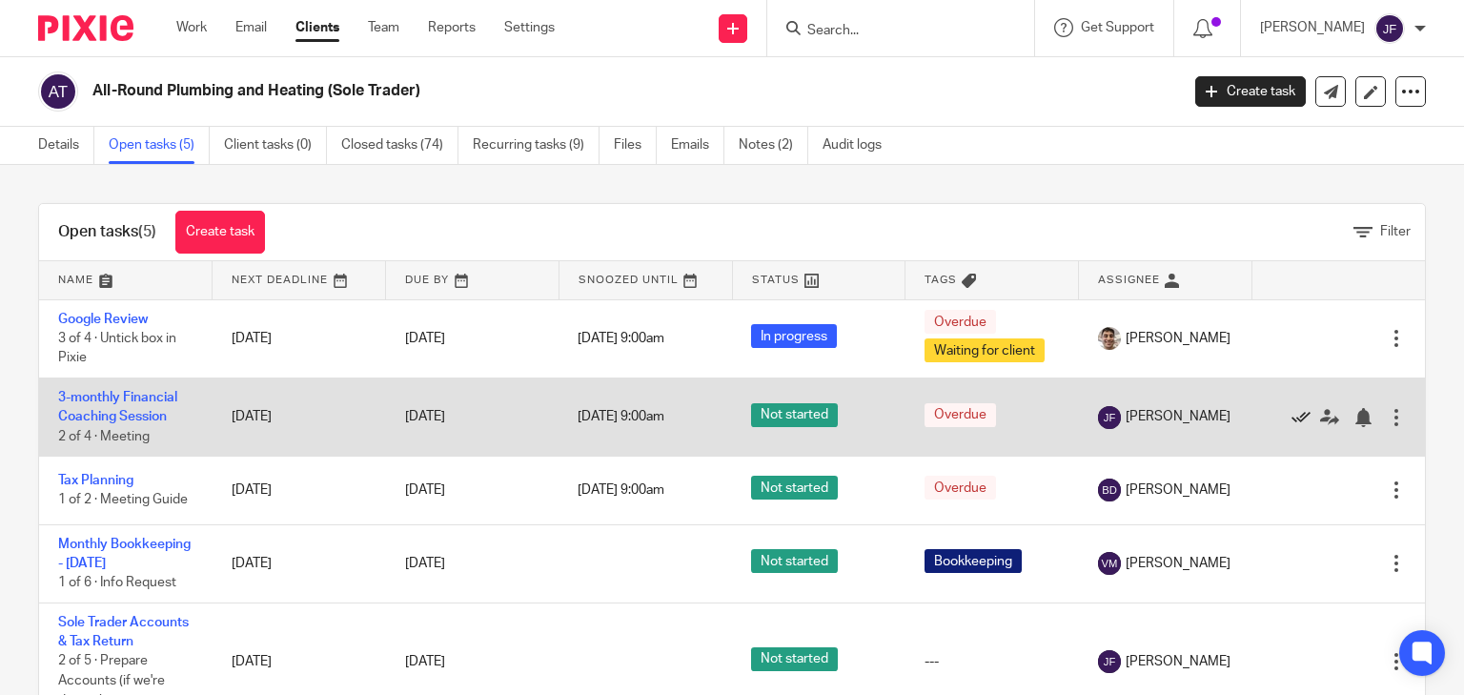
click at [1291, 413] on icon at bounding box center [1300, 417] width 19 height 19
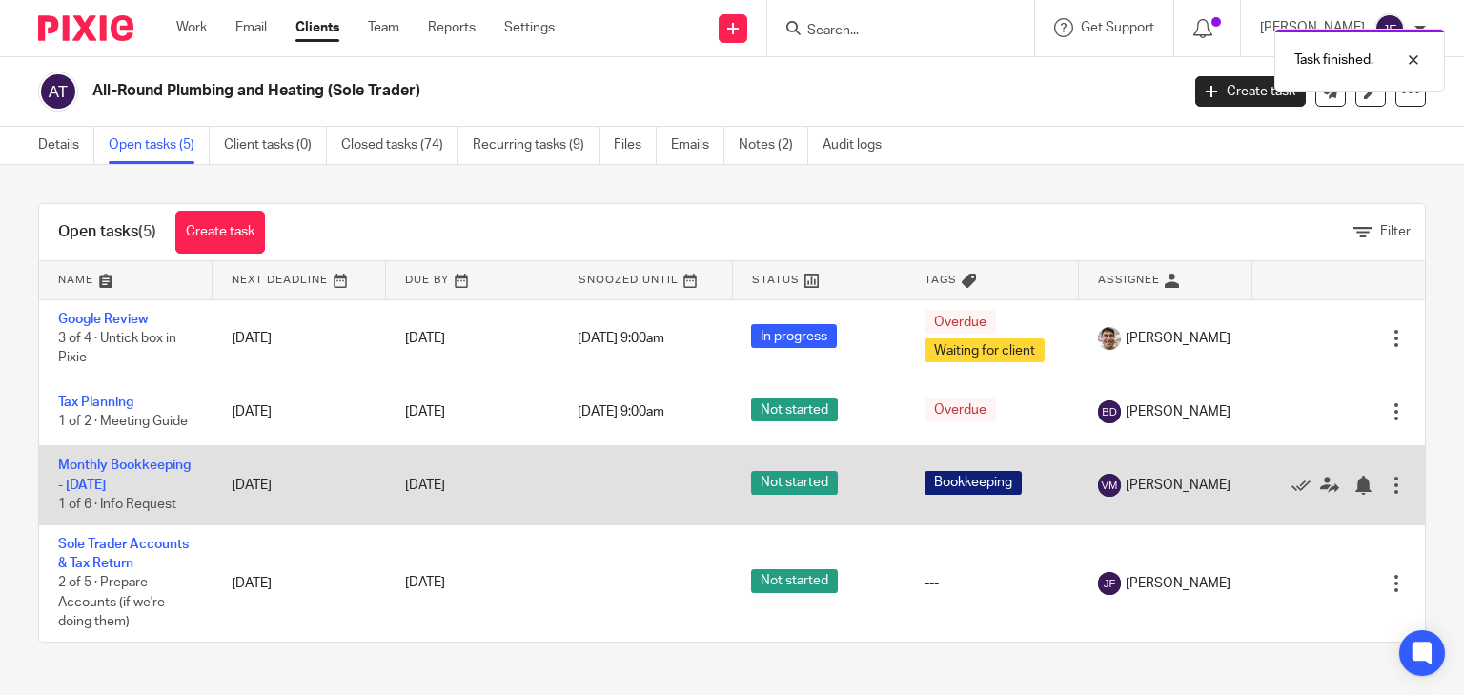
scroll to position [7, 0]
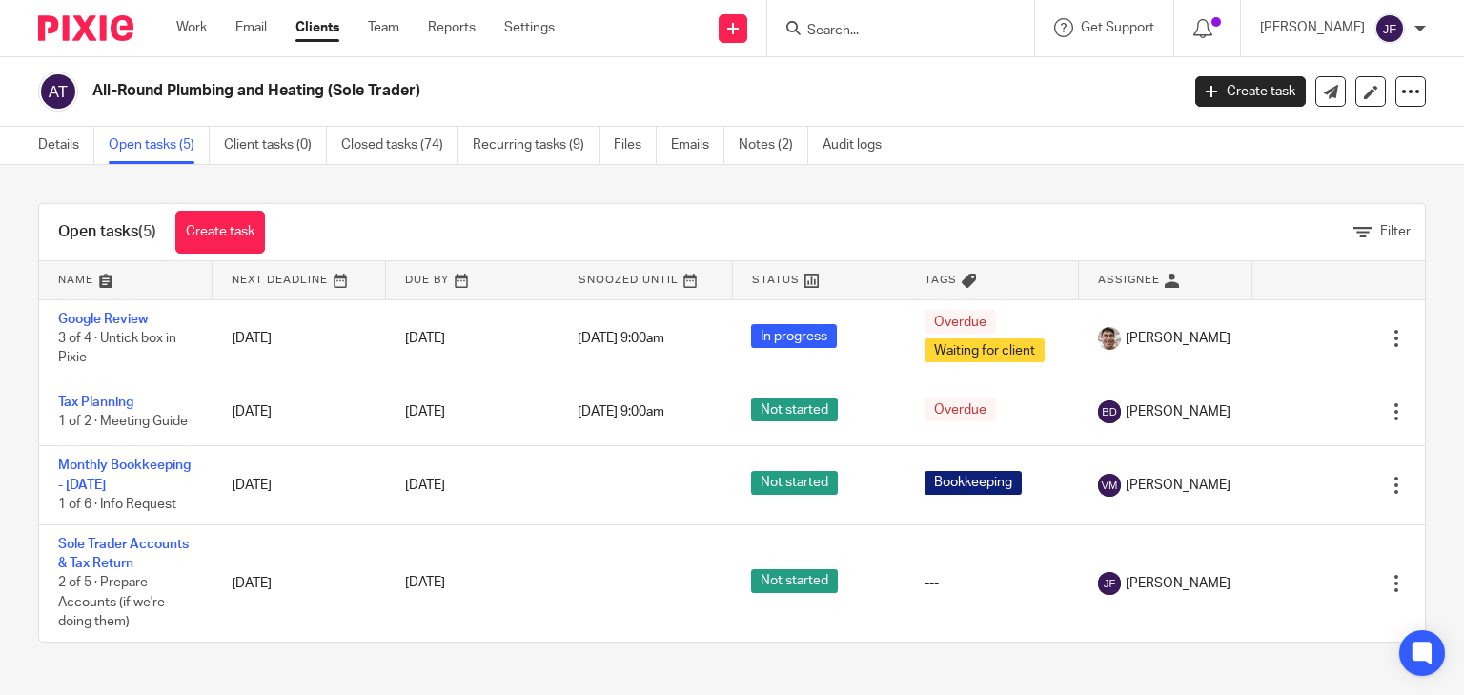
click at [86, 34] on img at bounding box center [85, 28] width 95 height 26
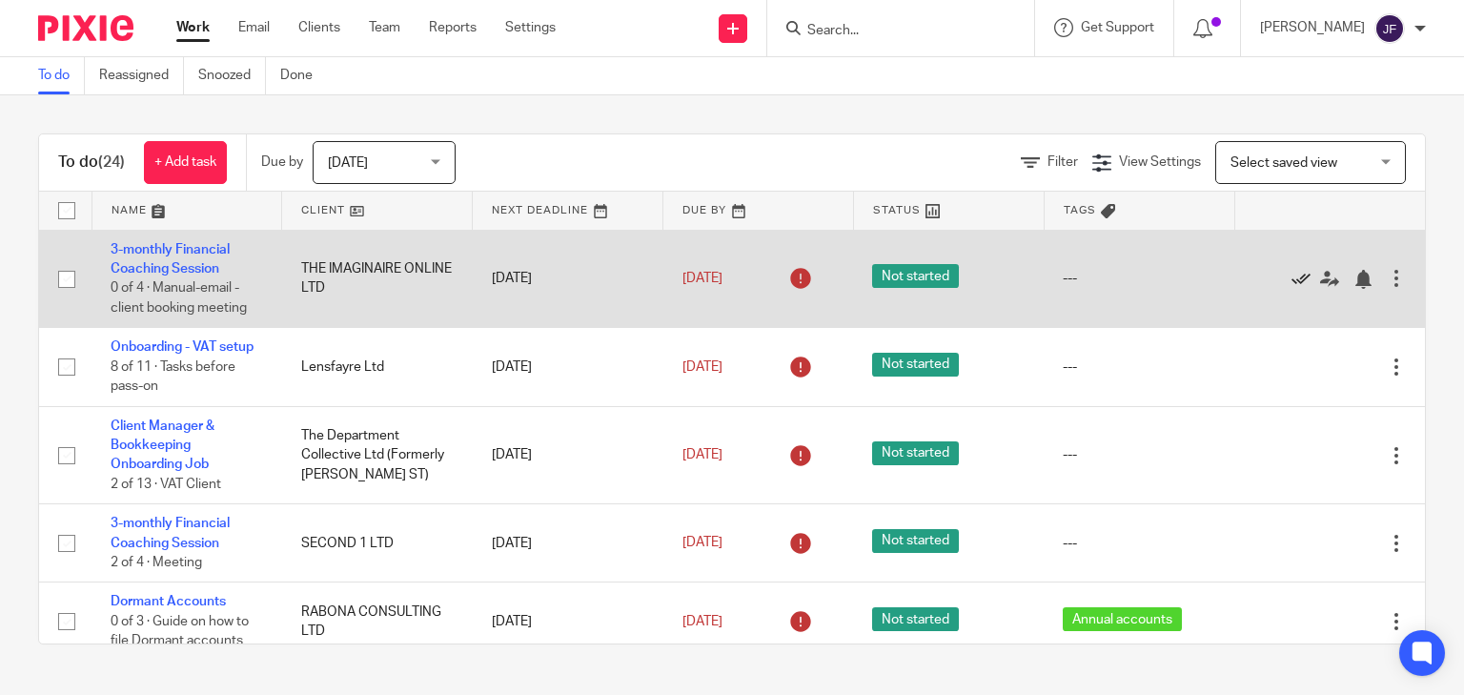
click at [1291, 278] on icon at bounding box center [1300, 279] width 19 height 19
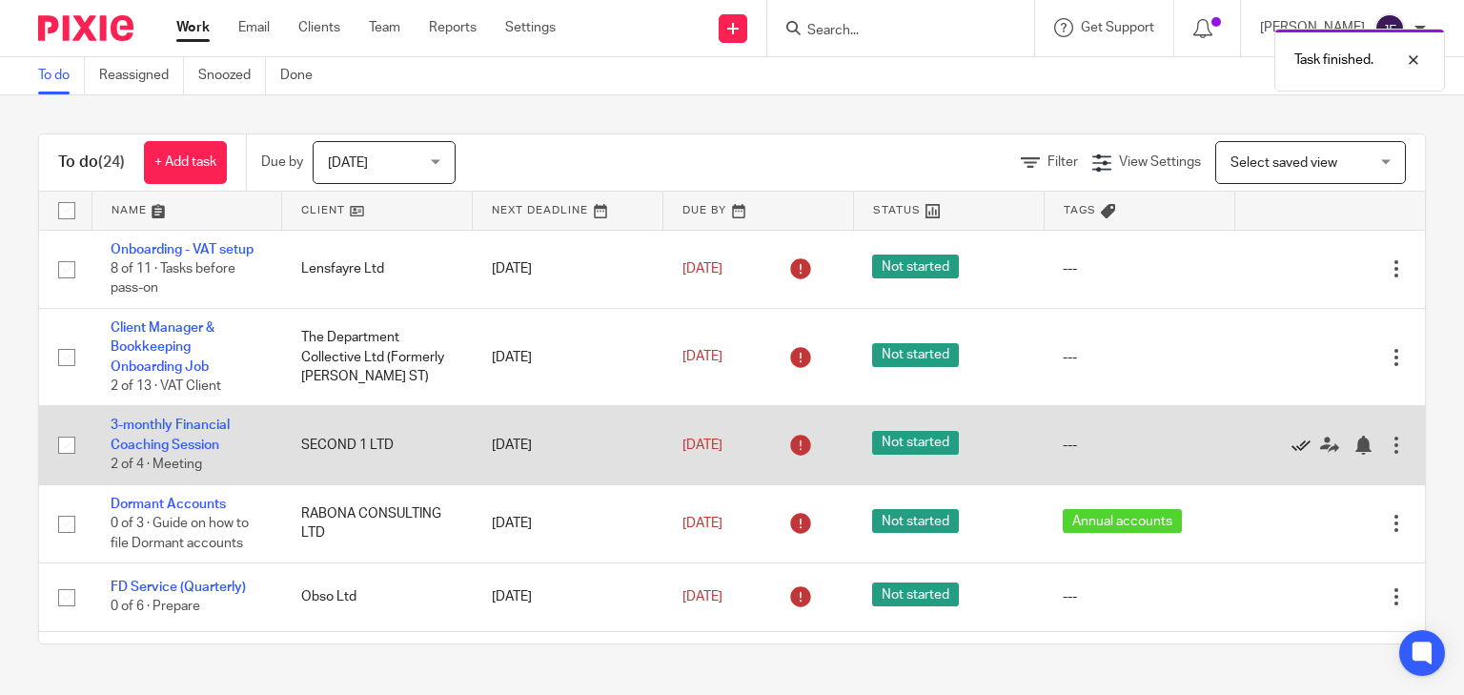
click at [1291, 444] on icon at bounding box center [1300, 445] width 19 height 19
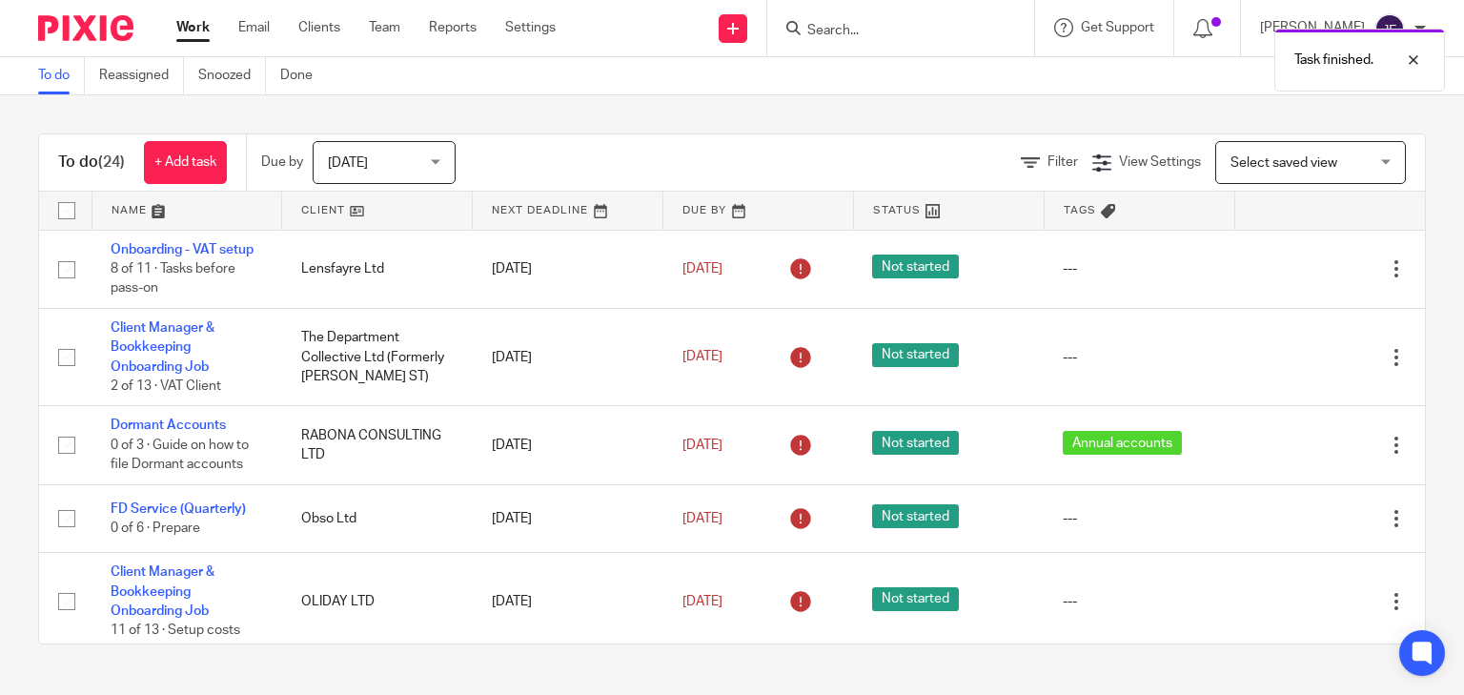
click at [885, 30] on div "Task finished." at bounding box center [1088, 55] width 713 height 72
click at [938, 30] on div "Task finished." at bounding box center [1088, 55] width 713 height 72
click at [904, 28] on input "Search" at bounding box center [891, 31] width 172 height 17
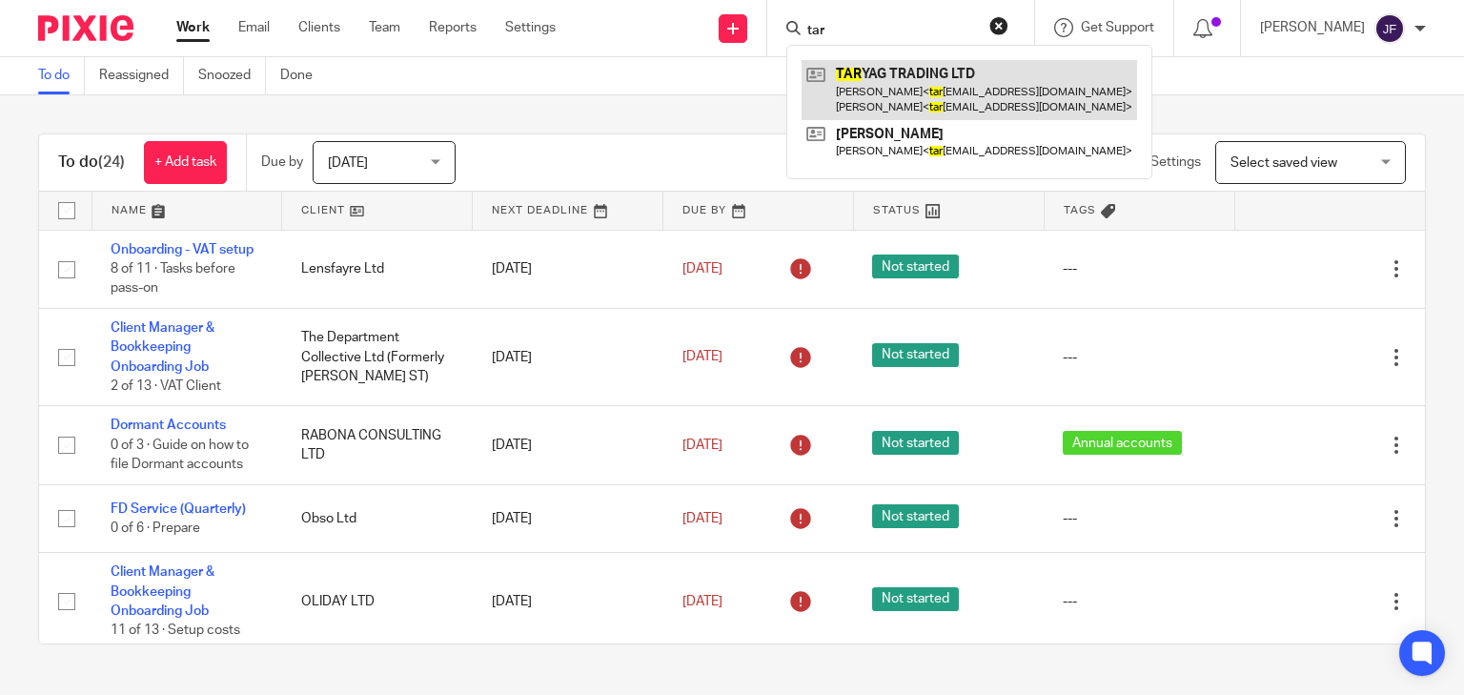
type input "tar"
click at [921, 104] on link at bounding box center [968, 89] width 335 height 59
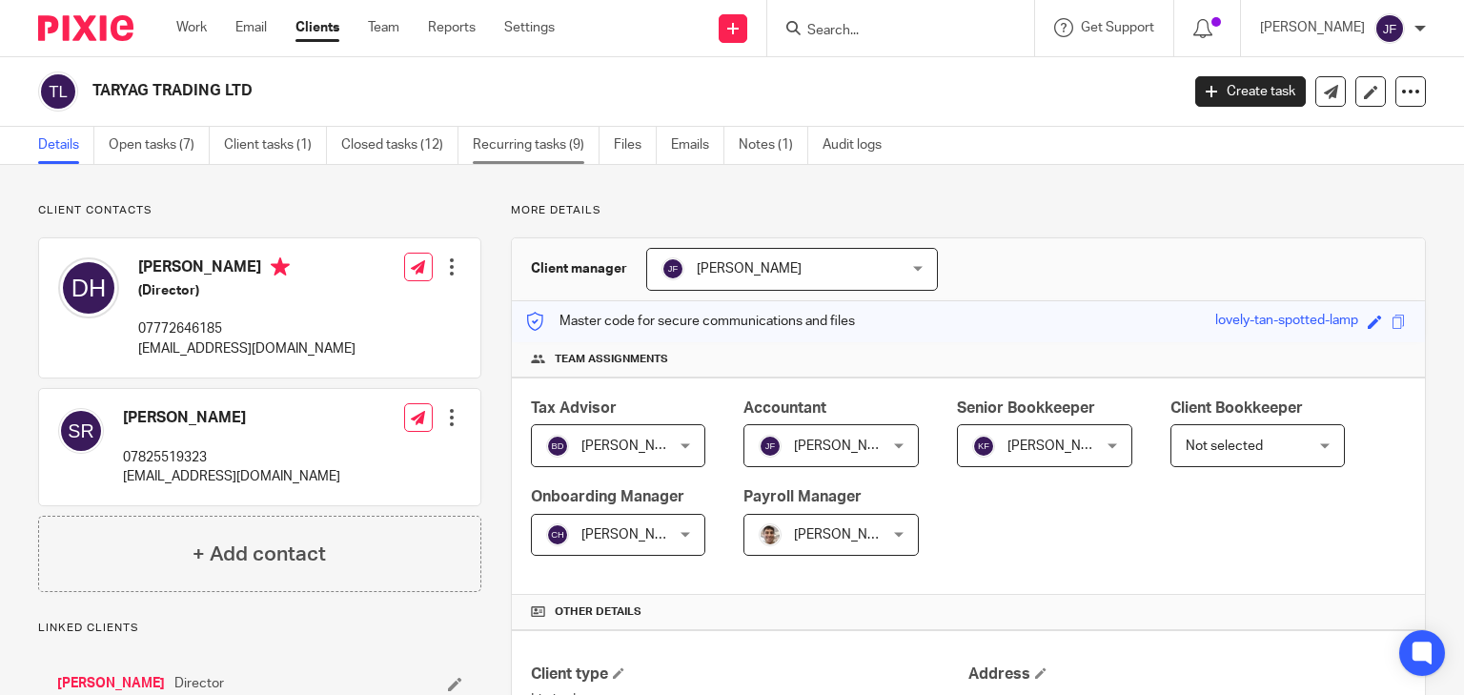
click at [531, 163] on link "Recurring tasks (9)" at bounding box center [536, 145] width 127 height 37
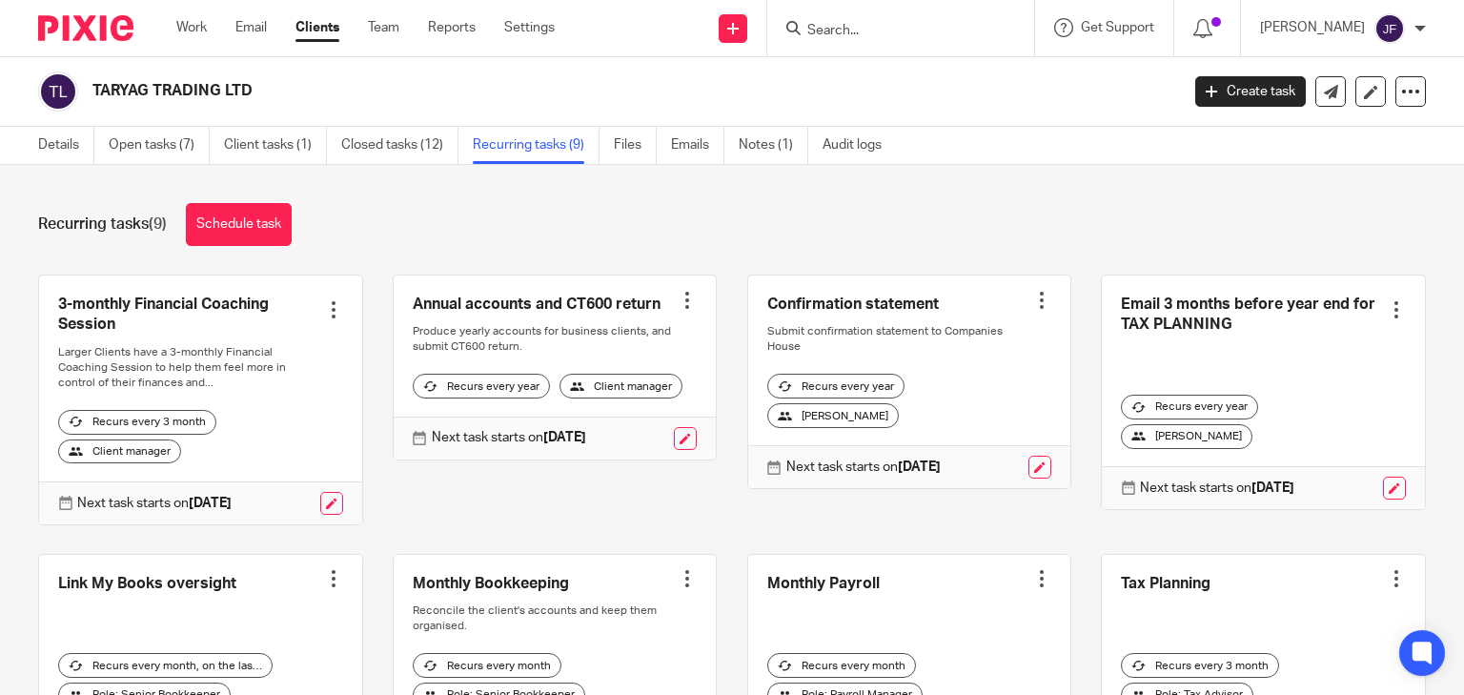
click at [326, 306] on div at bounding box center [333, 309] width 19 height 19
click at [278, 427] on span "Cancel schedule" at bounding box center [258, 430] width 100 height 13
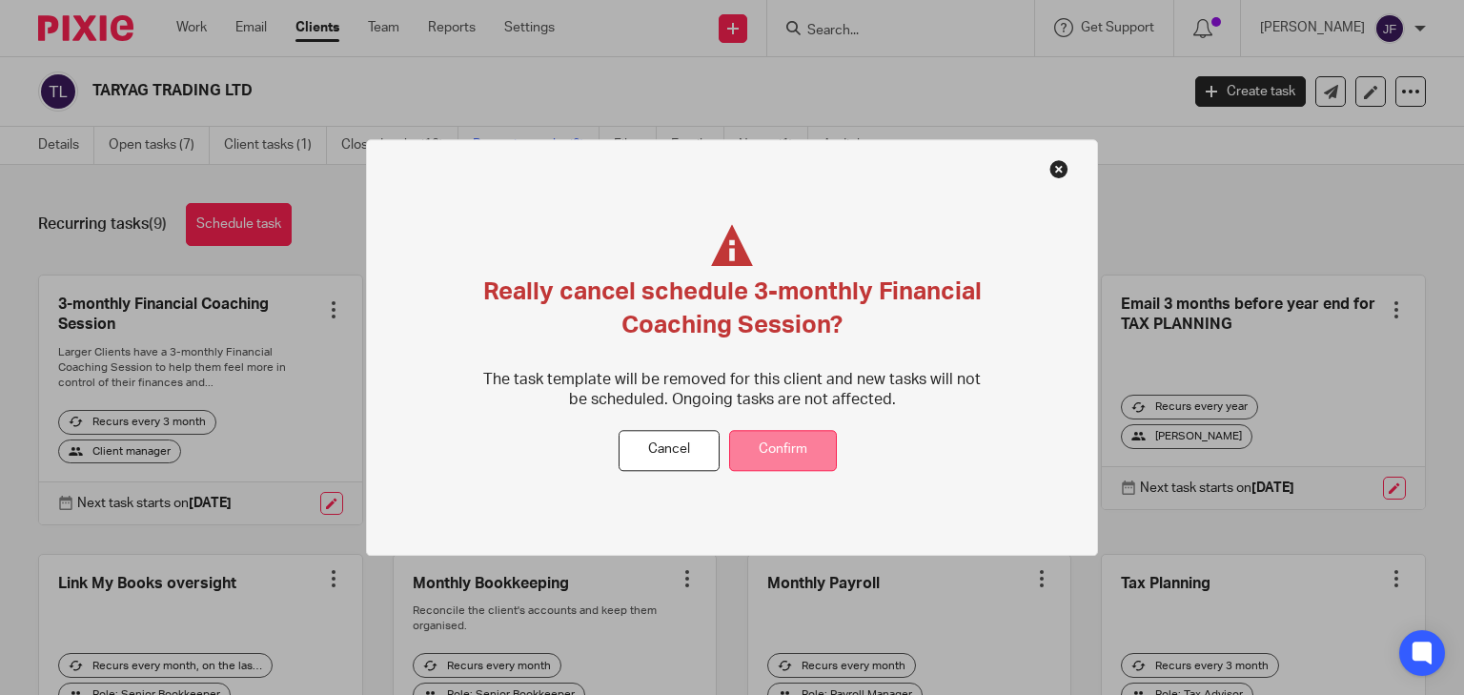
click at [778, 450] on button "Confirm" at bounding box center [783, 450] width 108 height 41
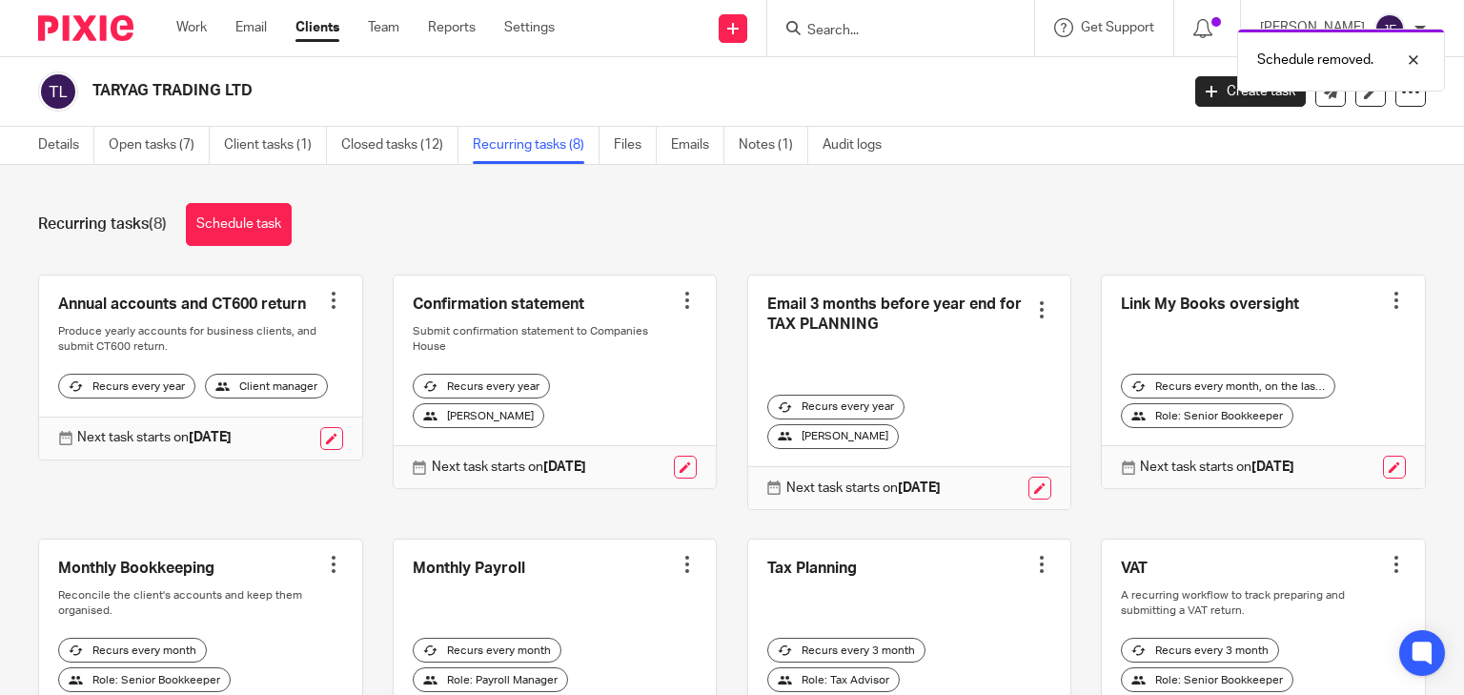
click at [901, 30] on div "Schedule removed." at bounding box center [1088, 55] width 713 height 72
click at [915, 32] on div "Schedule removed." at bounding box center [1088, 55] width 713 height 72
click at [896, 33] on div "Schedule removed." at bounding box center [1088, 55] width 713 height 72
click at [897, 30] on div "Schedule removed." at bounding box center [1088, 55] width 713 height 72
click at [892, 36] on input "Search" at bounding box center [891, 31] width 172 height 17
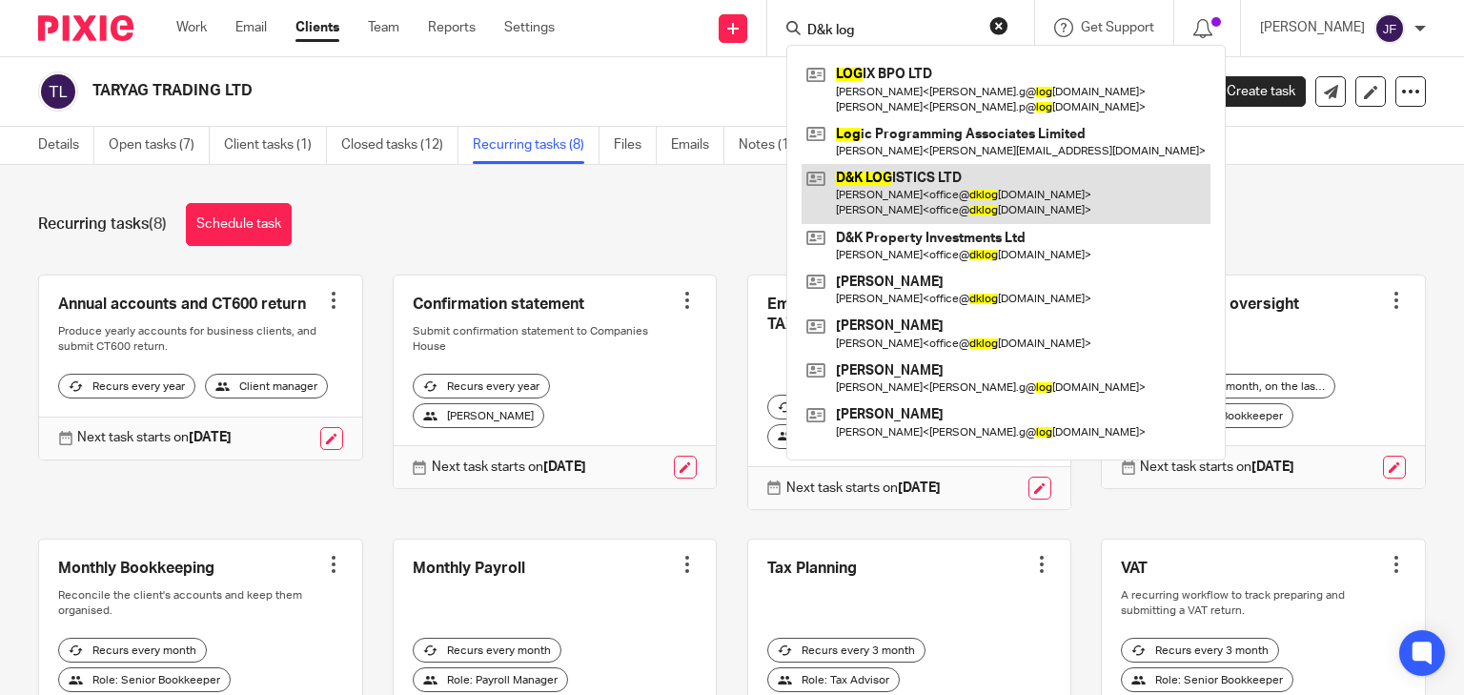
type input "D&k log"
click at [922, 188] on link at bounding box center [1005, 193] width 409 height 59
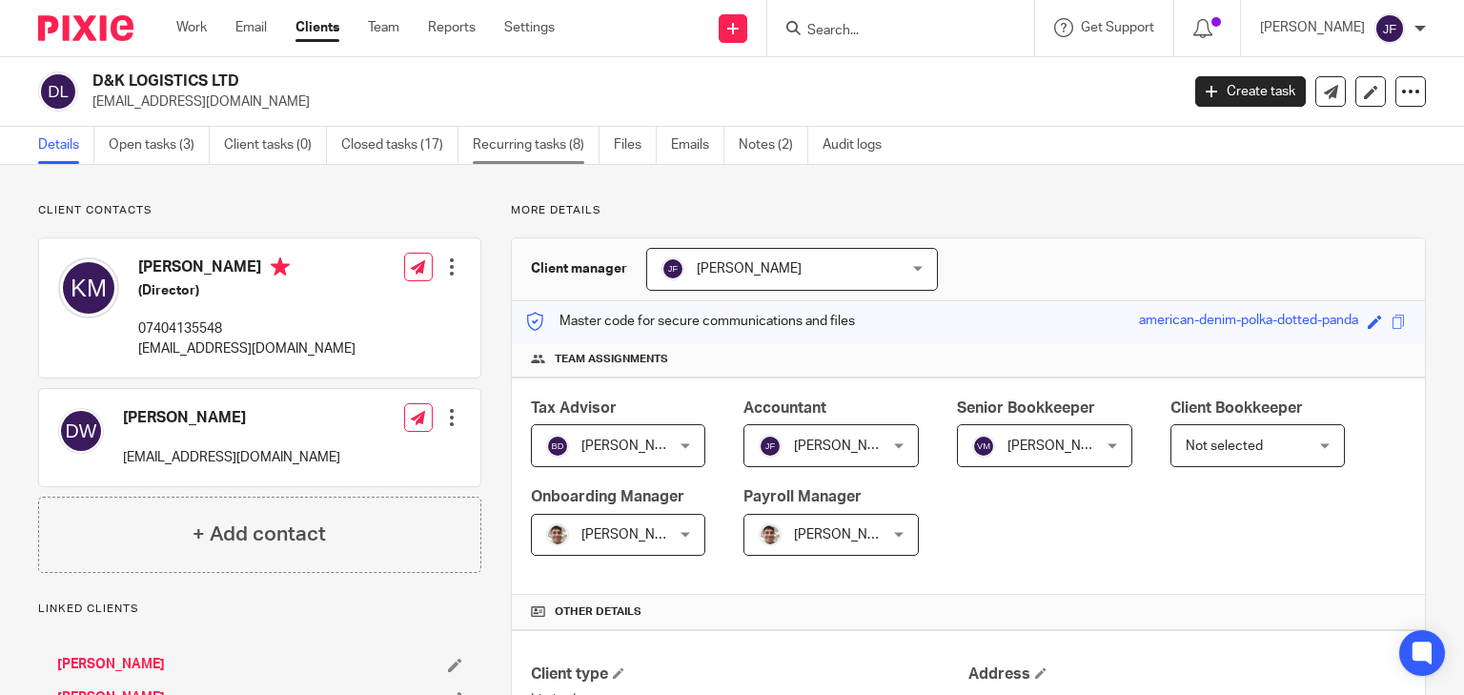
click at [537, 145] on link "Recurring tasks (8)" at bounding box center [536, 145] width 127 height 37
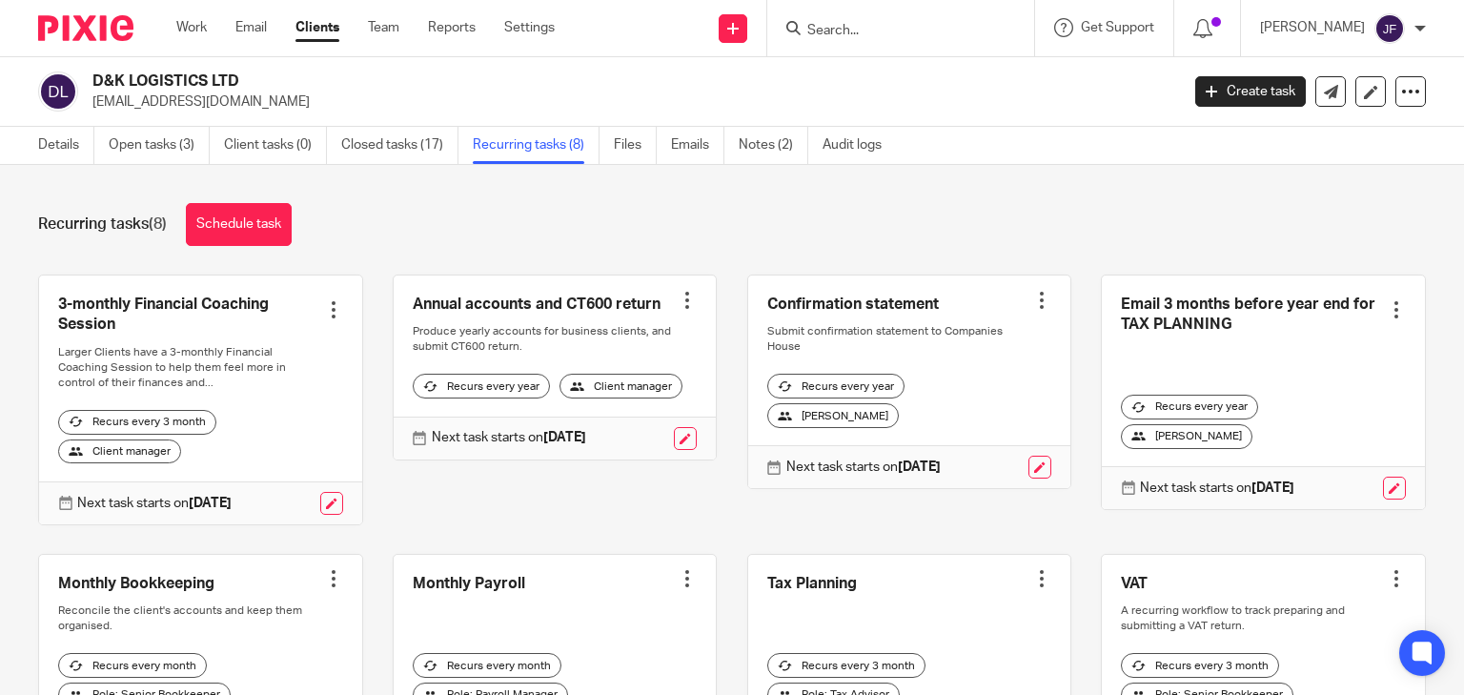
click at [328, 312] on div at bounding box center [333, 309] width 19 height 19
click at [263, 427] on span "Cancel schedule" at bounding box center [258, 430] width 100 height 13
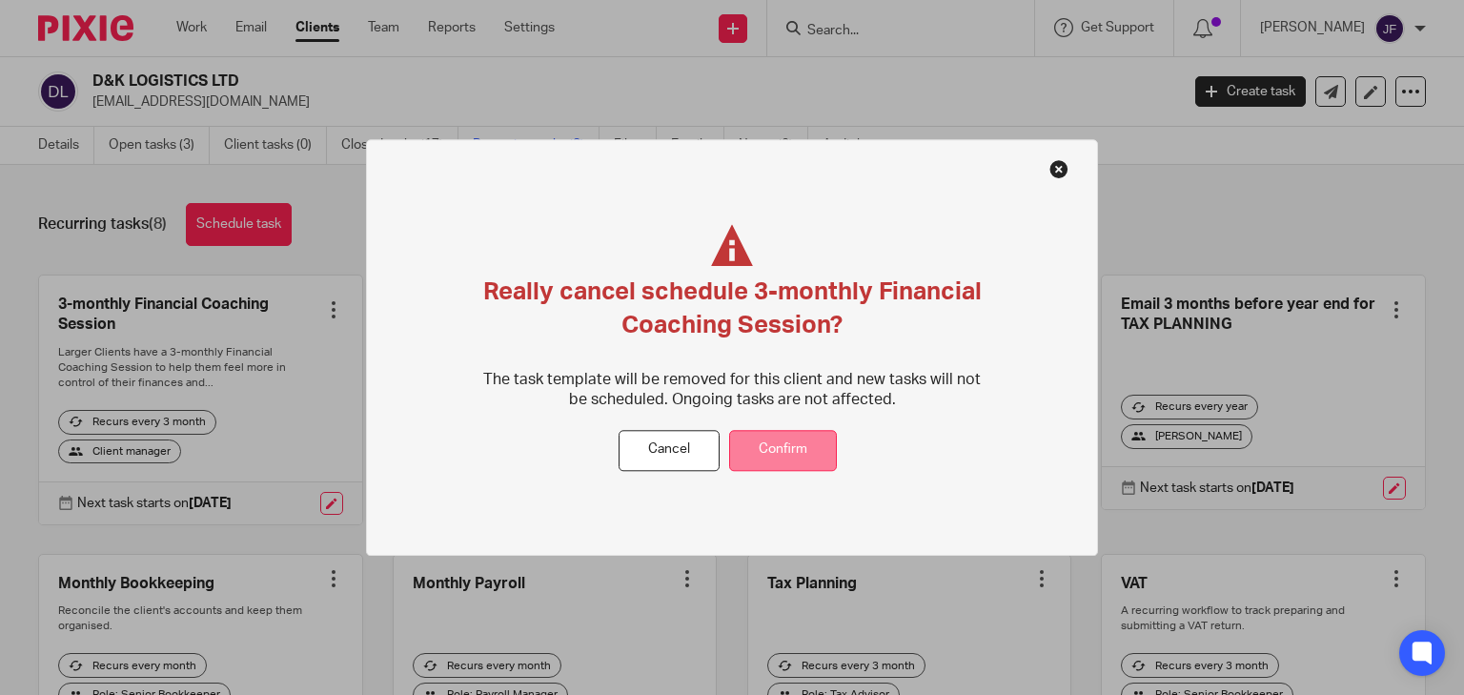
click at [788, 452] on button "Confirm" at bounding box center [783, 450] width 108 height 41
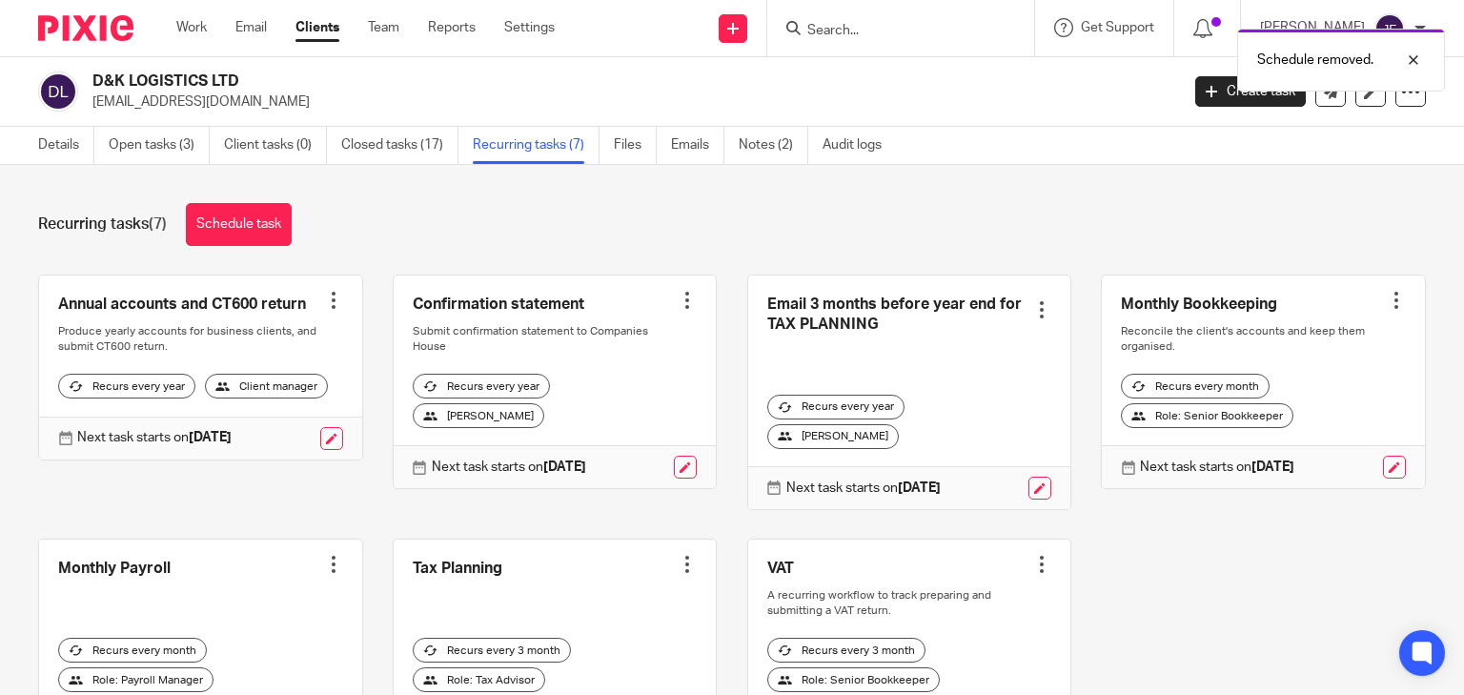
click at [1018, 32] on div "Schedule removed." at bounding box center [1088, 55] width 713 height 72
click at [946, 34] on input "Search" at bounding box center [891, 31] width 172 height 17
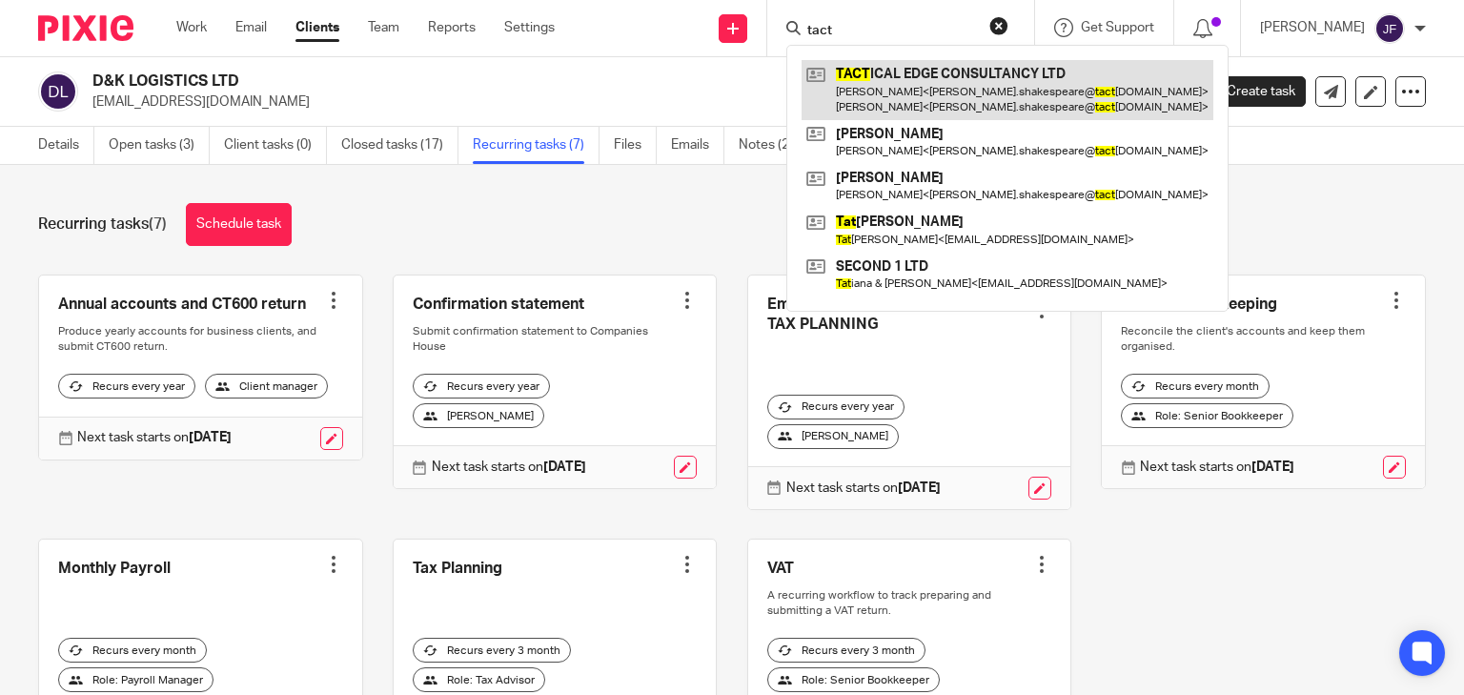
type input "tact"
click at [951, 95] on link at bounding box center [1007, 89] width 412 height 59
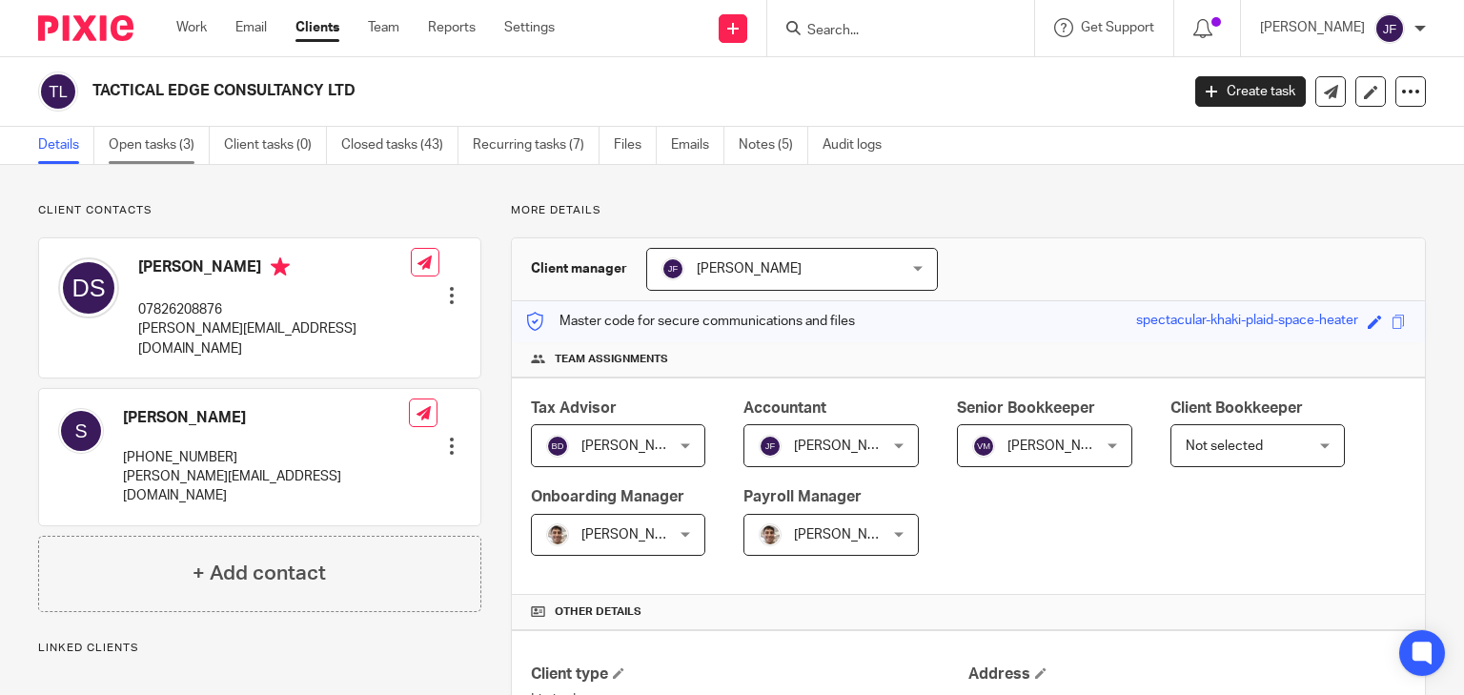
click at [167, 150] on link "Open tasks (3)" at bounding box center [159, 145] width 101 height 37
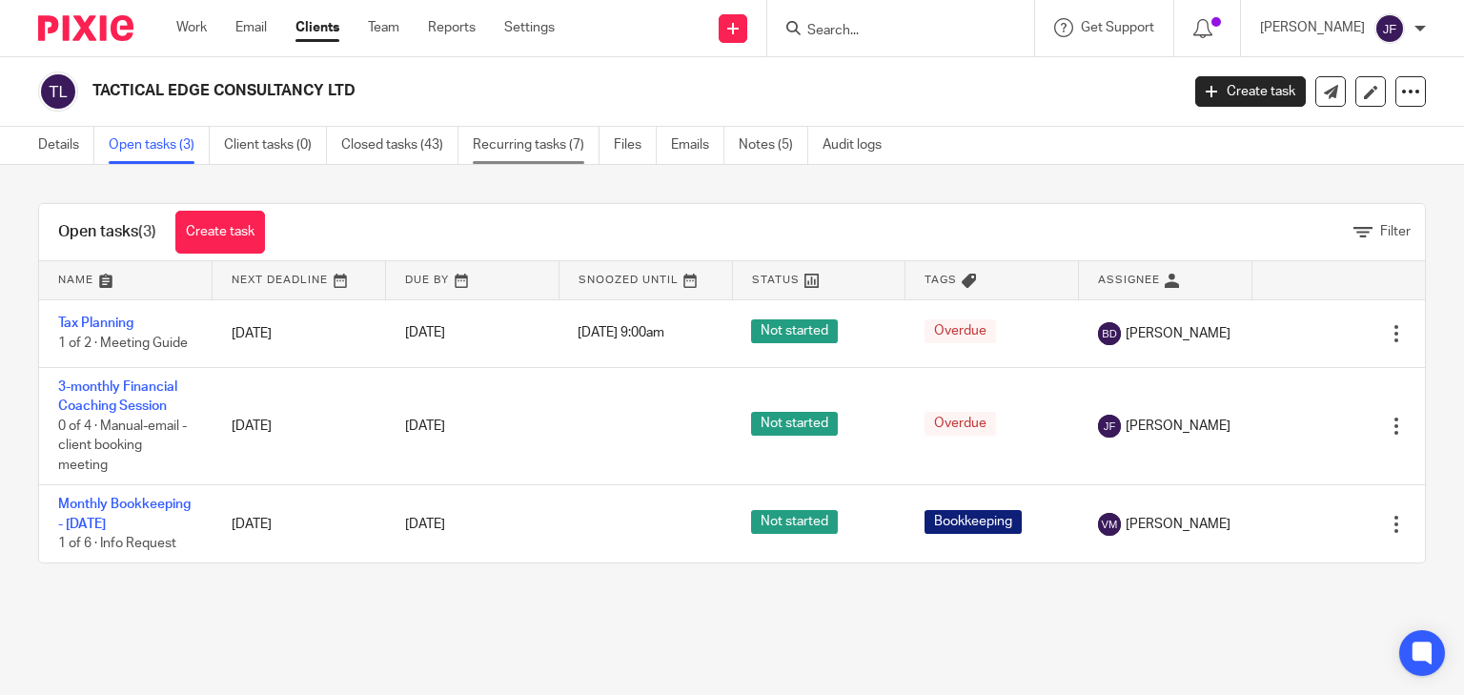
click at [511, 148] on link "Recurring tasks (7)" at bounding box center [536, 145] width 127 height 37
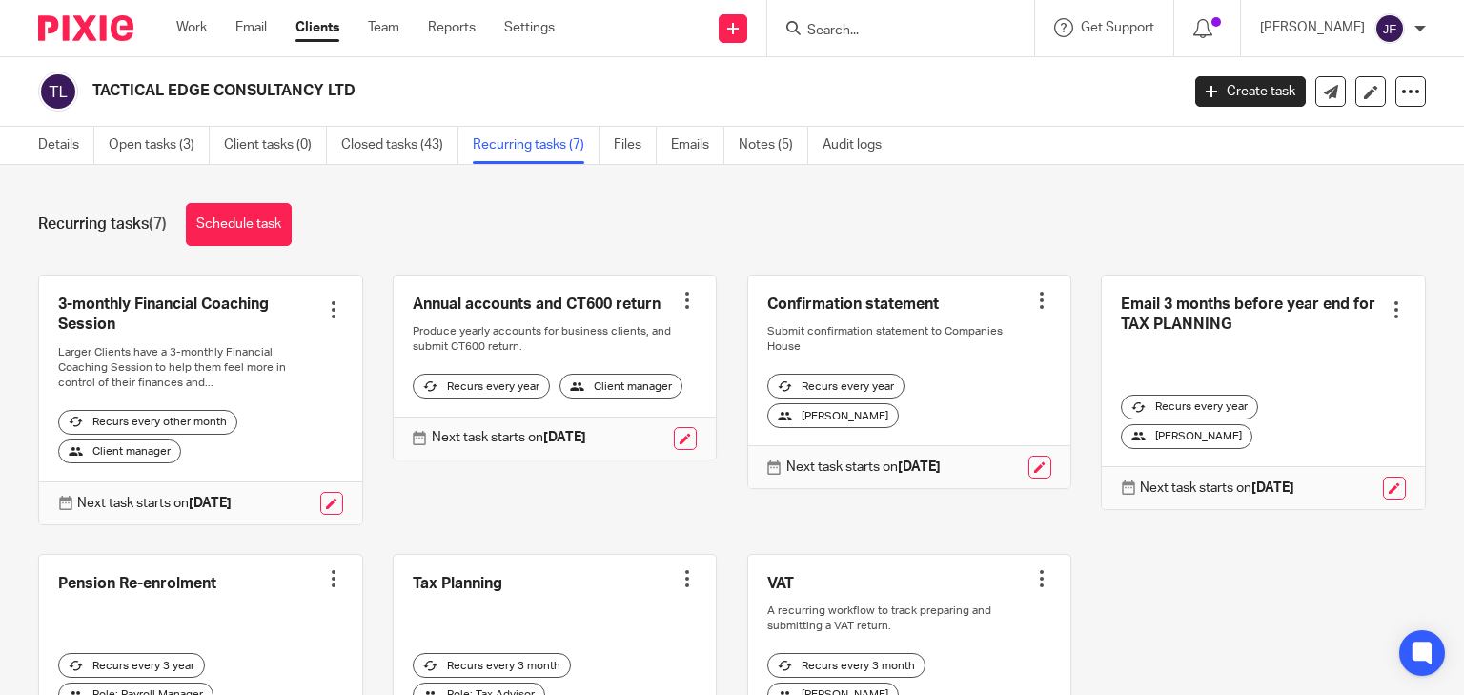
click at [332, 313] on div at bounding box center [333, 309] width 19 height 19
click at [260, 425] on span "Cancel schedule" at bounding box center [258, 430] width 100 height 13
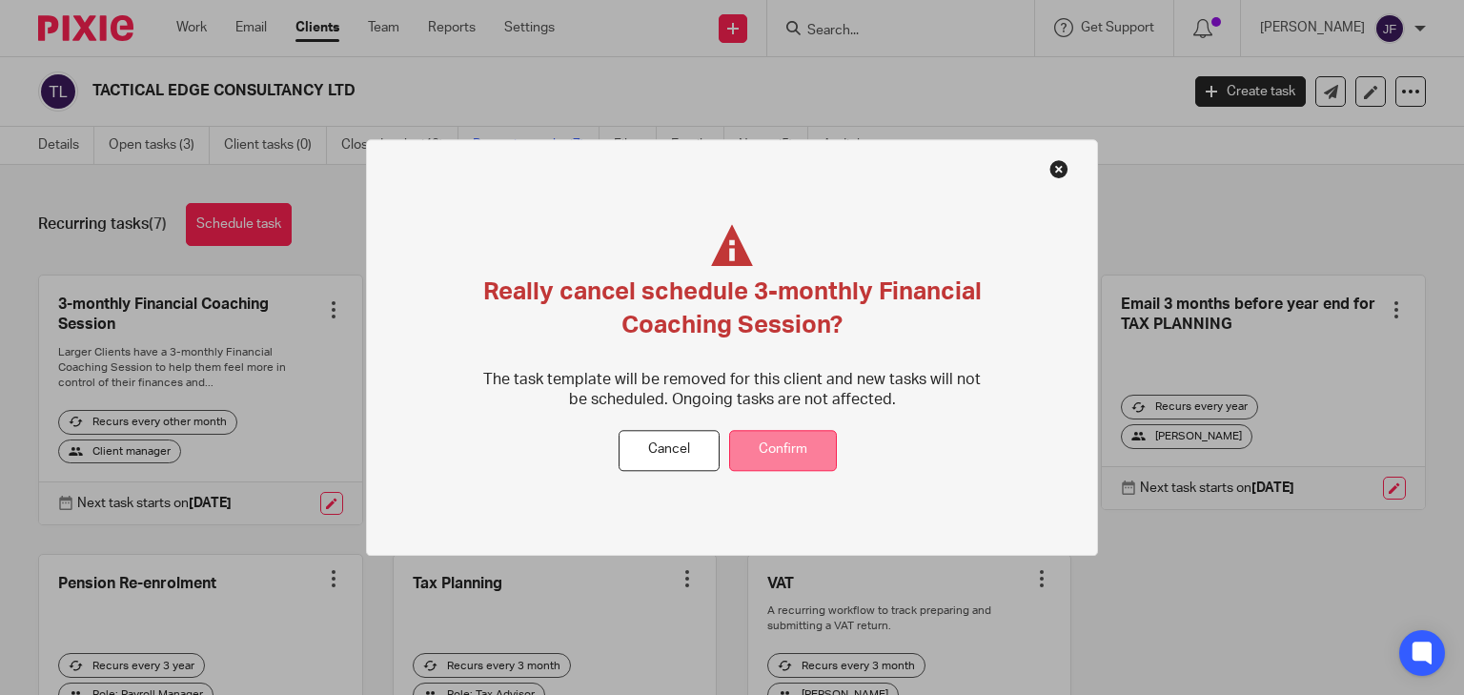
click at [785, 448] on button "Confirm" at bounding box center [783, 450] width 108 height 41
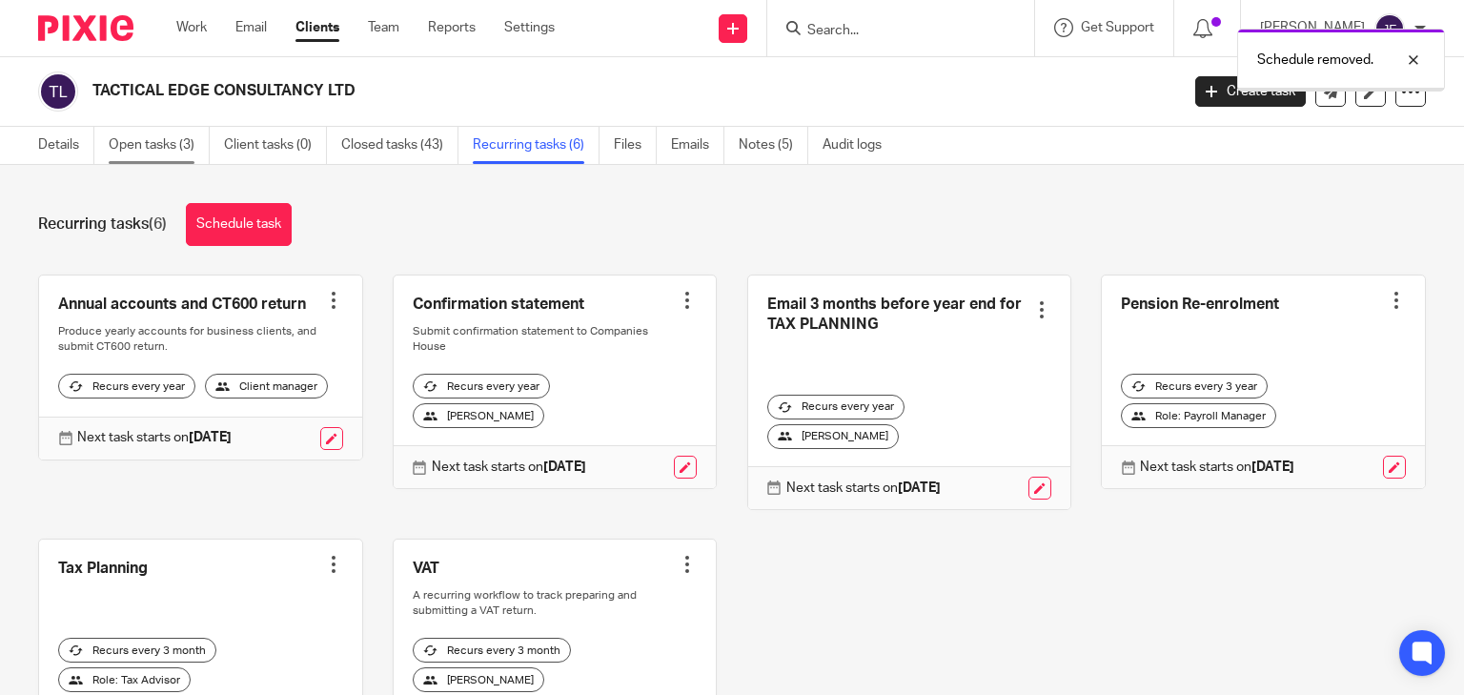
click at [160, 140] on link "Open tasks (3)" at bounding box center [159, 145] width 101 height 37
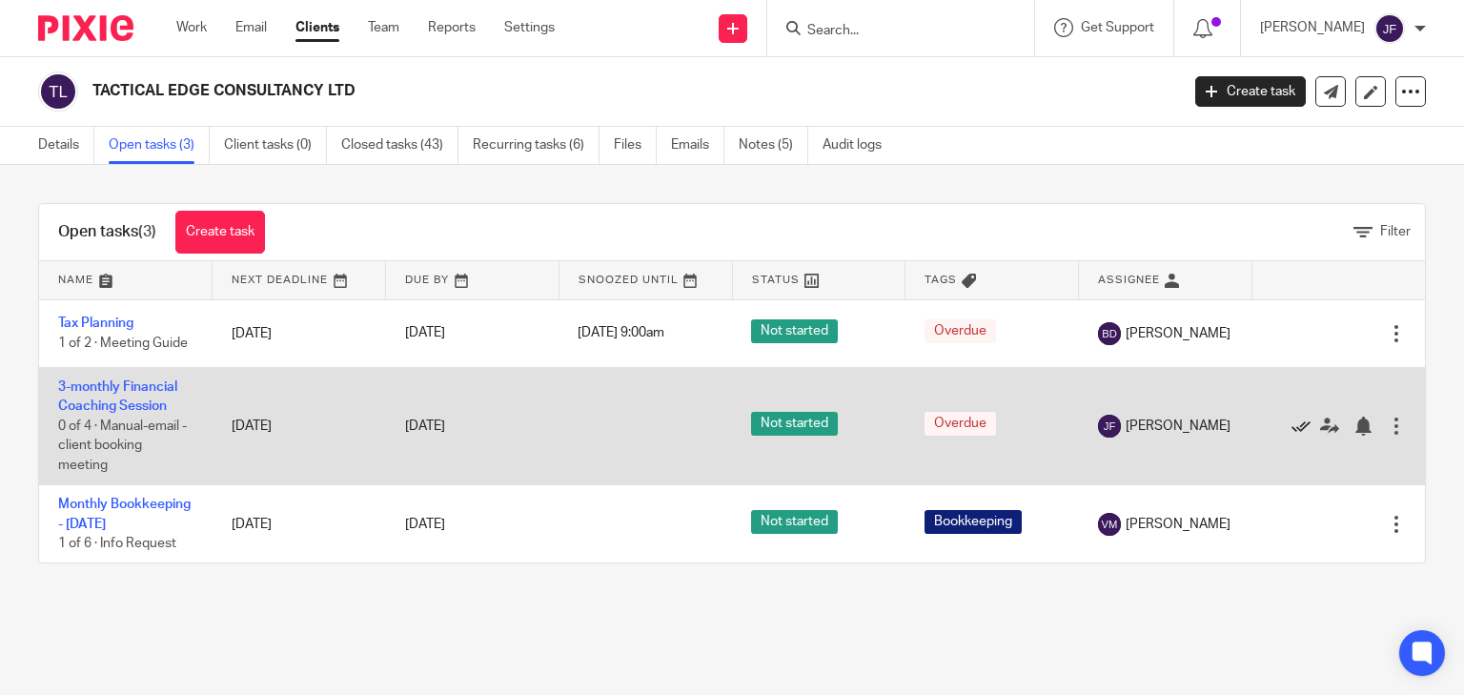
click at [1291, 432] on icon at bounding box center [1300, 425] width 19 height 19
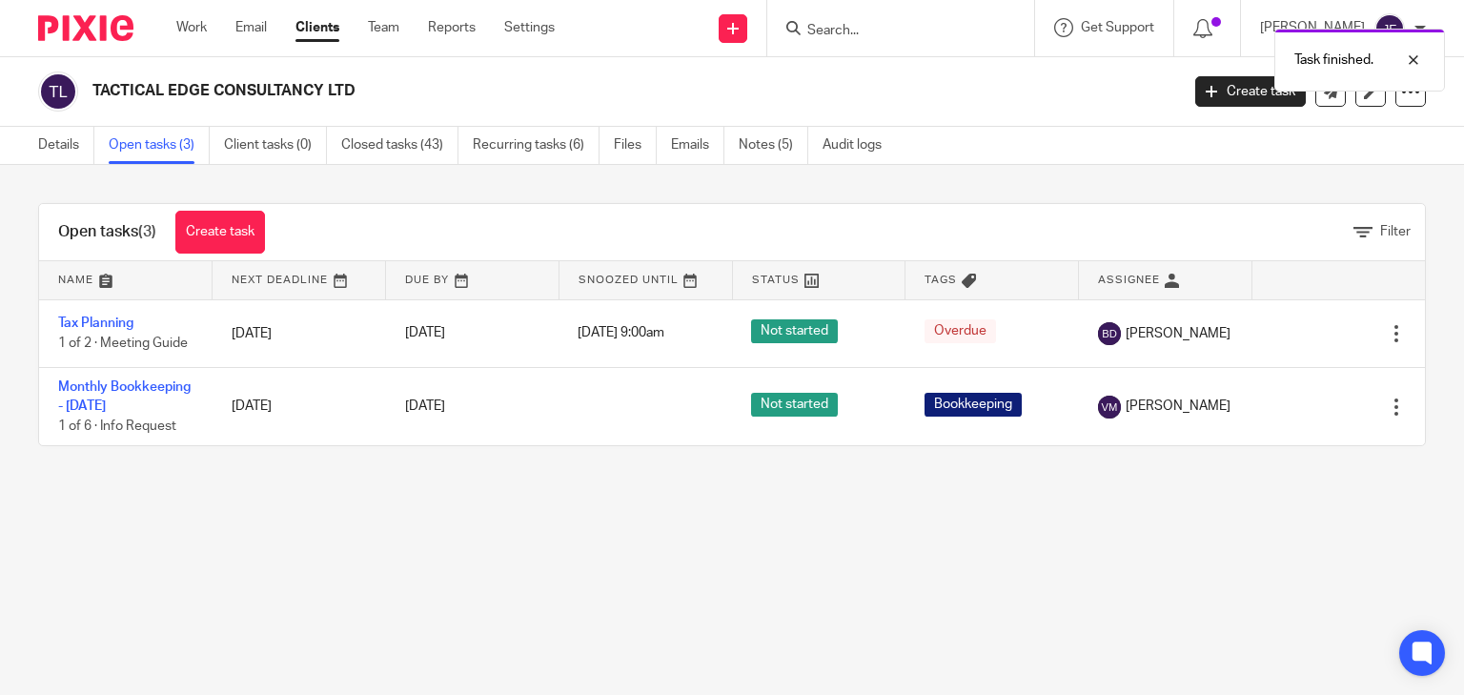
click at [983, 37] on div "Task finished." at bounding box center [1088, 55] width 713 height 72
click at [922, 36] on div "Task finished." at bounding box center [1088, 55] width 713 height 72
click at [922, 30] on input "Search" at bounding box center [891, 31] width 172 height 17
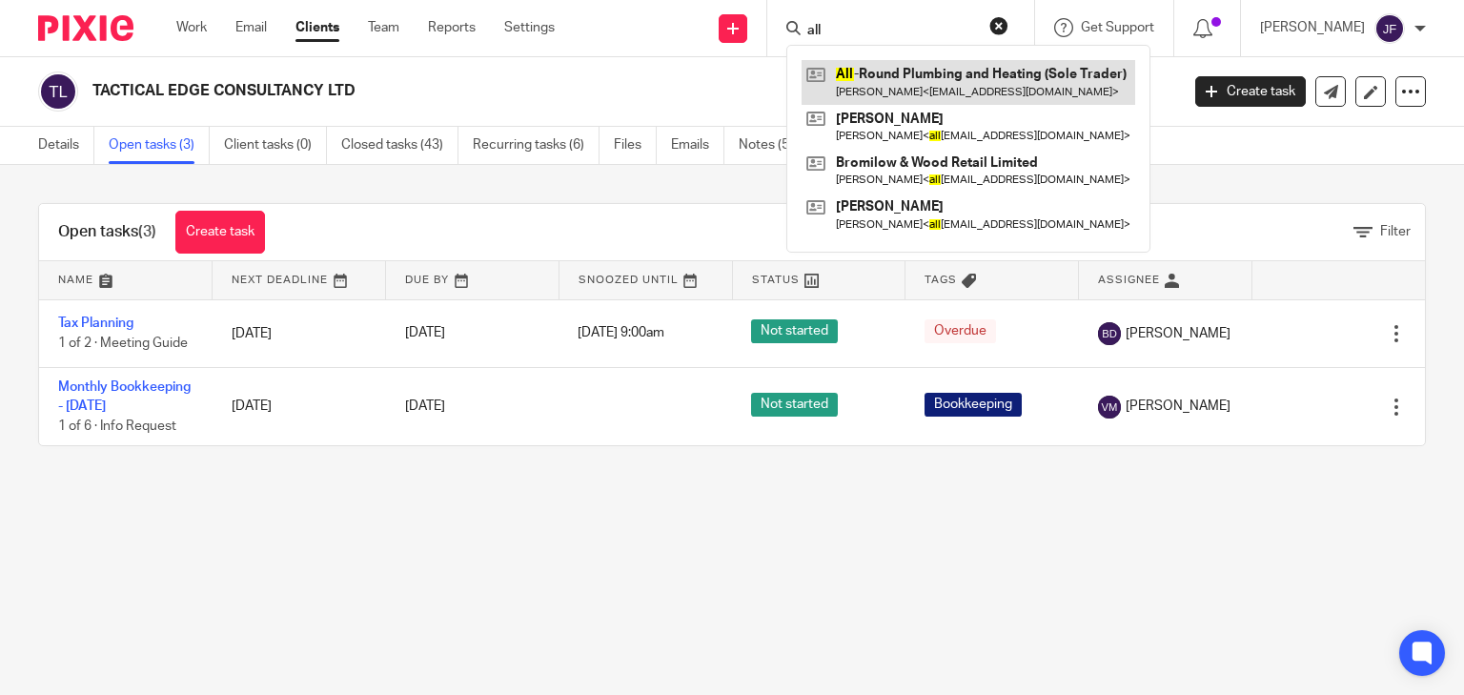
type input "all"
click at [957, 83] on link at bounding box center [968, 82] width 334 height 44
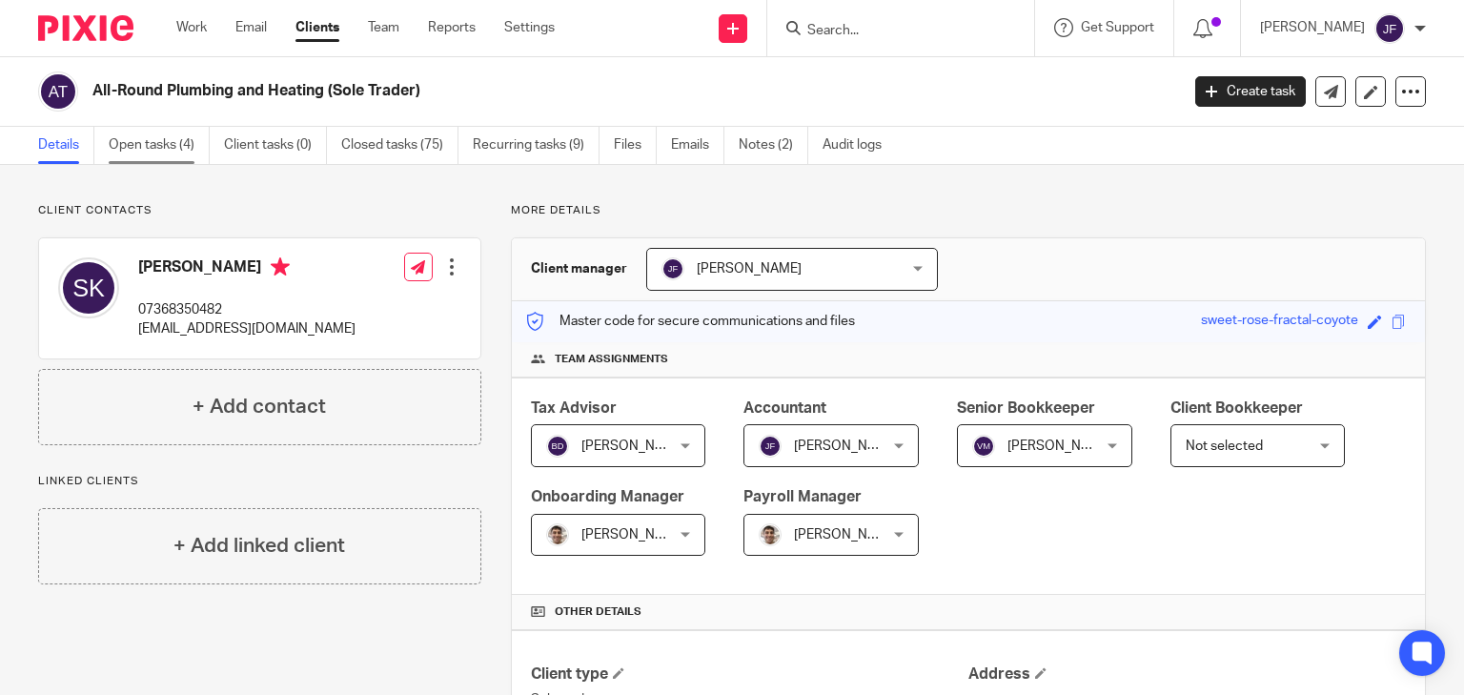
click at [174, 133] on link "Open tasks (4)" at bounding box center [159, 145] width 101 height 37
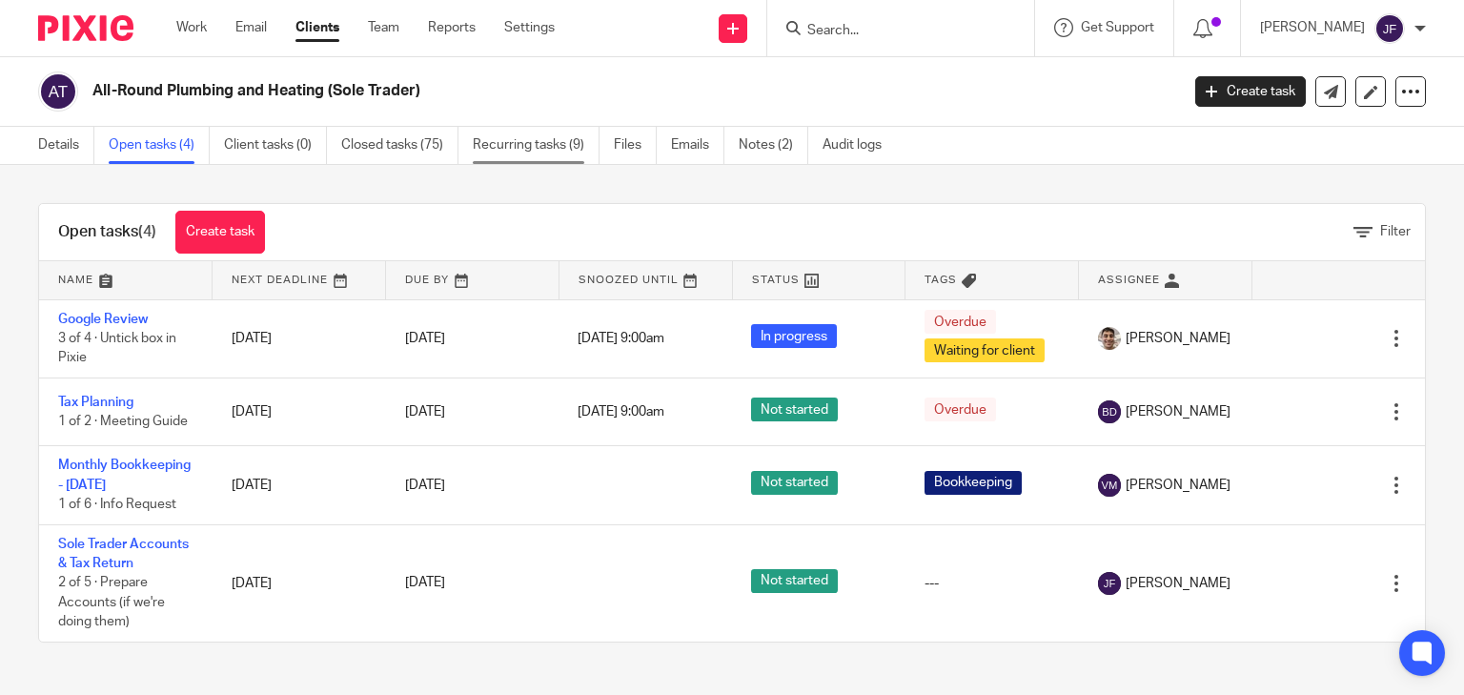
click at [510, 143] on link "Recurring tasks (9)" at bounding box center [536, 145] width 127 height 37
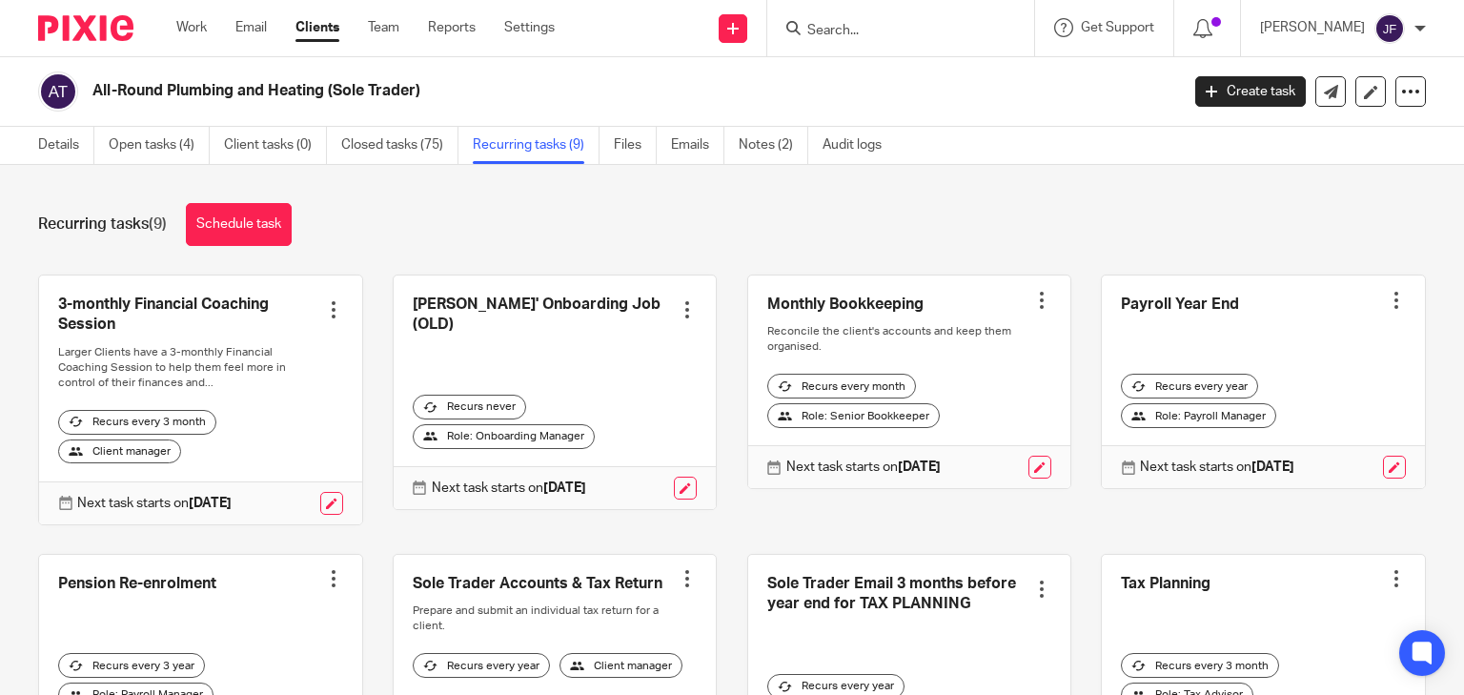
click at [325, 308] on div at bounding box center [333, 309] width 19 height 19
click at [282, 425] on span "Cancel schedule" at bounding box center [258, 430] width 100 height 13
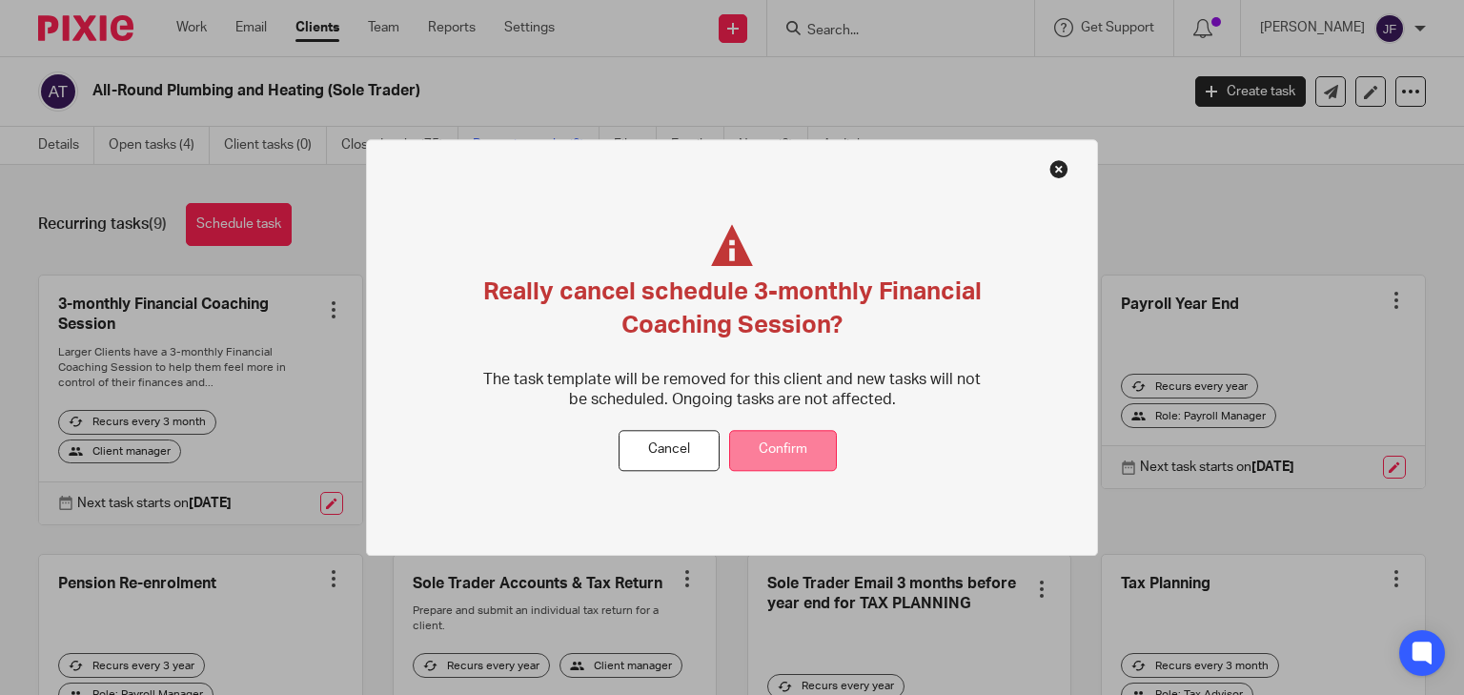
click at [770, 454] on button "Confirm" at bounding box center [783, 450] width 108 height 41
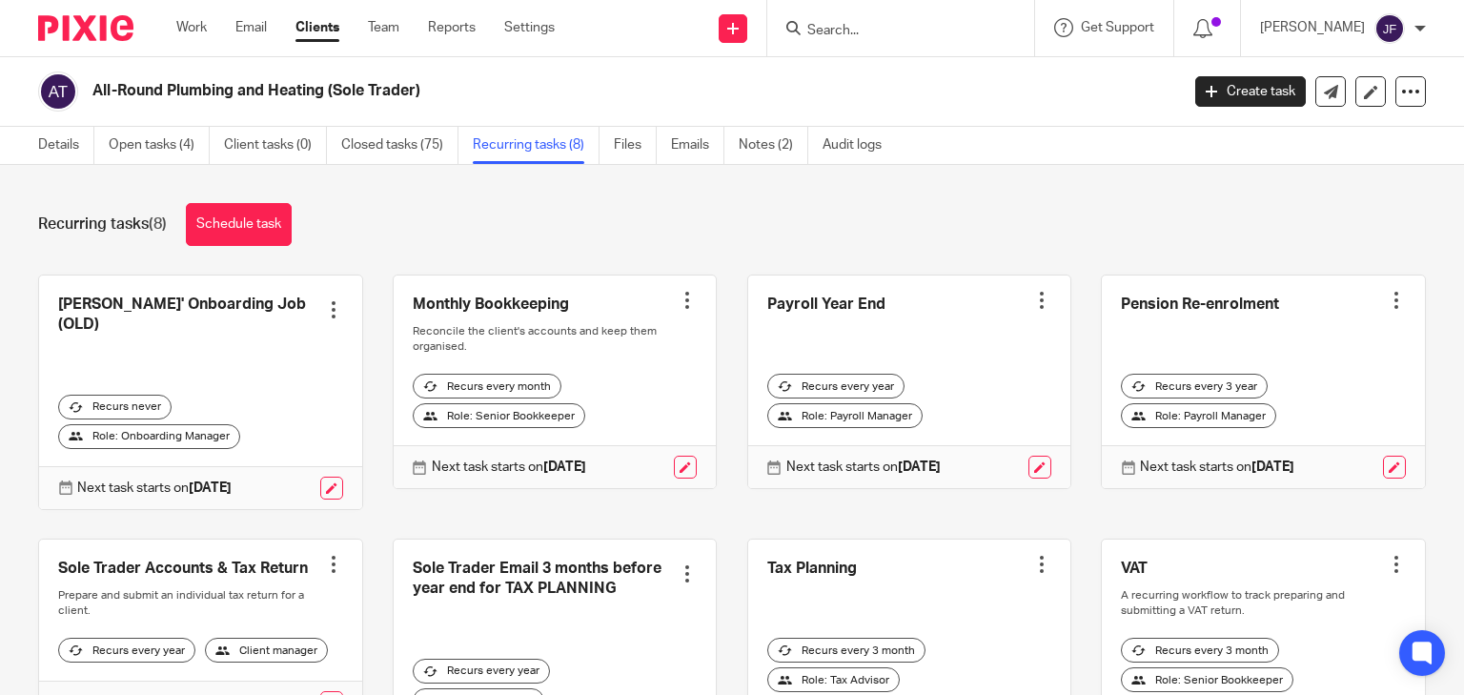
click at [927, 30] on input "Search" at bounding box center [891, 31] width 172 height 17
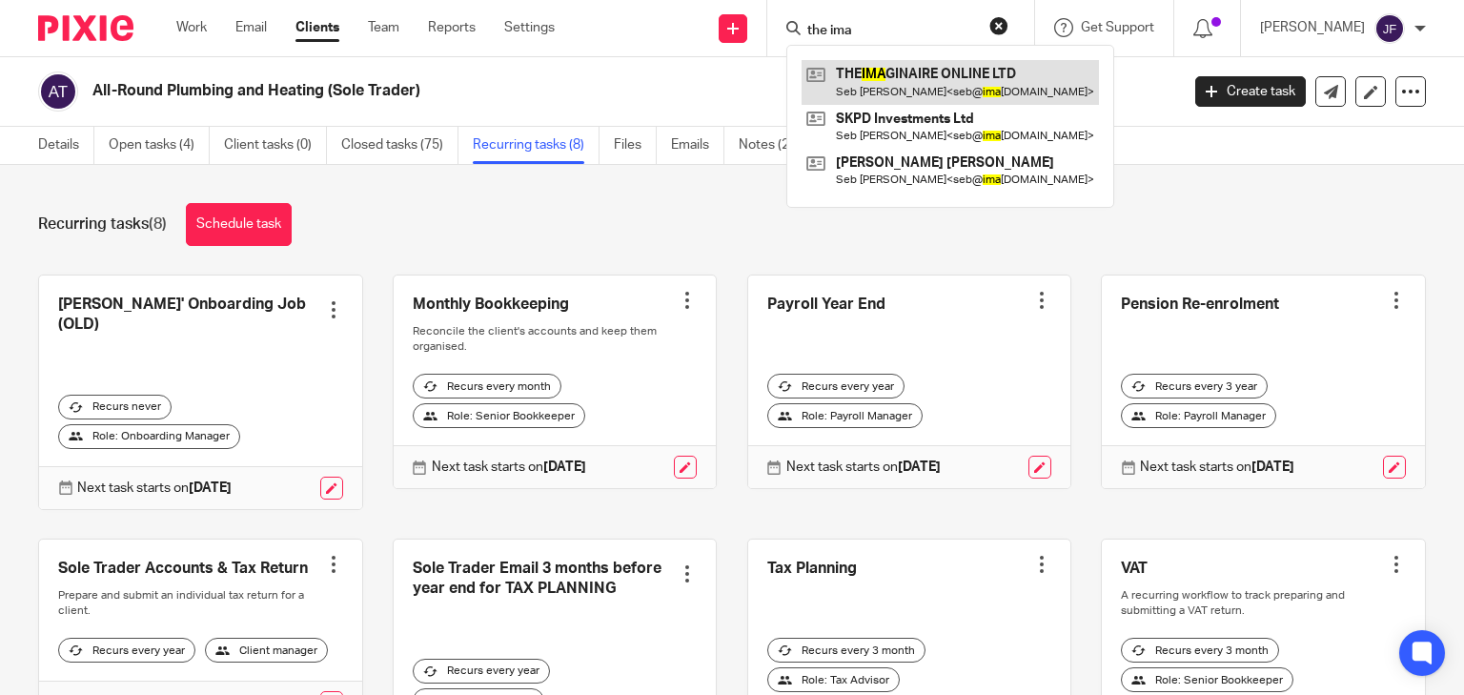
type input "the ima"
click at [948, 89] on link at bounding box center [949, 82] width 297 height 44
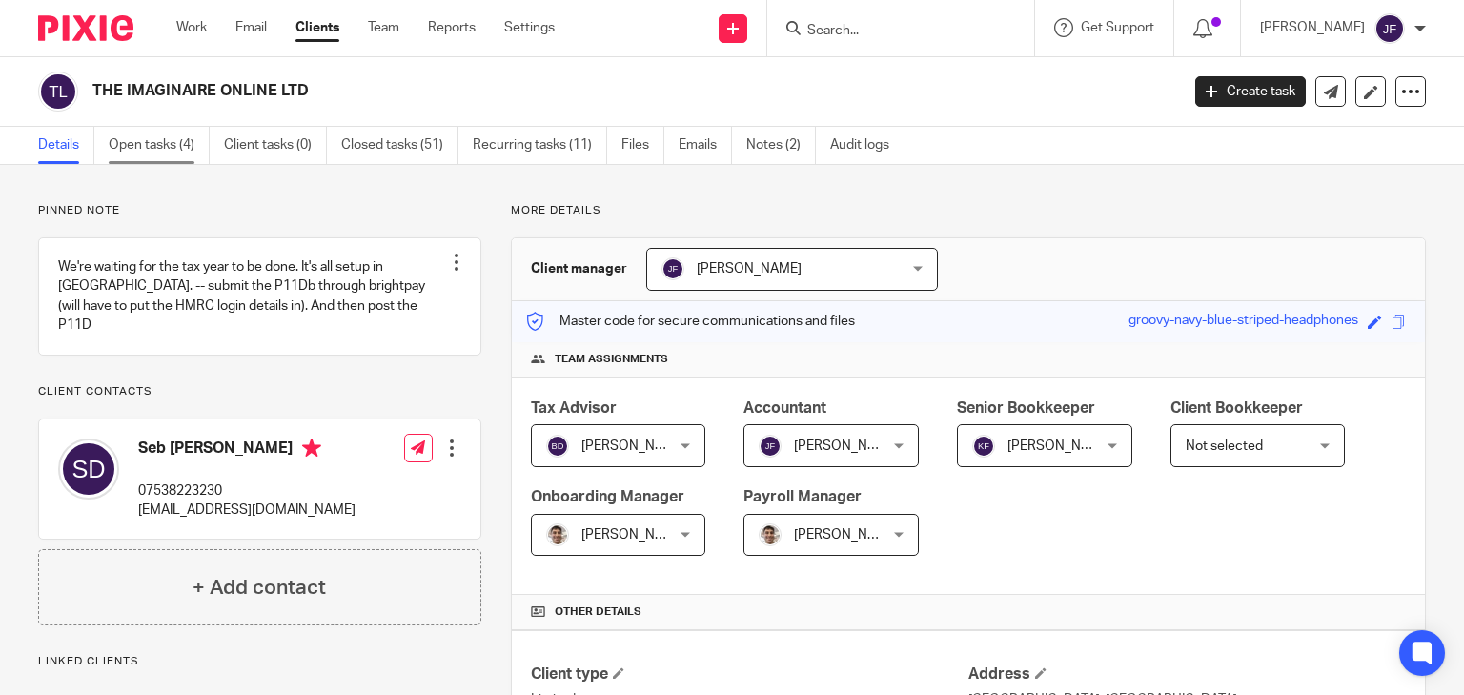
click at [168, 146] on link "Open tasks (4)" at bounding box center [159, 145] width 101 height 37
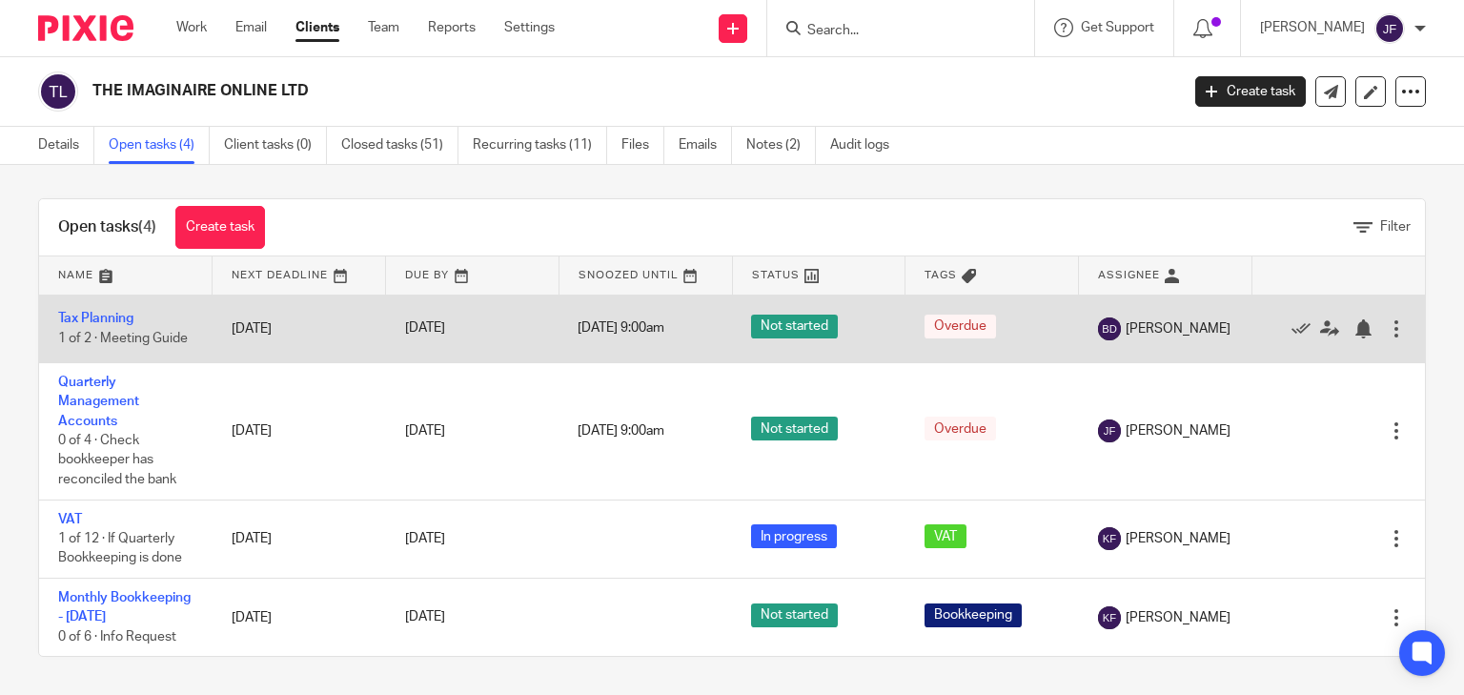
scroll to position [26, 0]
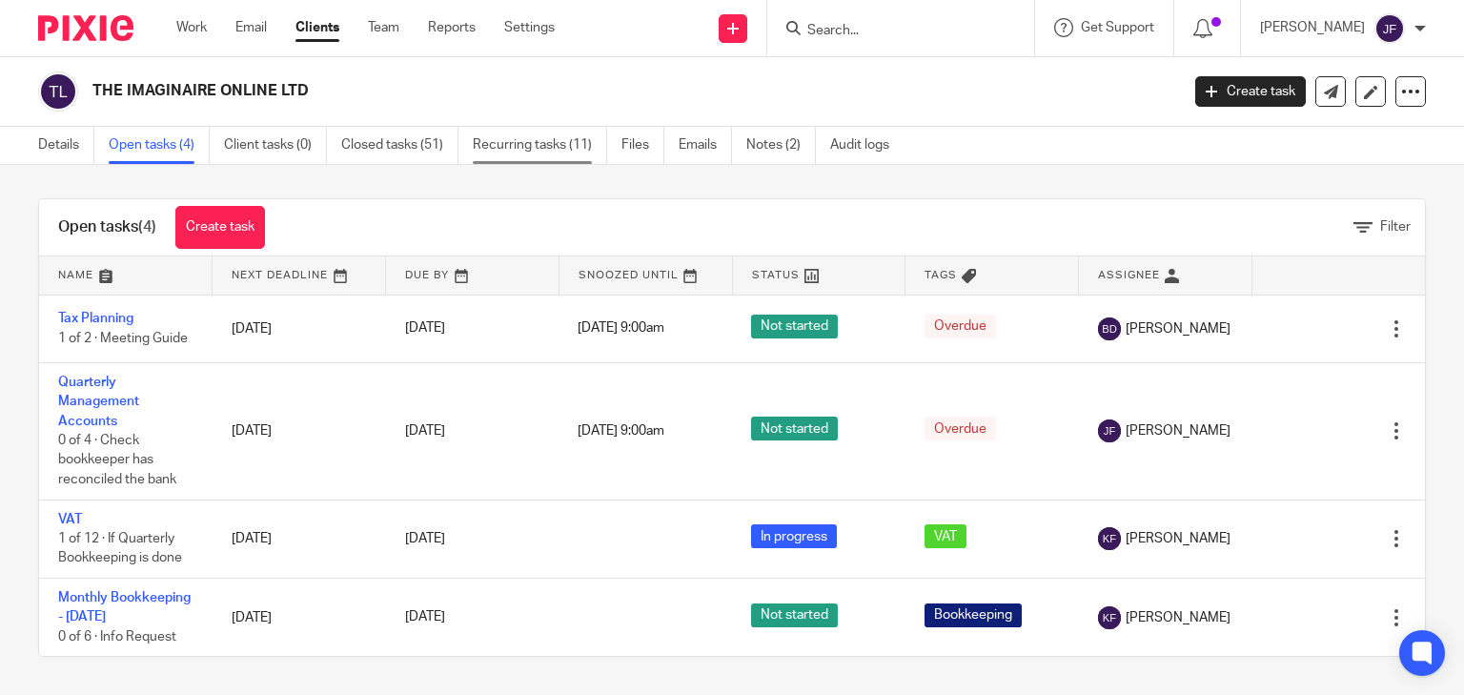
click at [518, 141] on link "Recurring tasks (11)" at bounding box center [540, 145] width 134 height 37
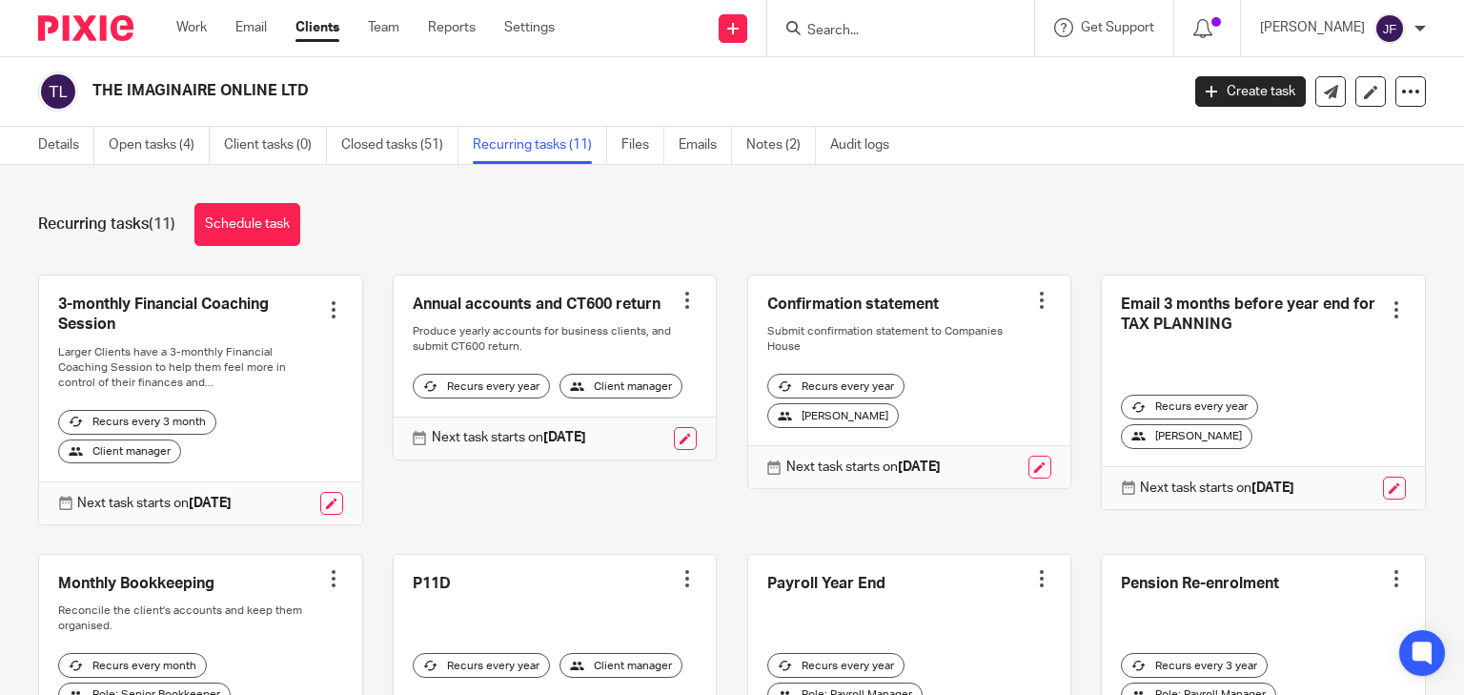
click at [335, 317] on div at bounding box center [333, 309] width 19 height 19
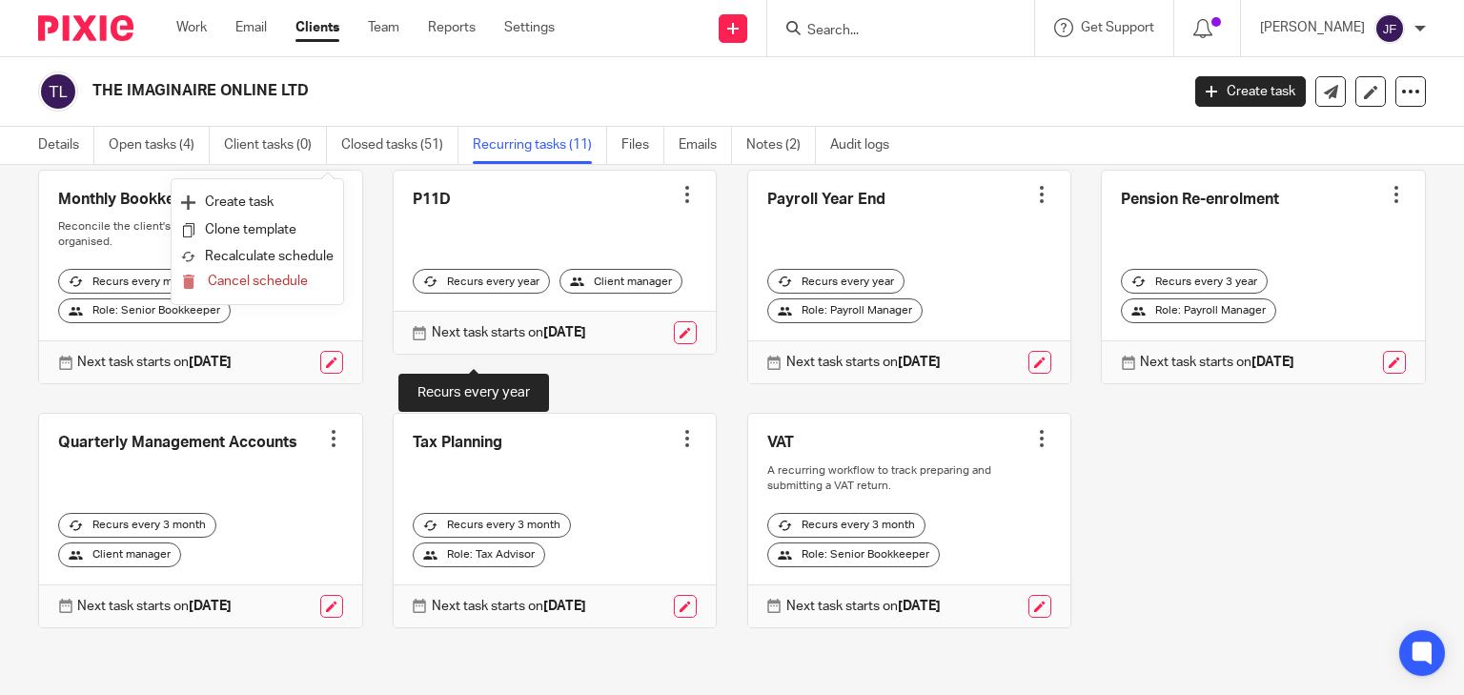
scroll to position [105, 0]
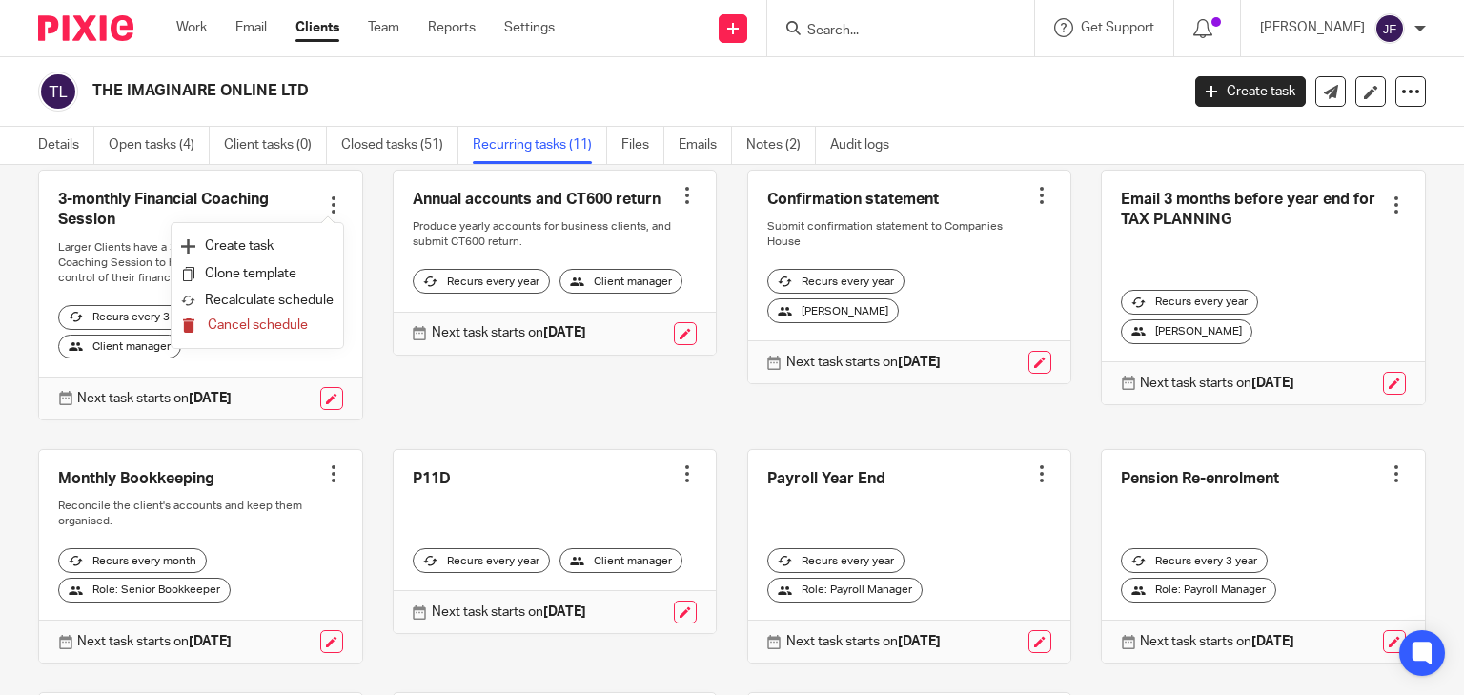
click at [272, 328] on span "Cancel schedule" at bounding box center [258, 324] width 100 height 13
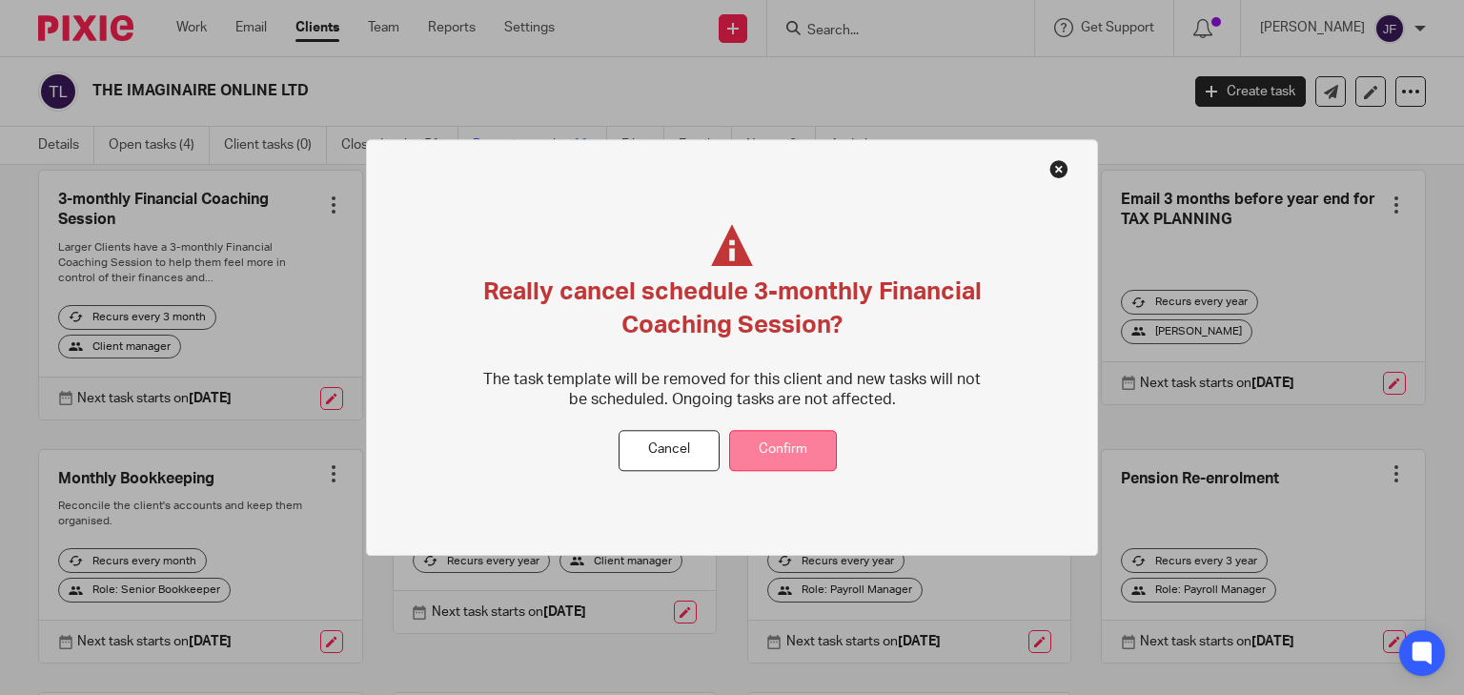
click at [754, 461] on button "Confirm" at bounding box center [783, 450] width 108 height 41
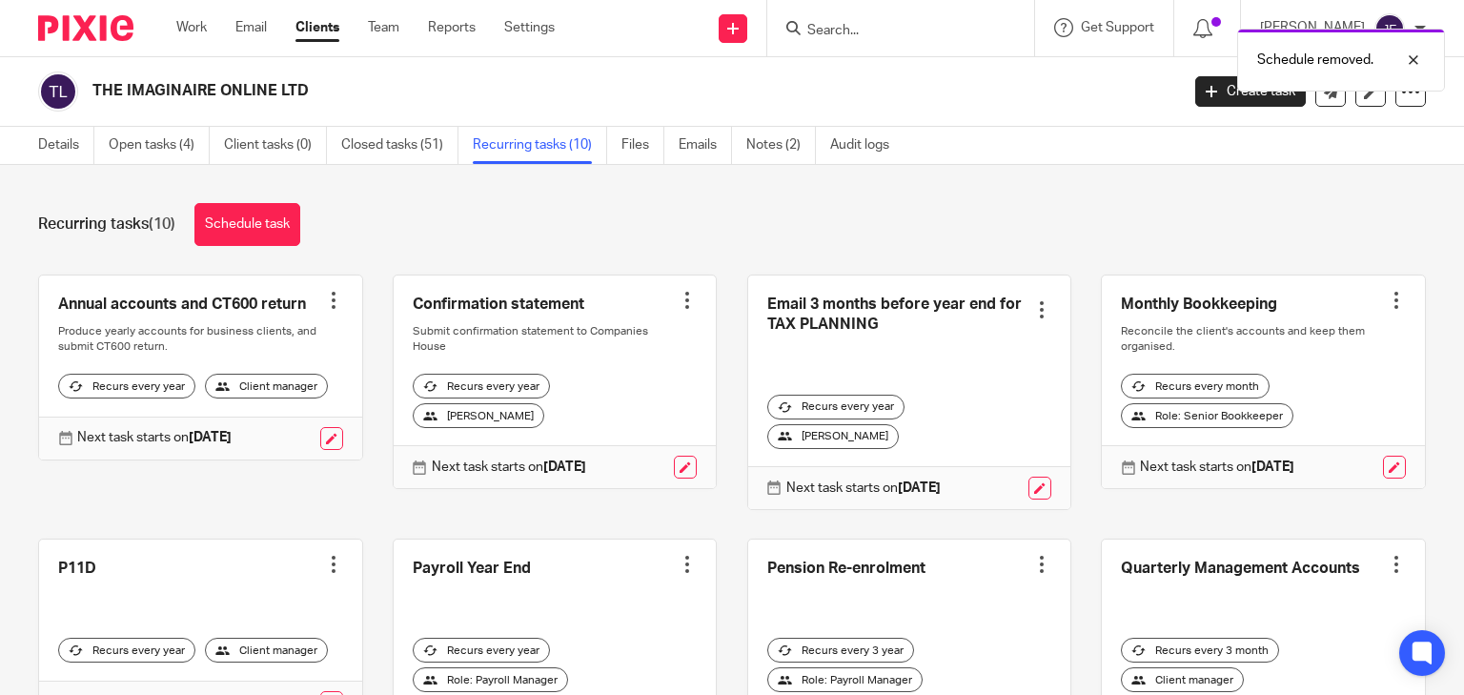
click at [941, 38] on div "Schedule removed." at bounding box center [1088, 55] width 713 height 72
click at [917, 34] on div "Schedule removed." at bounding box center [1088, 55] width 713 height 72
click at [917, 28] on input "Search" at bounding box center [891, 31] width 172 height 17
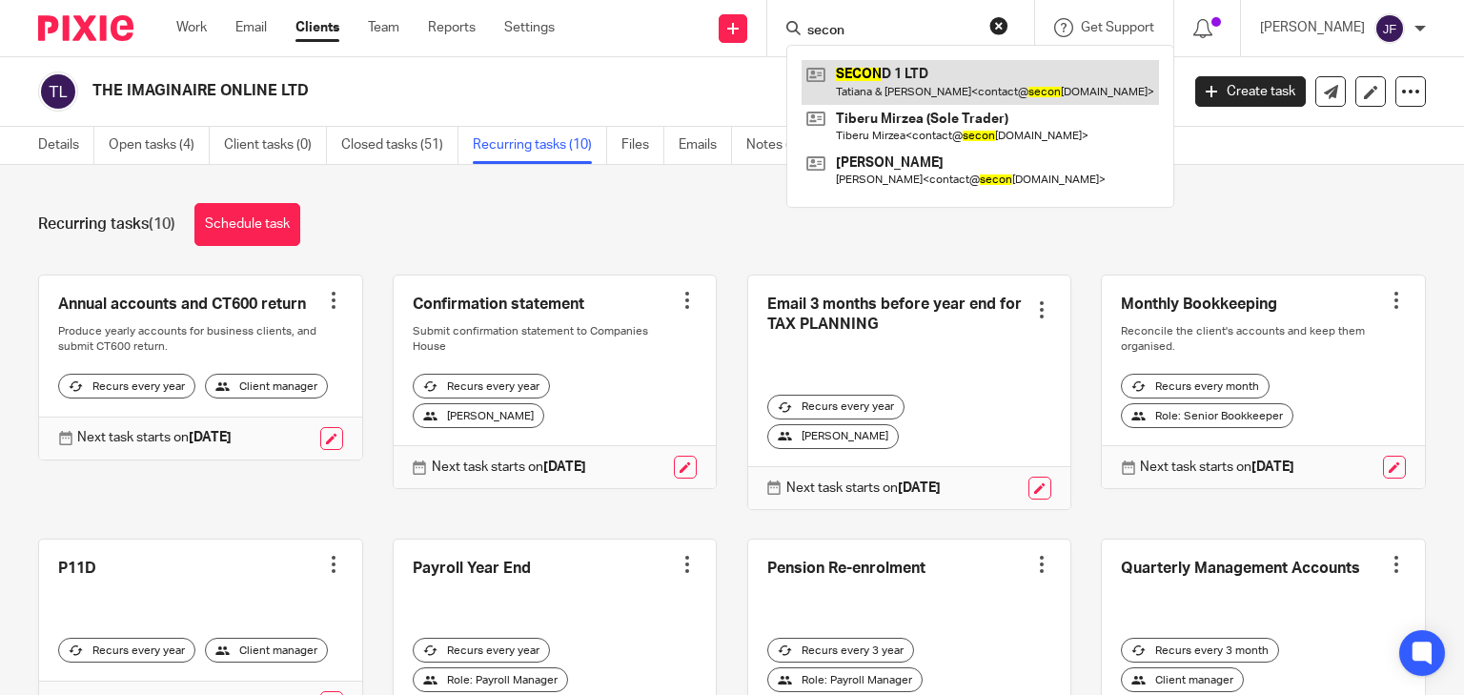
type input "secon"
click at [956, 79] on link at bounding box center [979, 82] width 357 height 44
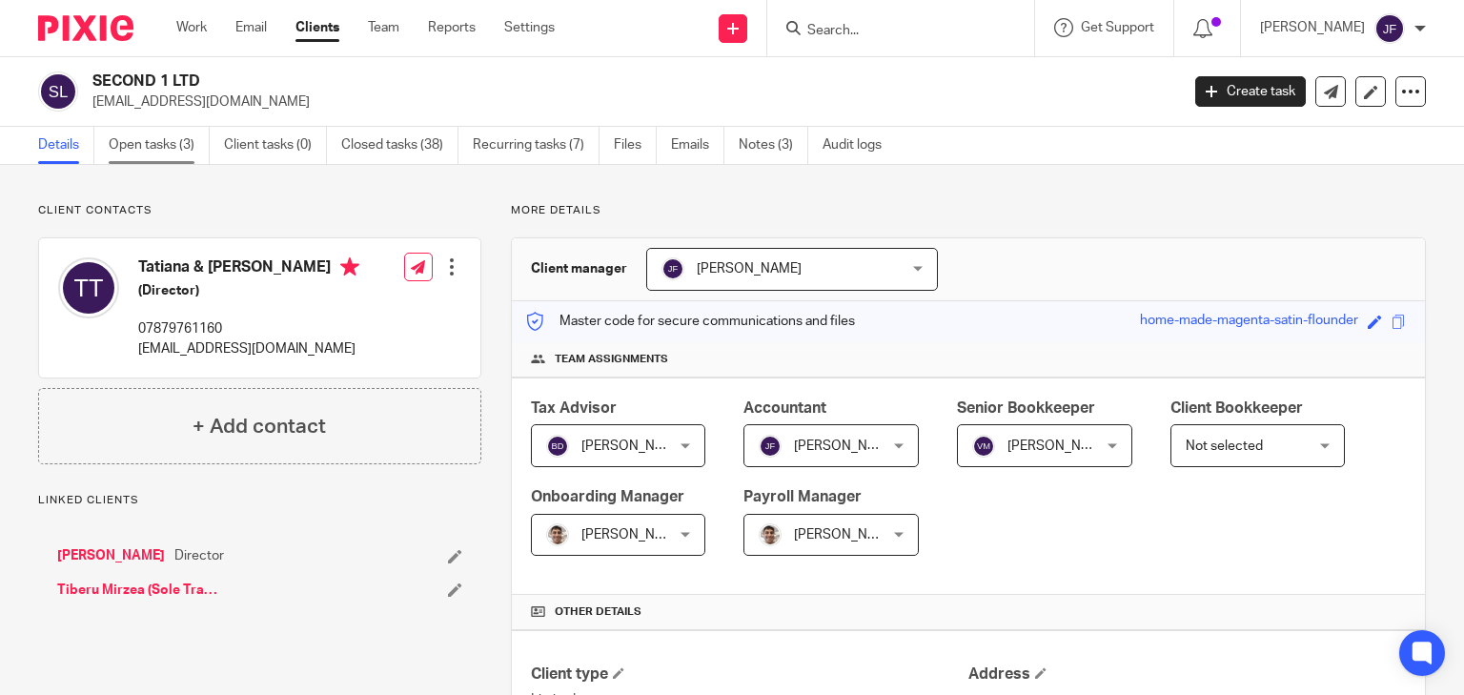
click at [179, 147] on link "Open tasks (3)" at bounding box center [159, 145] width 101 height 37
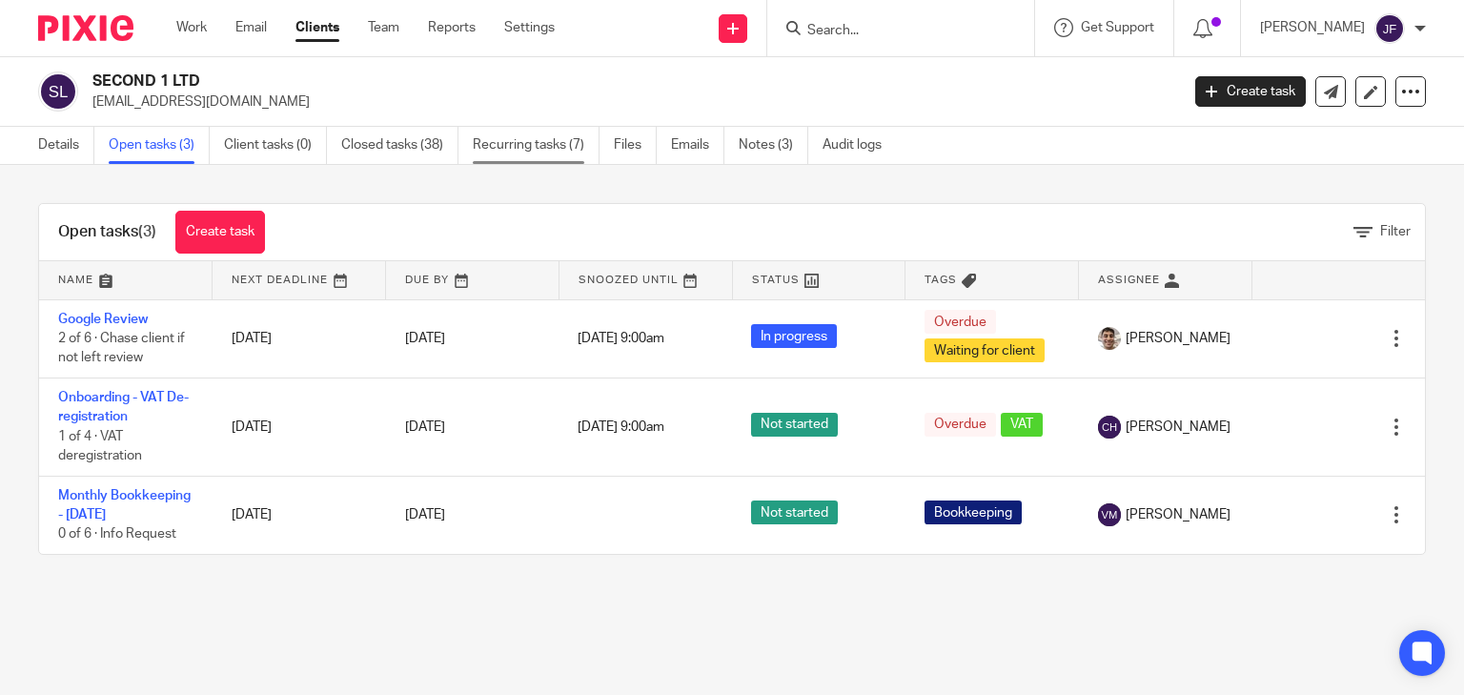
click at [503, 144] on link "Recurring tasks (7)" at bounding box center [536, 145] width 127 height 37
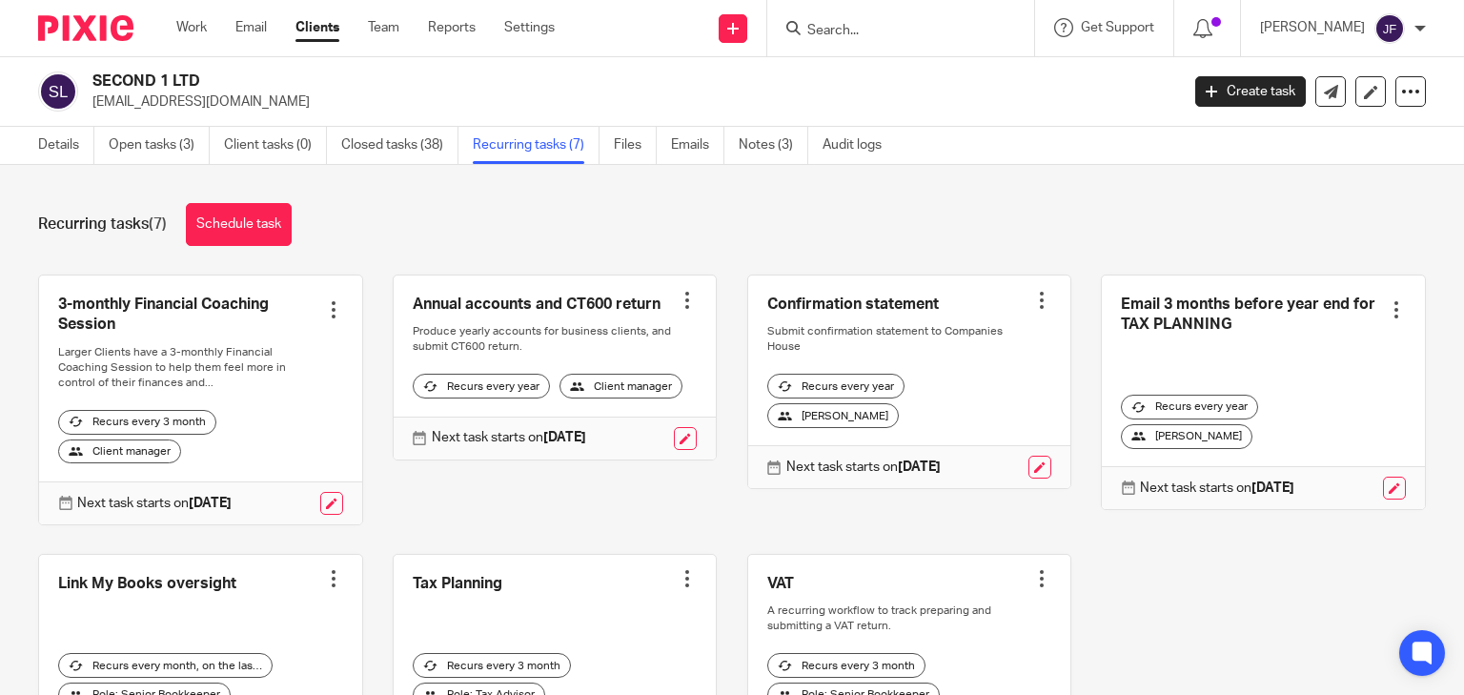
click at [327, 305] on div at bounding box center [333, 309] width 19 height 19
click at [252, 426] on span "Cancel schedule" at bounding box center [258, 430] width 100 height 13
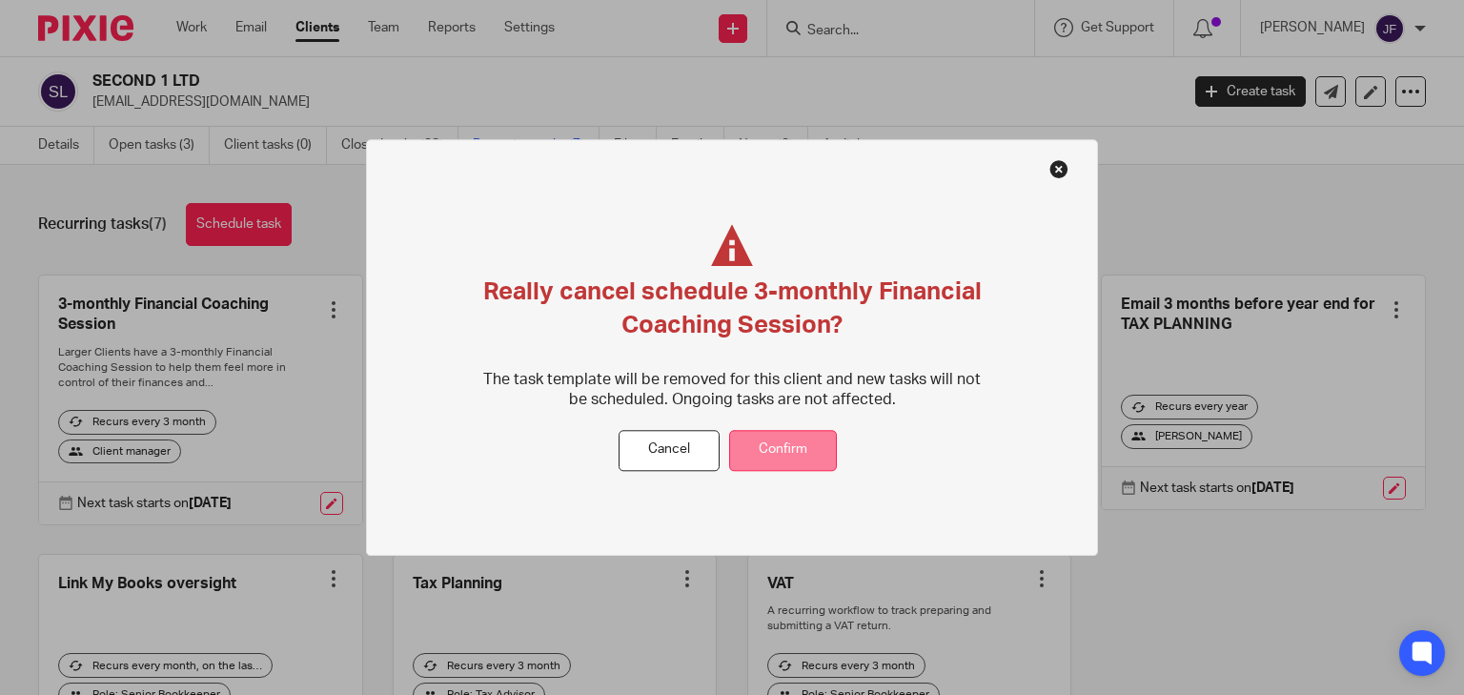
click at [778, 450] on button "Confirm" at bounding box center [783, 450] width 108 height 41
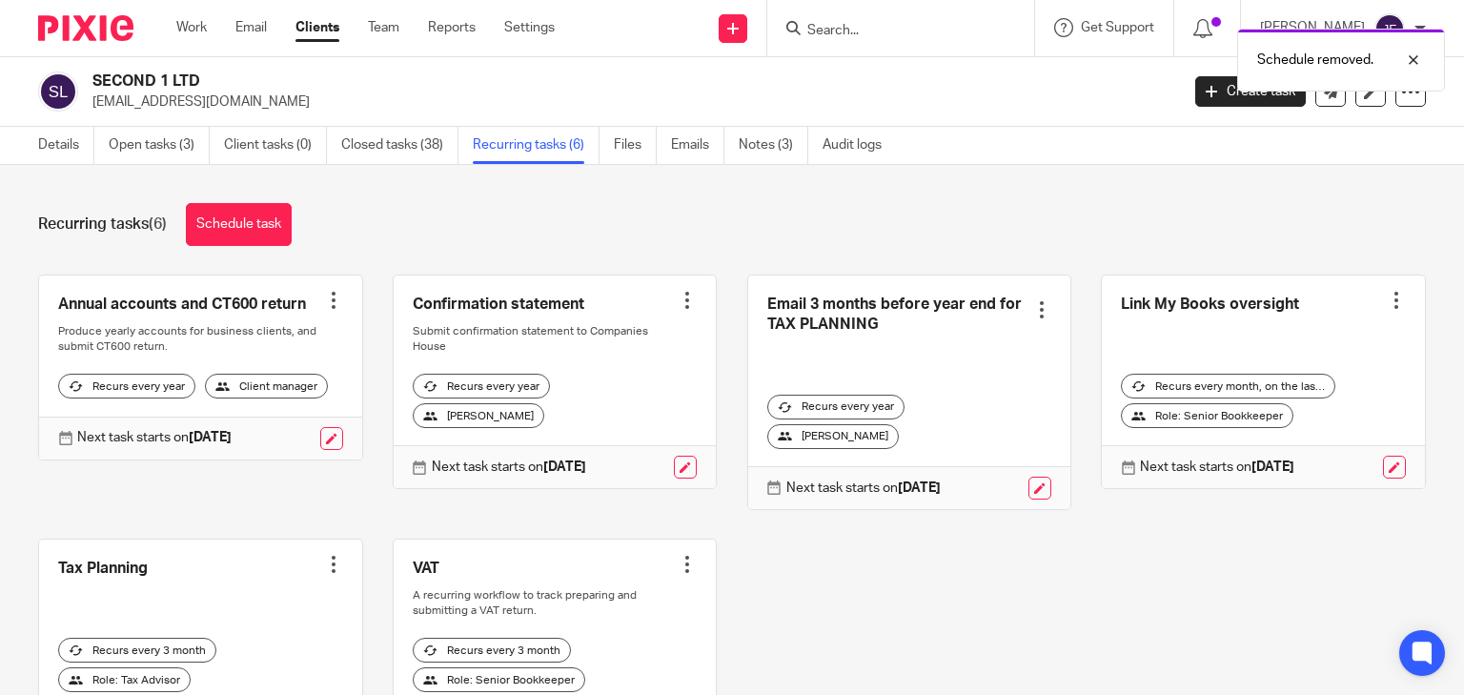
click at [111, 31] on img at bounding box center [85, 28] width 95 height 26
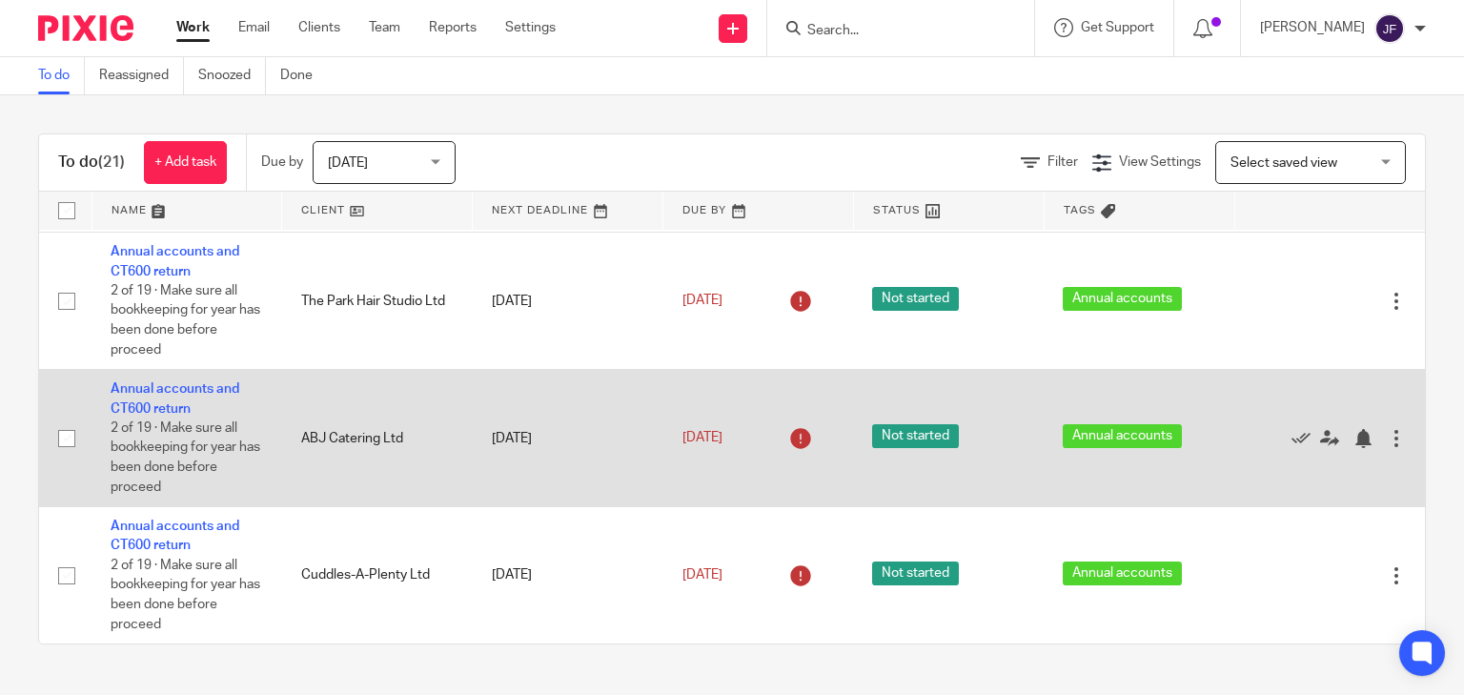
scroll to position [1864, 0]
